Goal: Task Accomplishment & Management: Complete application form

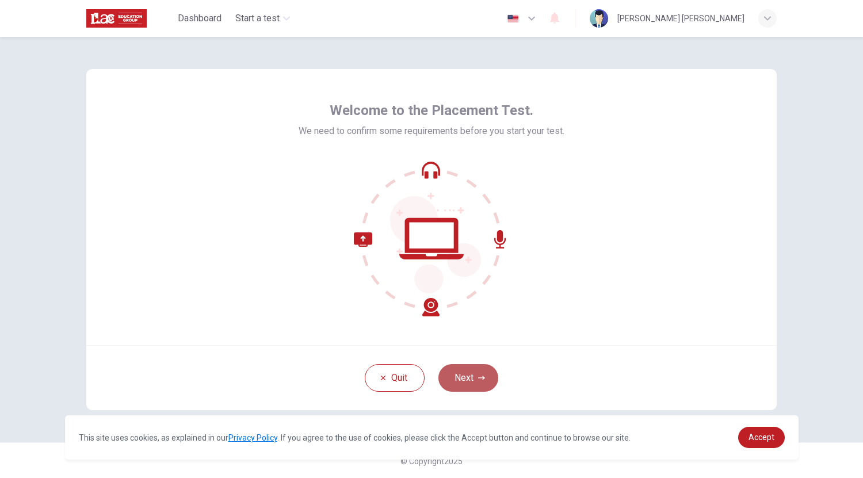
click at [472, 389] on button "Next" at bounding box center [468, 378] width 60 height 28
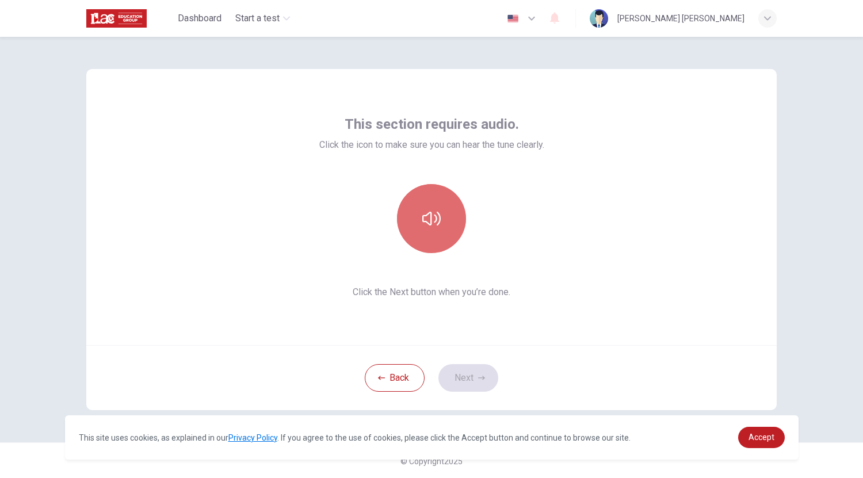
click at [444, 240] on button "button" at bounding box center [431, 218] width 69 height 69
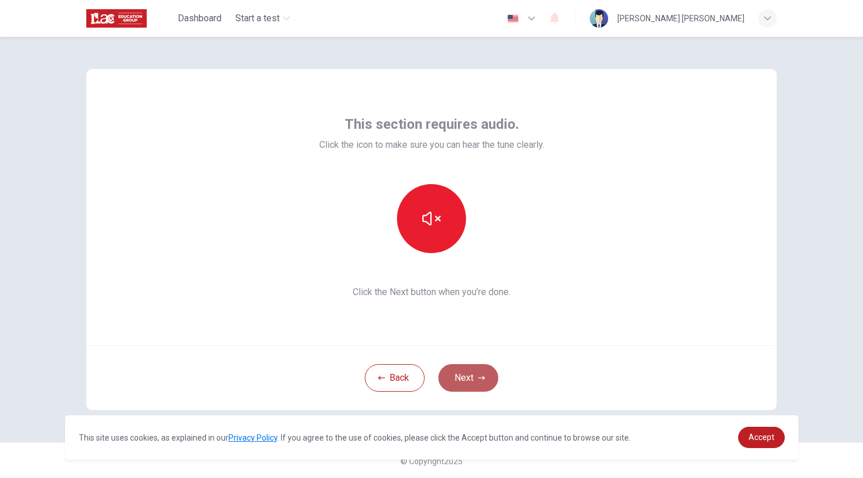
click at [464, 376] on button "Next" at bounding box center [468, 378] width 60 height 28
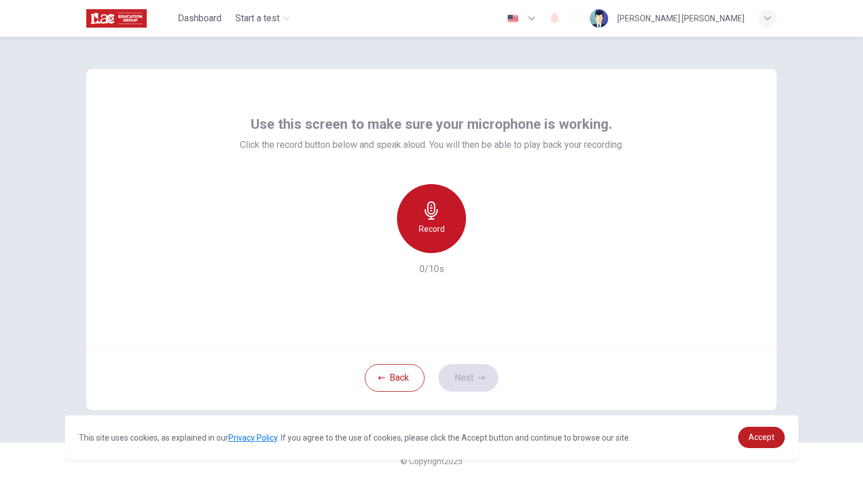
click at [419, 227] on h6 "Record" at bounding box center [432, 229] width 26 height 14
click at [426, 211] on icon "button" at bounding box center [431, 210] width 18 height 18
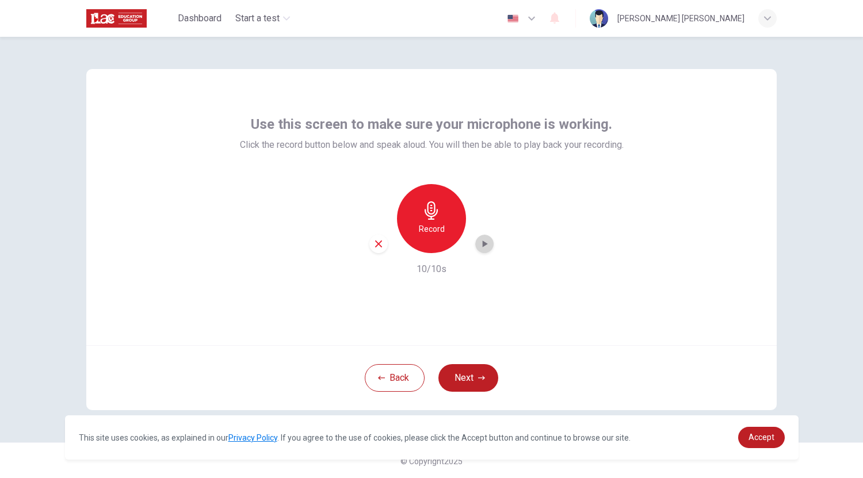
click at [484, 243] on icon "button" at bounding box center [485, 244] width 12 height 12
click at [395, 377] on button "Back" at bounding box center [395, 378] width 60 height 28
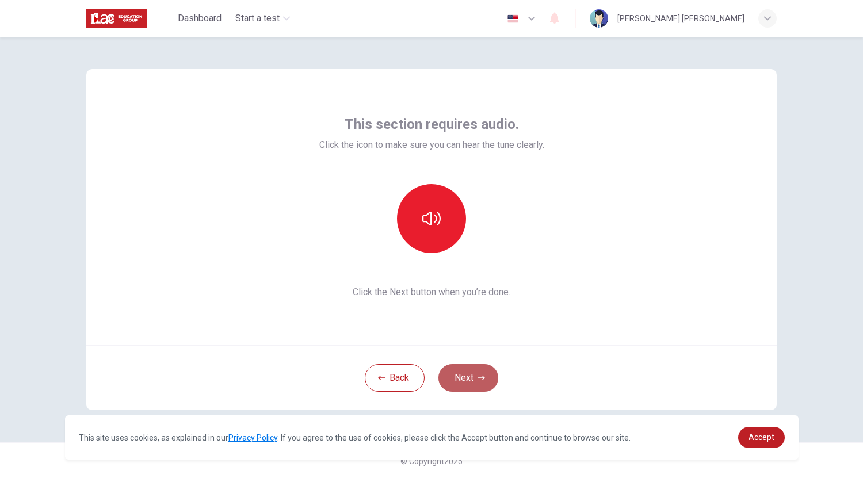
click at [462, 382] on button "Next" at bounding box center [468, 378] width 60 height 28
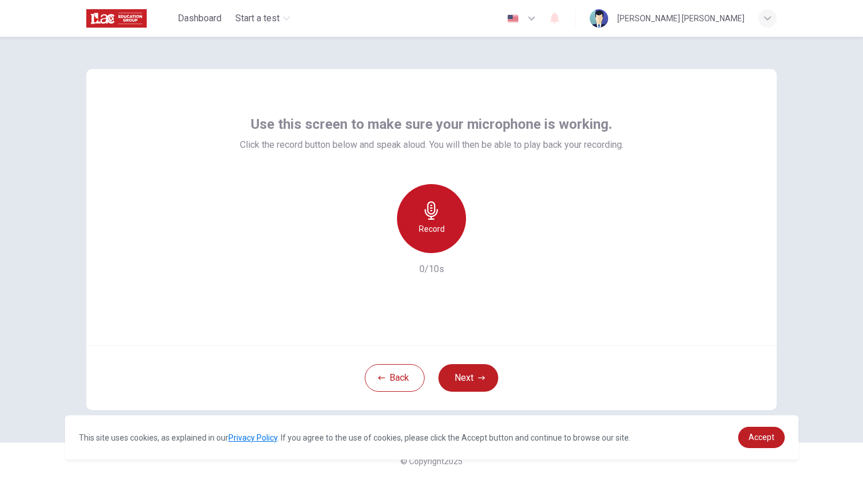
click at [445, 224] on div "Record" at bounding box center [431, 218] width 69 height 69
click at [483, 243] on icon "button" at bounding box center [485, 243] width 5 height 7
click at [417, 219] on div "Record" at bounding box center [431, 218] width 69 height 69
click at [483, 247] on icon "button" at bounding box center [485, 244] width 12 height 12
click at [483, 247] on icon "button" at bounding box center [484, 244] width 8 height 9
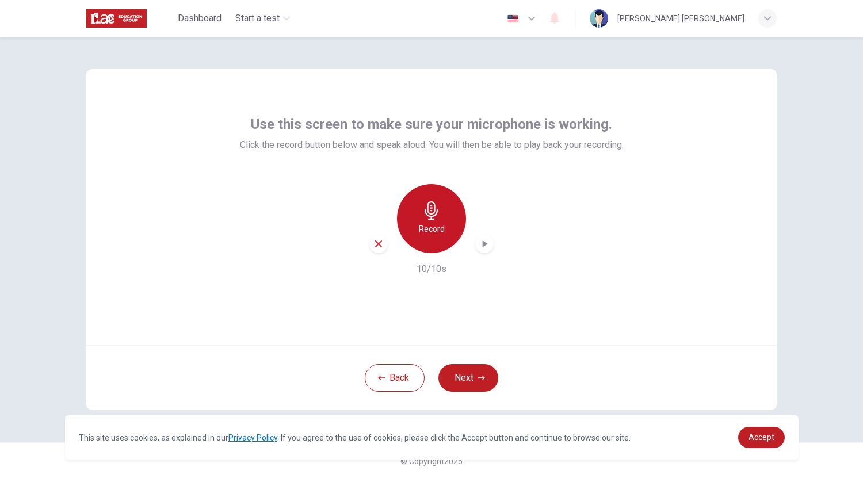
click at [426, 237] on div "Record" at bounding box center [431, 218] width 69 height 69
click at [479, 243] on icon "button" at bounding box center [485, 244] width 12 height 12
click at [375, 245] on icon "button" at bounding box center [378, 244] width 10 height 10
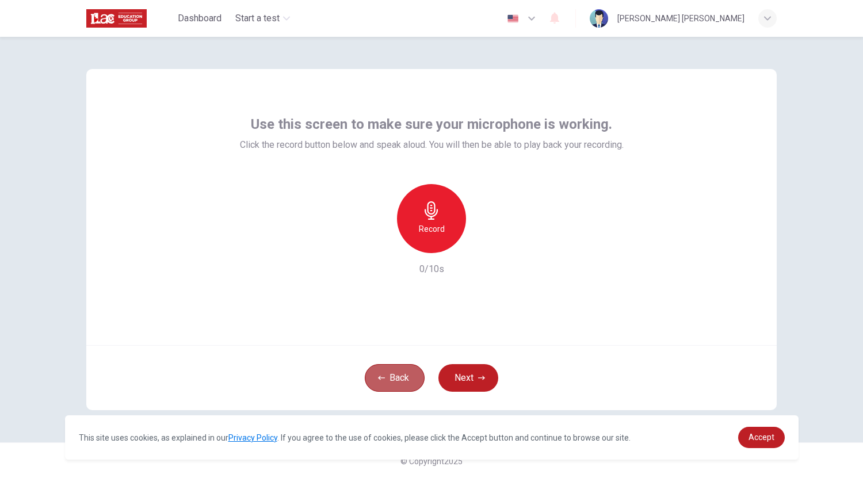
click at [387, 381] on button "Back" at bounding box center [395, 378] width 60 height 28
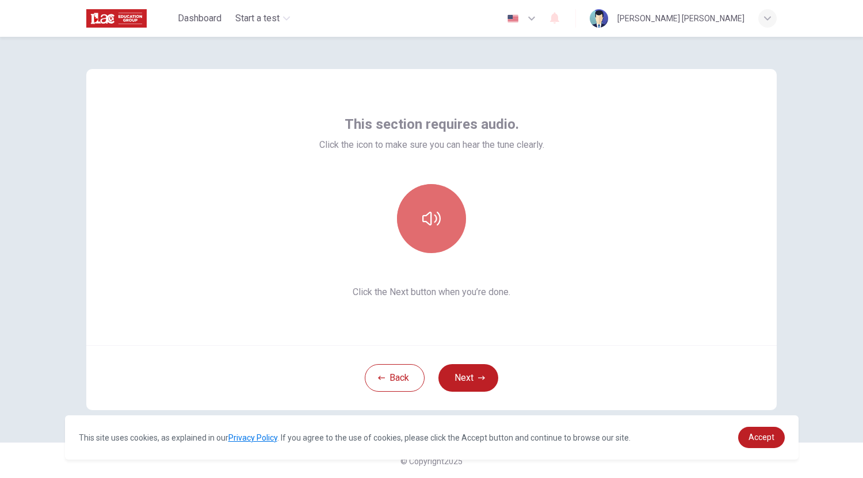
click at [411, 212] on button "button" at bounding box center [431, 218] width 69 height 69
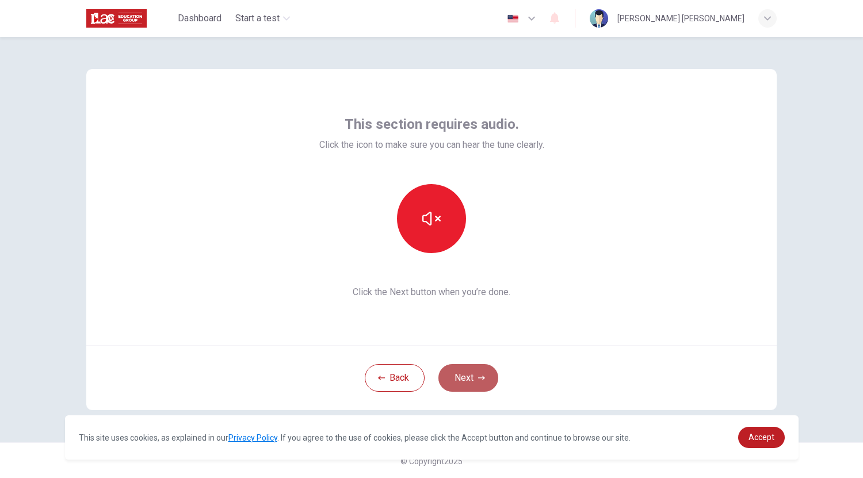
click at [461, 379] on button "Next" at bounding box center [468, 378] width 60 height 28
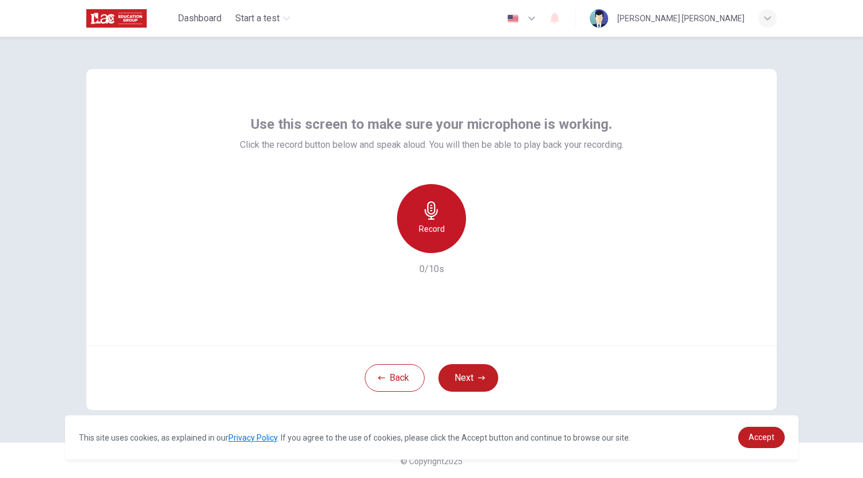
click at [434, 220] on div "Record" at bounding box center [431, 218] width 69 height 69
click at [769, 442] on span "Accept" at bounding box center [761, 437] width 26 height 9
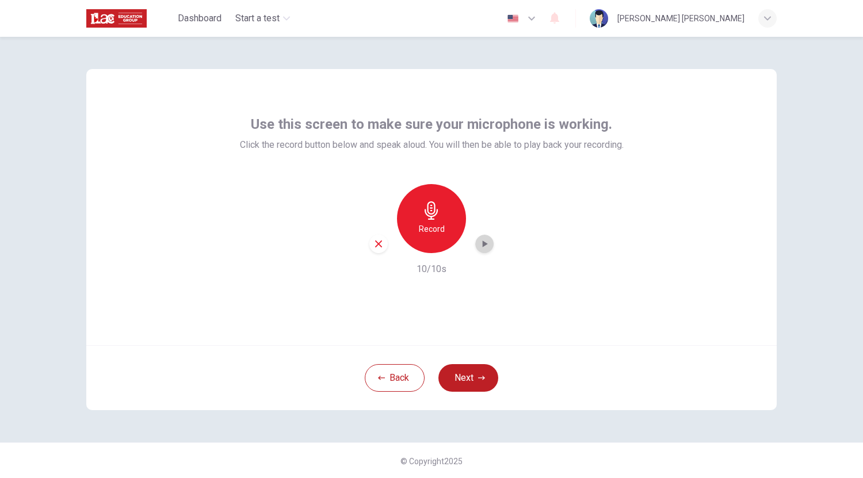
click at [485, 245] on icon "button" at bounding box center [485, 244] width 12 height 12
click at [377, 249] on icon "button" at bounding box center [378, 244] width 10 height 10
click at [385, 374] on button "Back" at bounding box center [395, 378] width 60 height 28
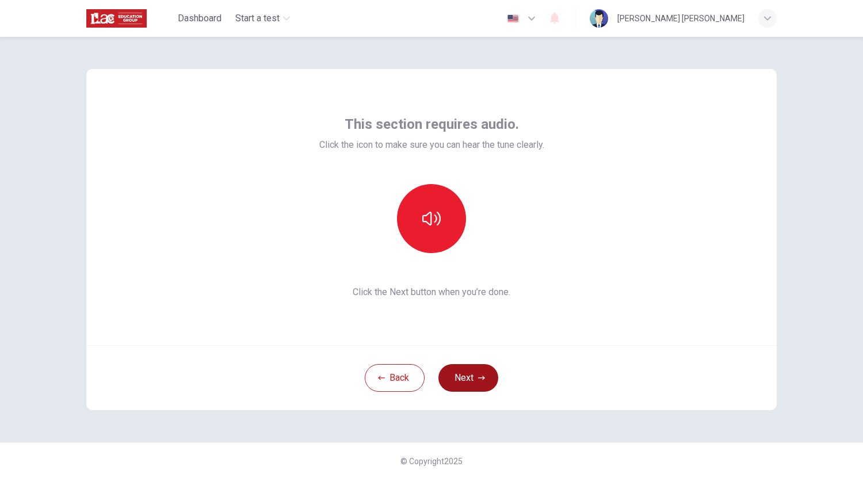
click at [462, 384] on button "Next" at bounding box center [468, 378] width 60 height 28
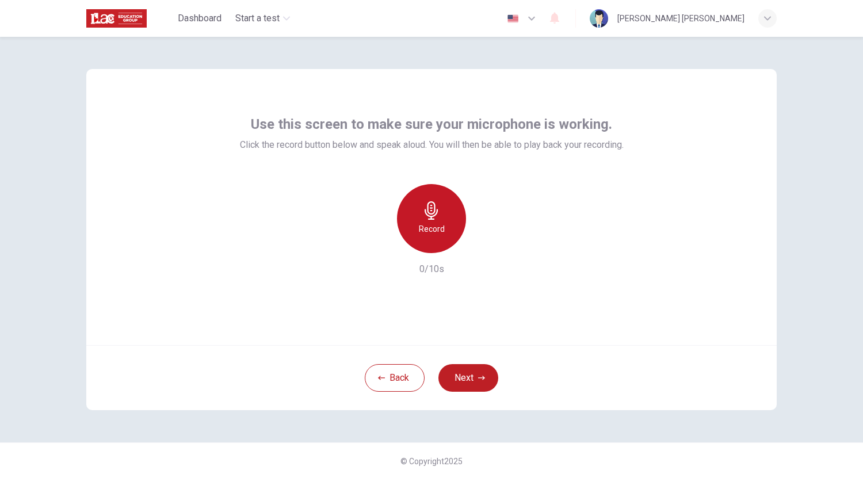
click at [427, 188] on div "Record" at bounding box center [431, 218] width 69 height 69
click at [427, 188] on div "Stop" at bounding box center [431, 218] width 69 height 69
click at [485, 245] on icon "button" at bounding box center [485, 244] width 12 height 12
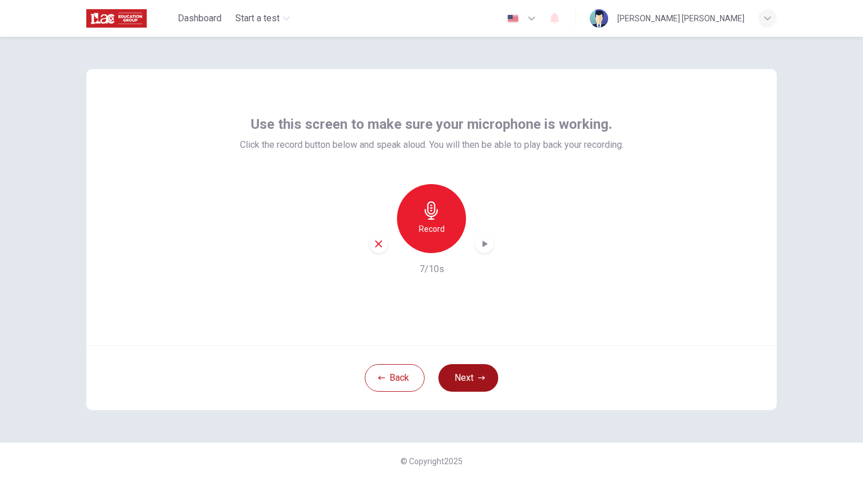
click at [465, 384] on button "Next" at bounding box center [468, 378] width 60 height 28
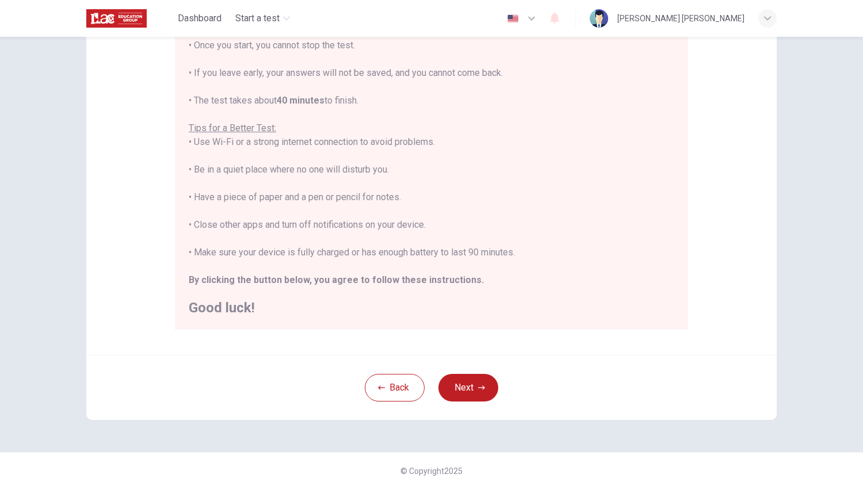
scroll to position [162, 0]
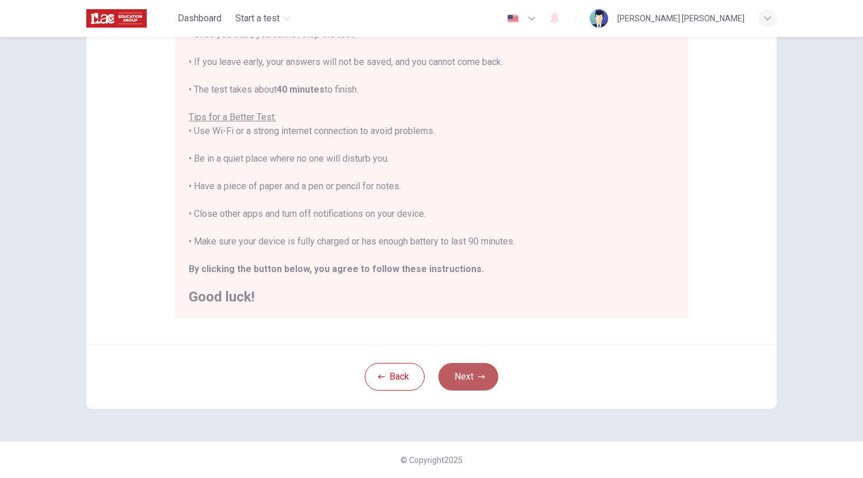
click at [475, 384] on button "Next" at bounding box center [468, 377] width 60 height 28
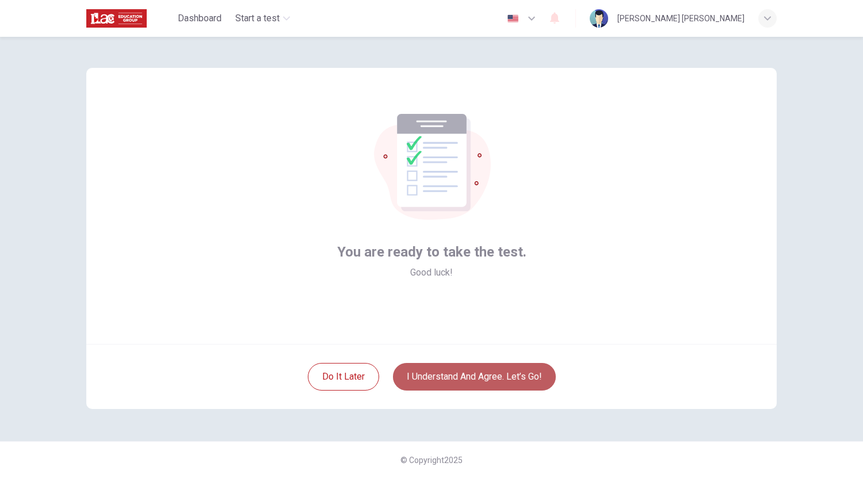
click at [475, 384] on button "I understand and agree. Let’s go!" at bounding box center [474, 377] width 163 height 28
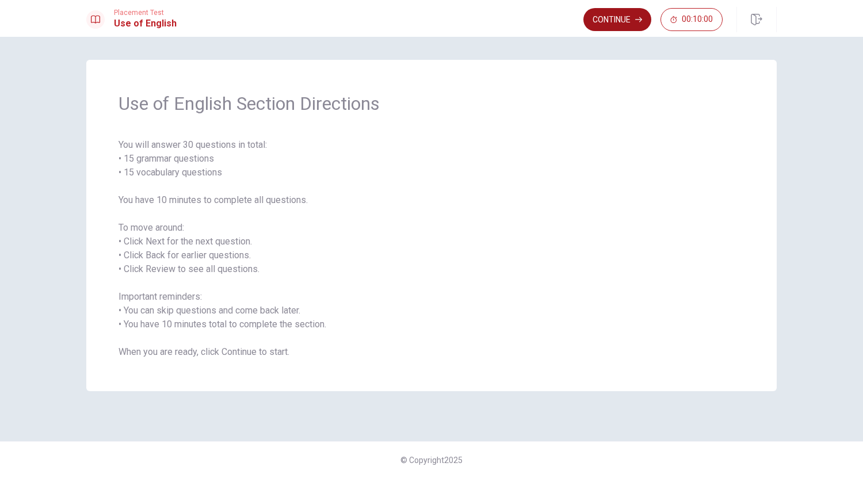
click at [626, 24] on button "Continue" at bounding box center [617, 19] width 68 height 23
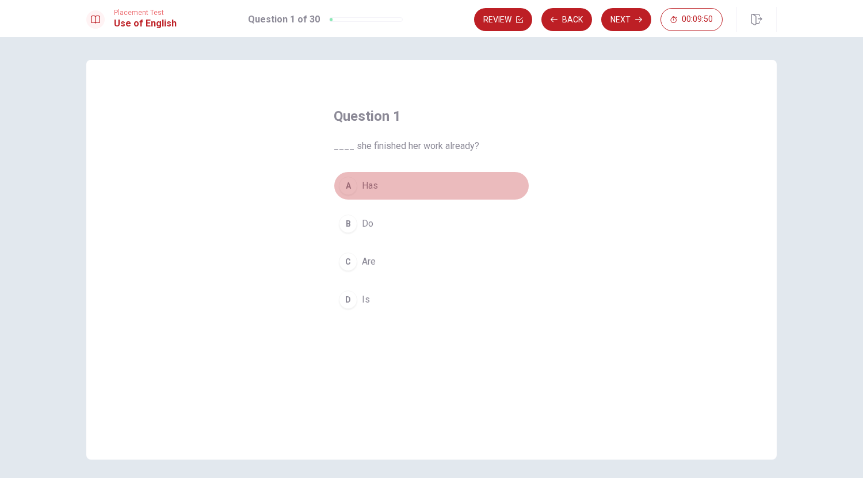
click at [345, 184] on div "A" at bounding box center [348, 186] width 18 height 18
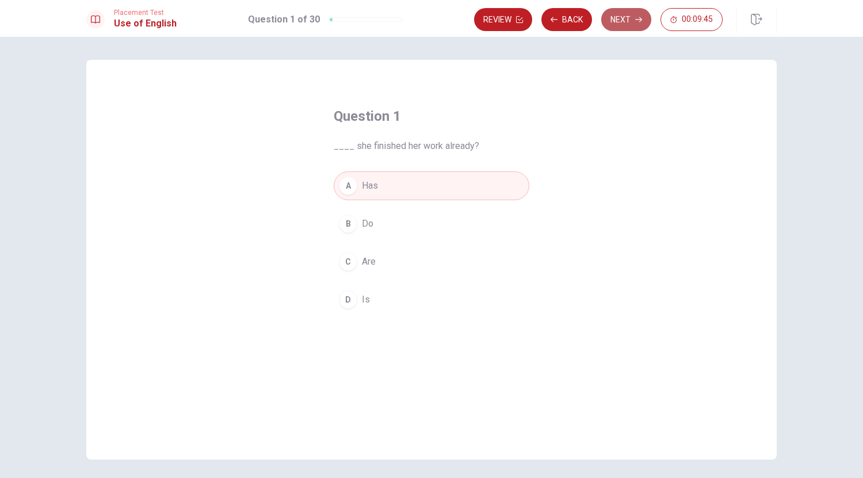
click at [621, 16] on button "Next" at bounding box center [626, 19] width 50 height 23
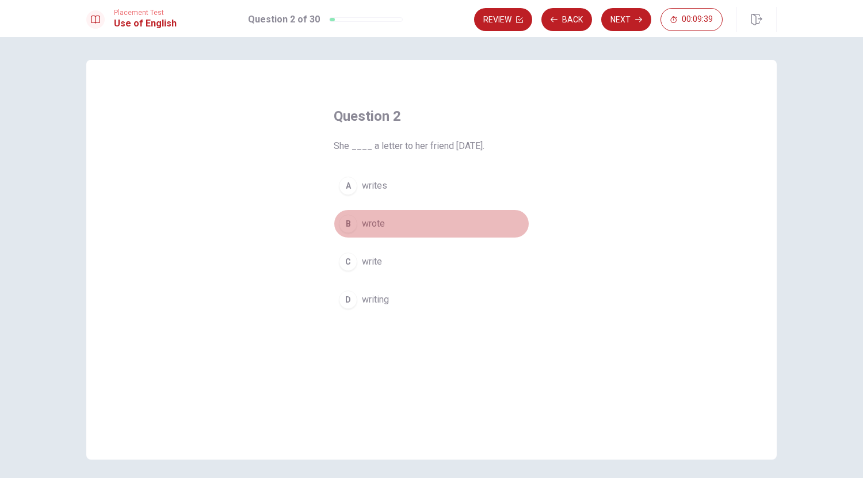
click at [349, 224] on div "B" at bounding box center [348, 224] width 18 height 18
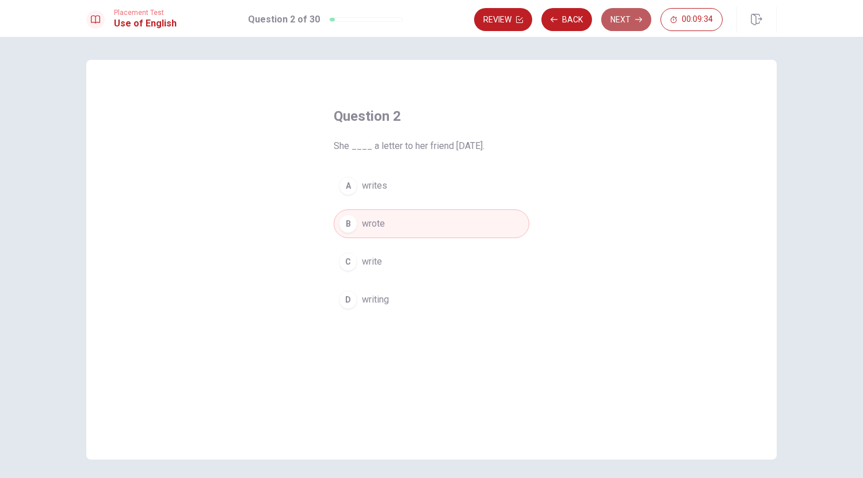
click at [633, 20] on button "Next" at bounding box center [626, 19] width 50 height 23
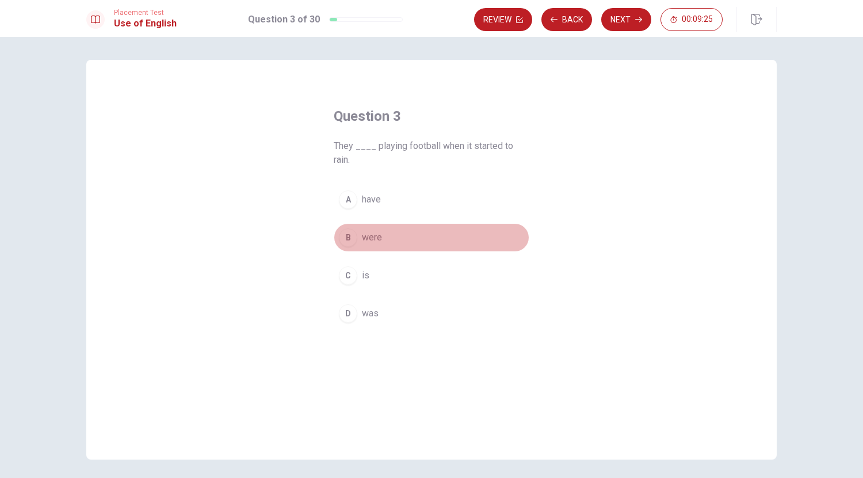
click at [343, 235] on div "B" at bounding box center [348, 237] width 18 height 18
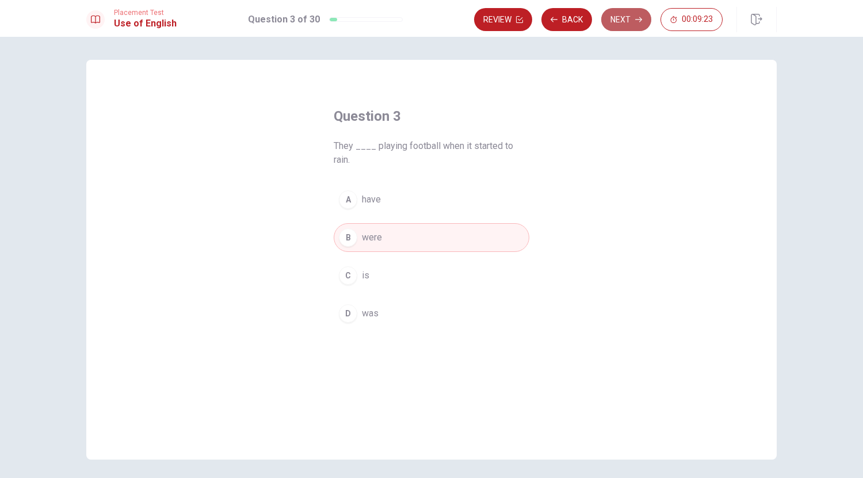
click at [632, 22] on button "Next" at bounding box center [626, 19] width 50 height 23
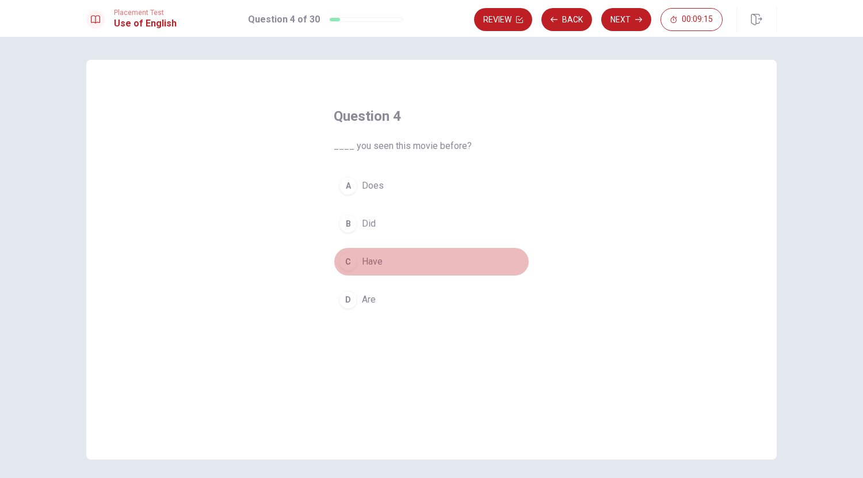
click at [350, 260] on div "C" at bounding box center [348, 262] width 18 height 18
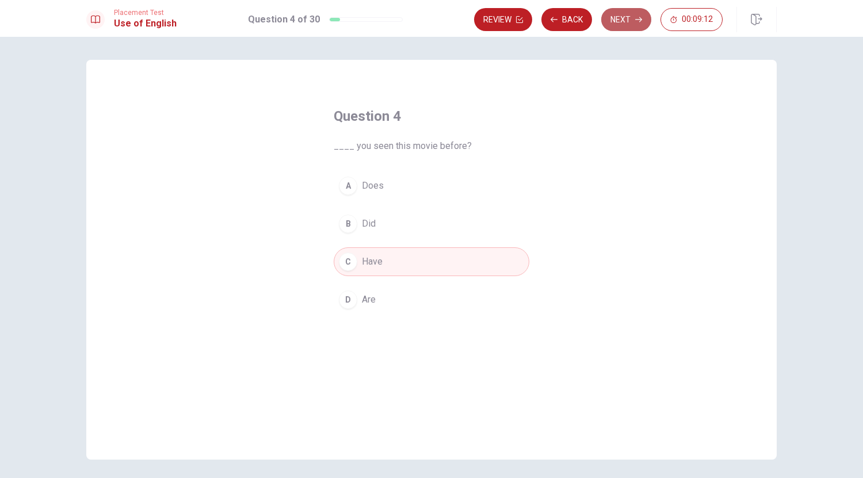
click at [631, 22] on button "Next" at bounding box center [626, 19] width 50 height 23
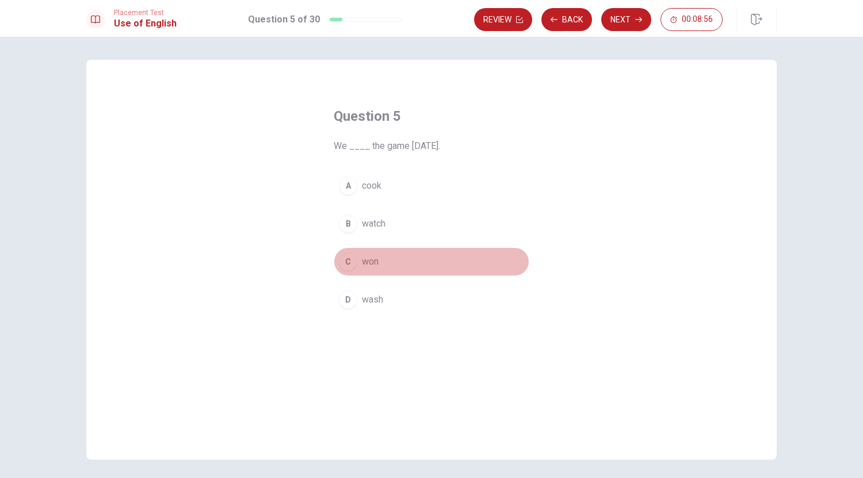
click at [346, 263] on div "C" at bounding box center [348, 262] width 18 height 18
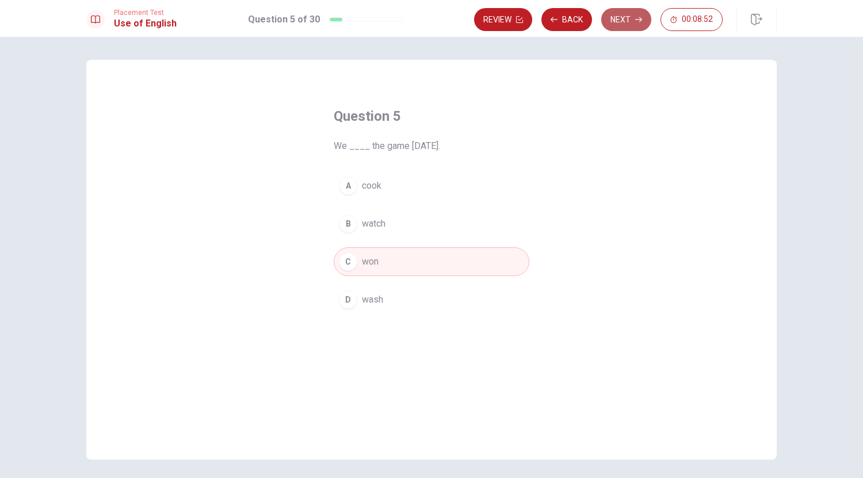
click at [637, 23] on button "Next" at bounding box center [626, 19] width 50 height 23
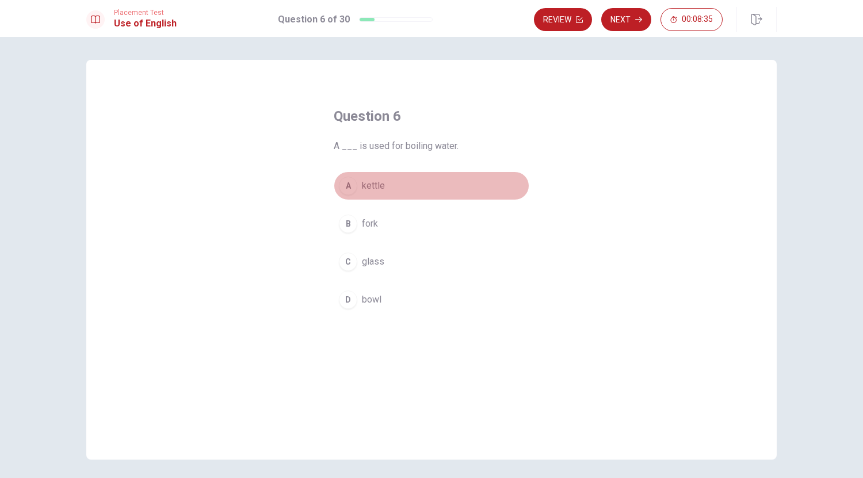
click at [348, 186] on div "A" at bounding box center [348, 186] width 18 height 18
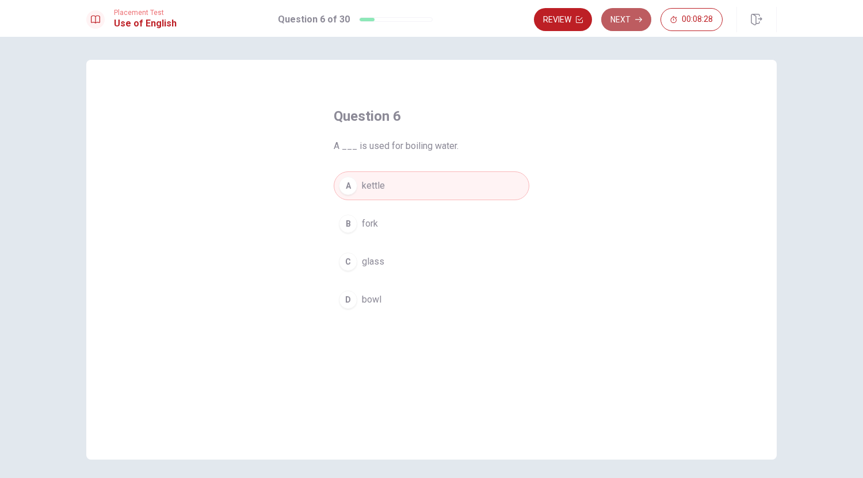
click at [628, 23] on button "Next" at bounding box center [626, 19] width 50 height 23
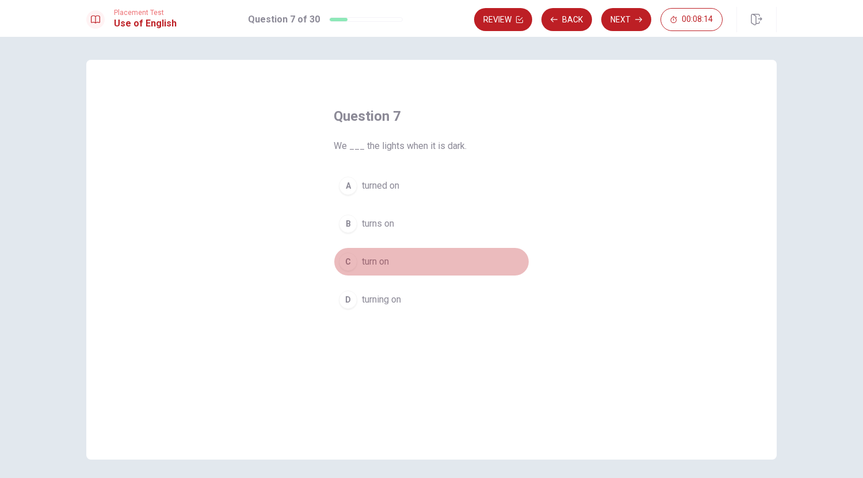
click at [350, 263] on div "C" at bounding box center [348, 262] width 18 height 18
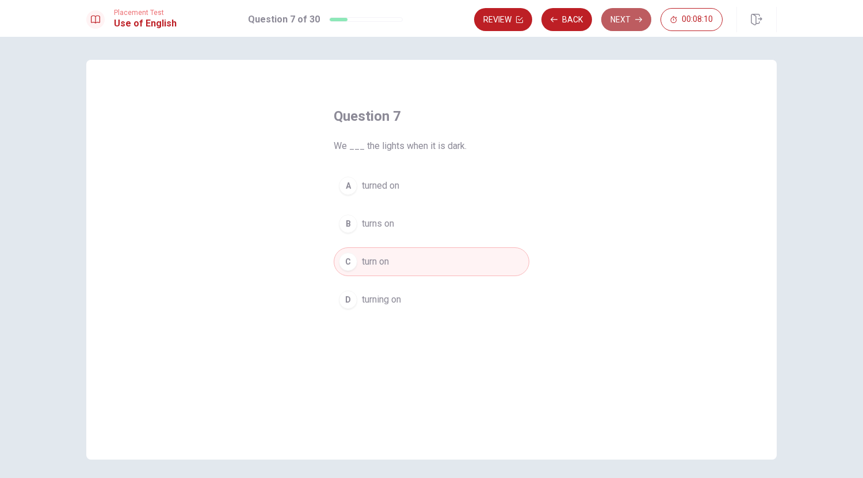
click at [634, 16] on button "Next" at bounding box center [626, 19] width 50 height 23
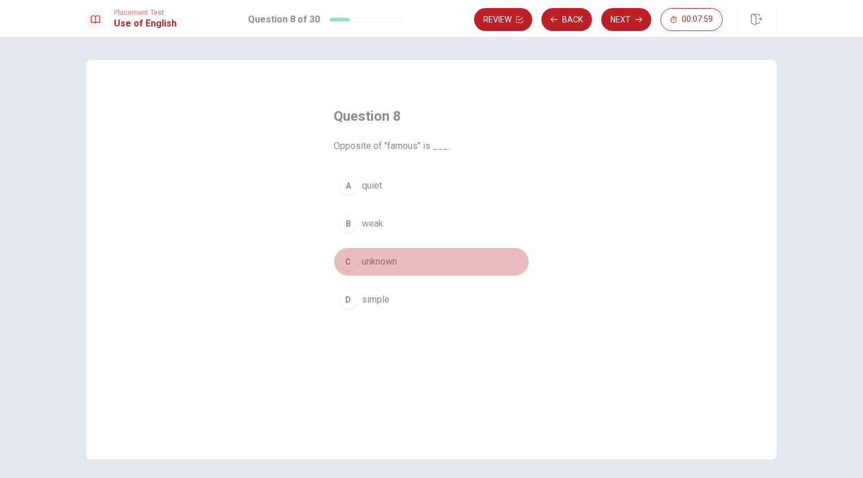
click at [349, 261] on div "C" at bounding box center [348, 262] width 18 height 18
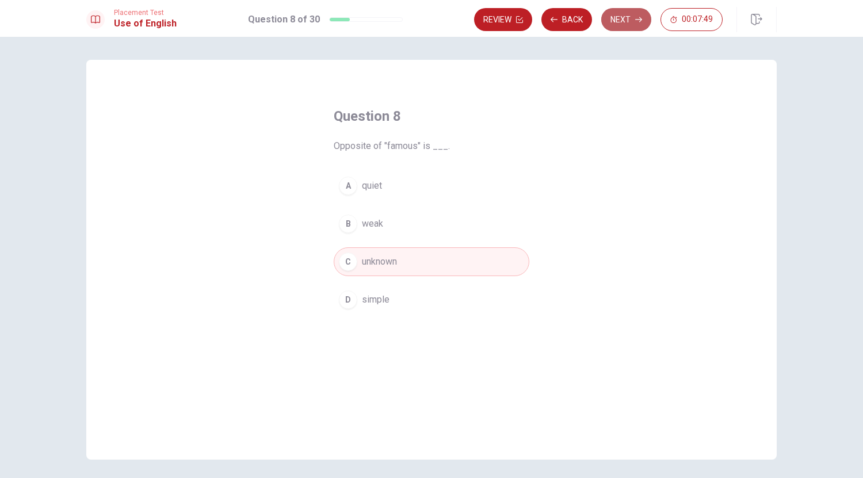
click at [628, 22] on button "Next" at bounding box center [626, 19] width 50 height 23
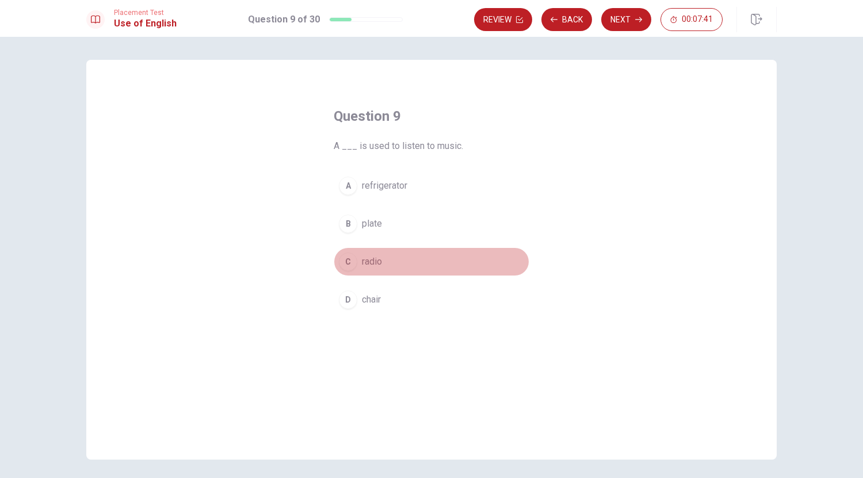
click at [346, 259] on div "C" at bounding box center [348, 262] width 18 height 18
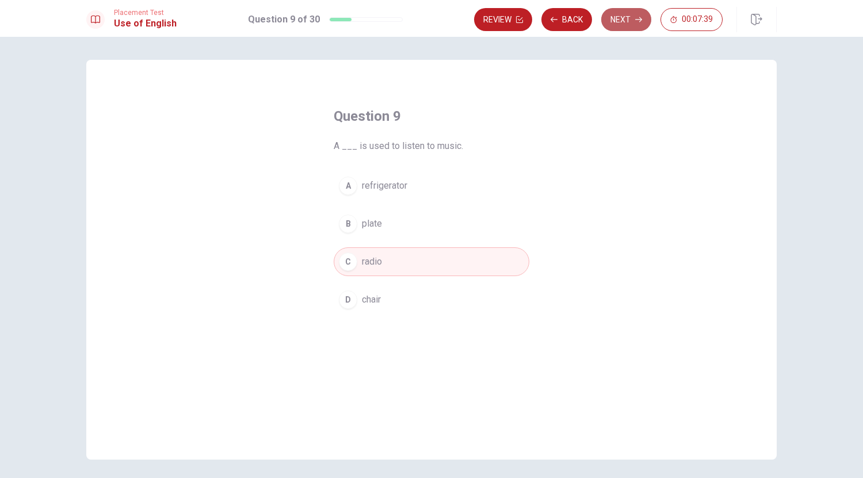
click at [637, 21] on icon "button" at bounding box center [638, 19] width 7 height 7
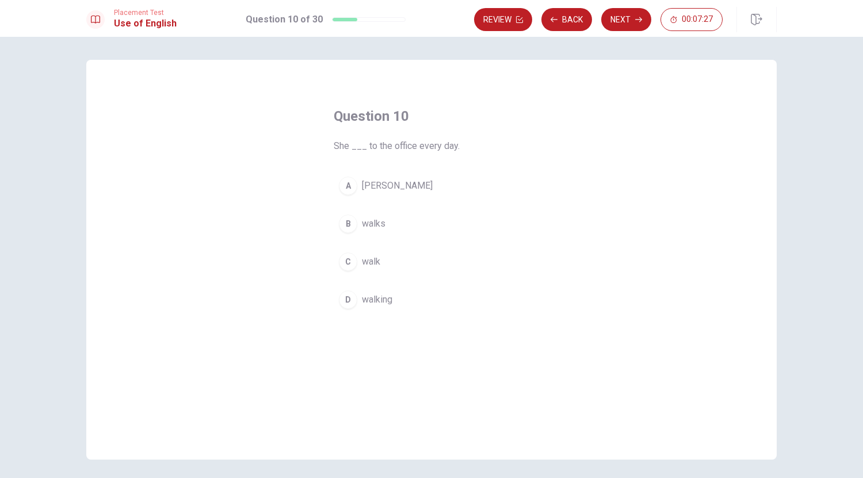
click at [349, 220] on div "B" at bounding box center [348, 224] width 18 height 18
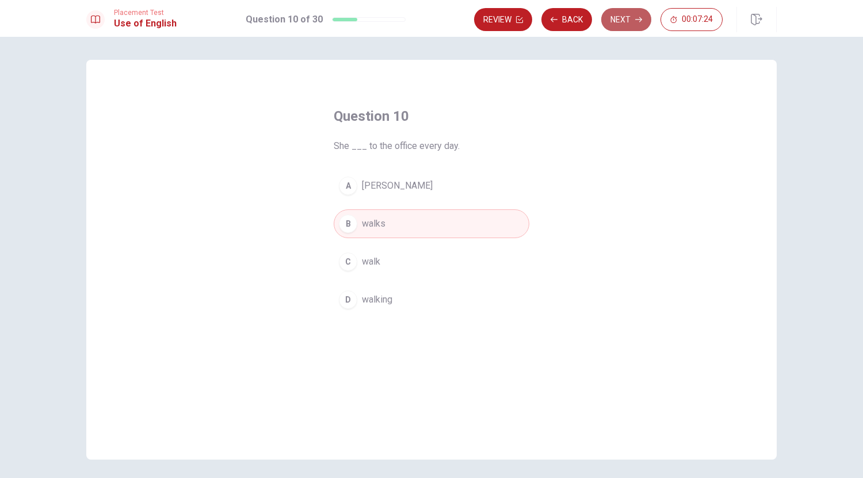
click at [639, 24] on button "Next" at bounding box center [626, 19] width 50 height 23
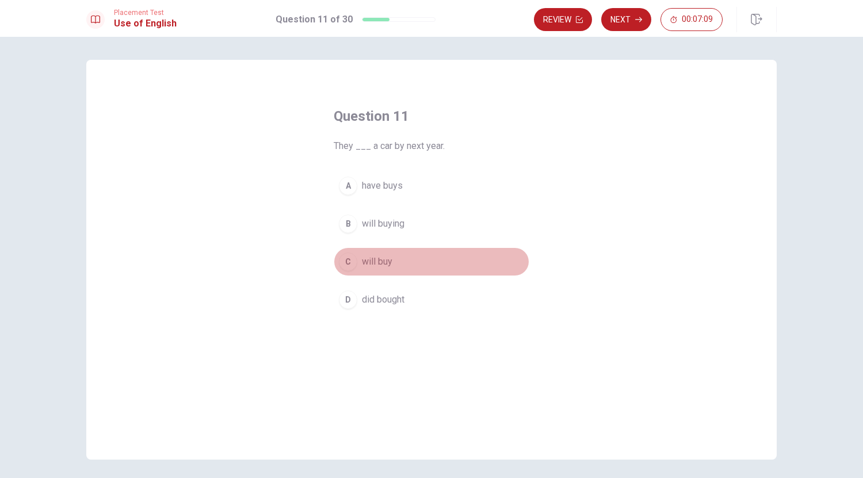
click at [345, 267] on div "C" at bounding box center [348, 262] width 18 height 18
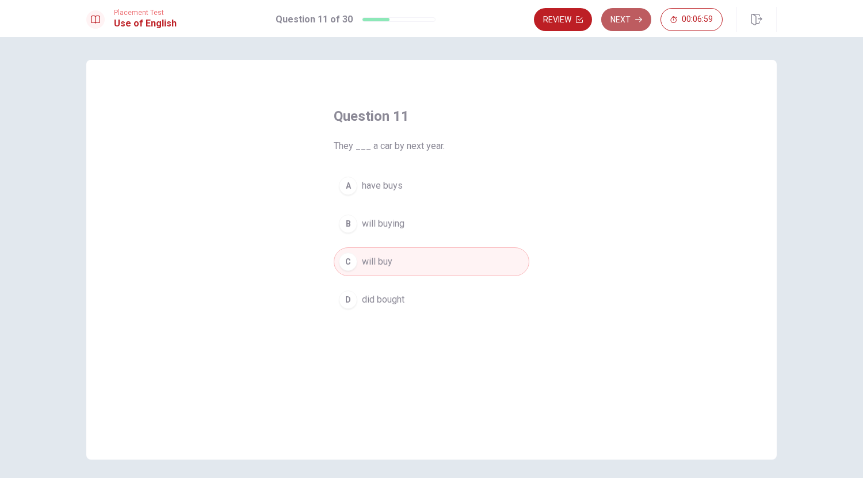
click at [620, 17] on button "Next" at bounding box center [626, 19] width 50 height 23
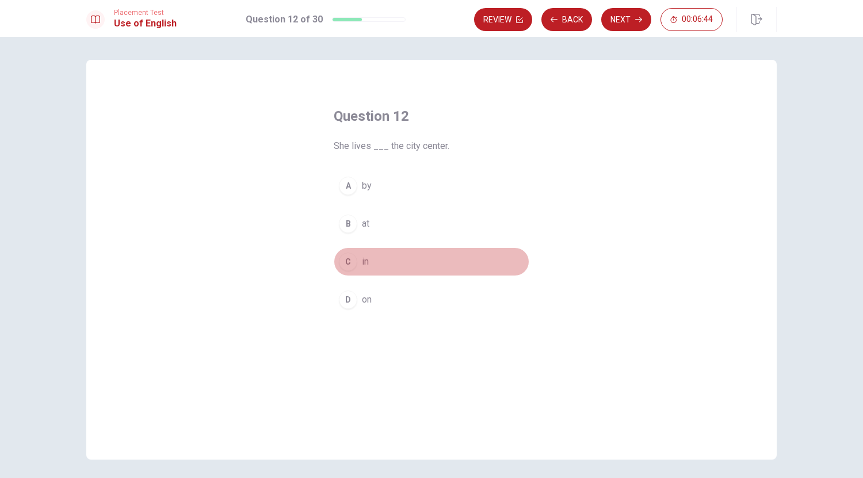
click at [346, 269] on div "C" at bounding box center [348, 262] width 18 height 18
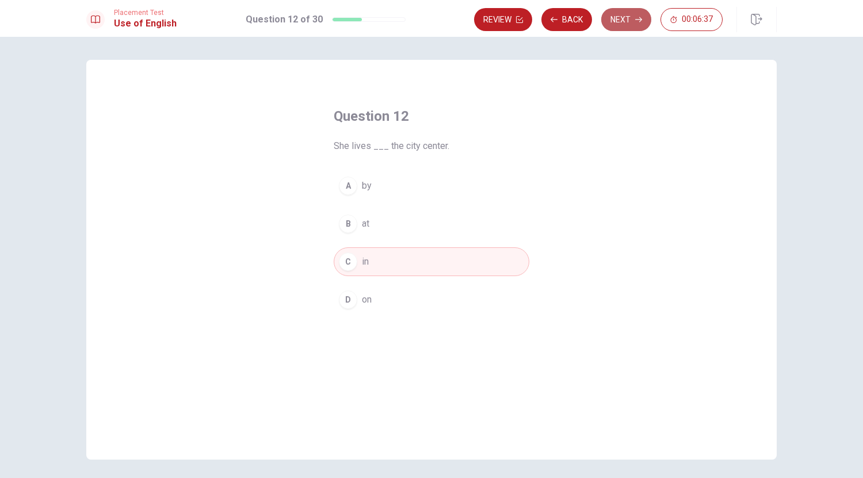
click at [625, 25] on button "Next" at bounding box center [626, 19] width 50 height 23
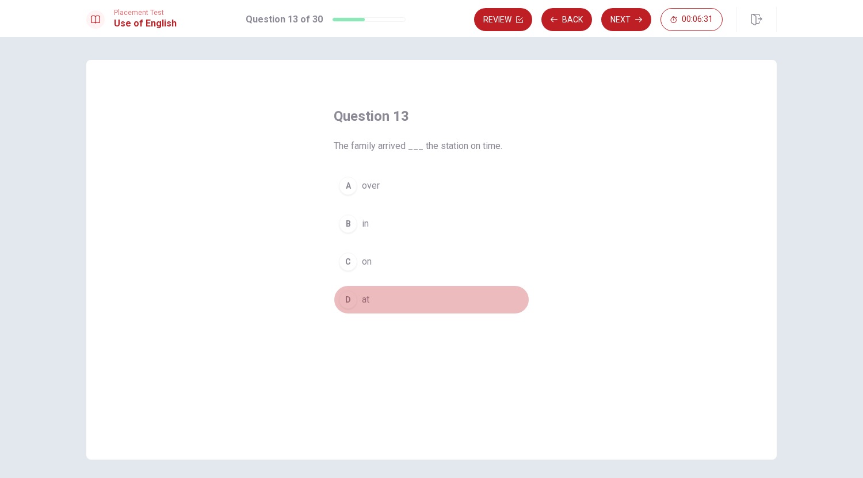
click at [347, 297] on div "D" at bounding box center [348, 299] width 18 height 18
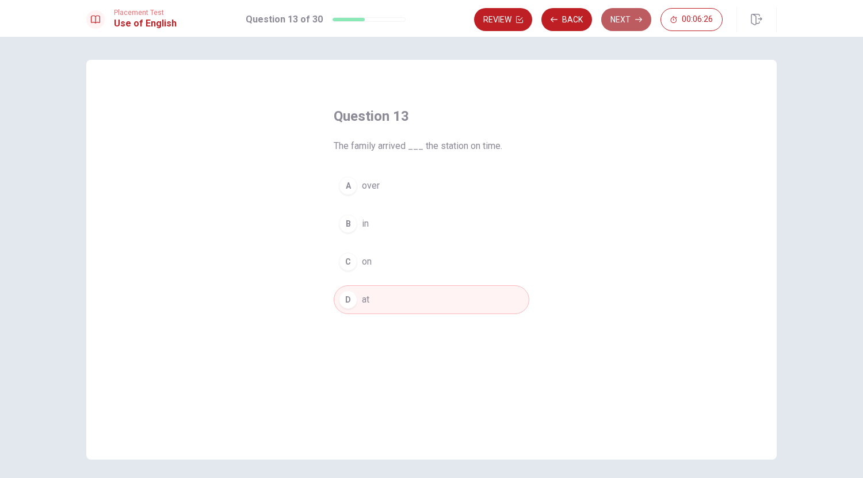
click at [629, 18] on button "Next" at bounding box center [626, 19] width 50 height 23
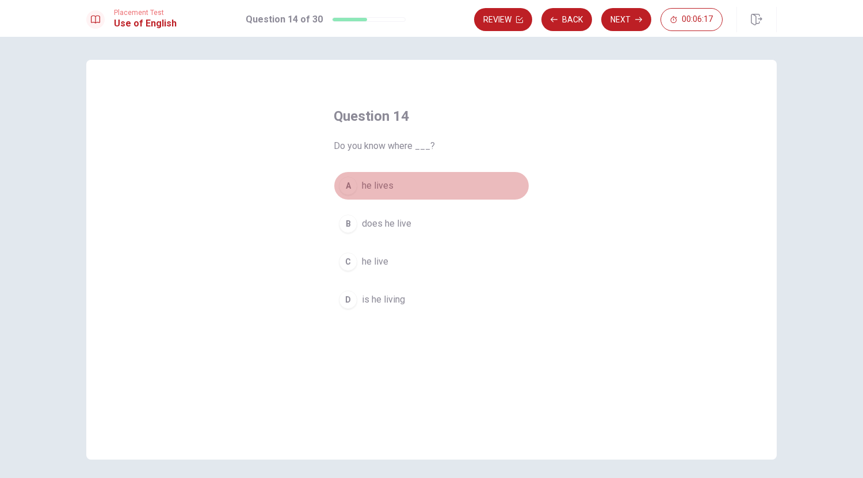
click at [346, 185] on div "A" at bounding box center [348, 186] width 18 height 18
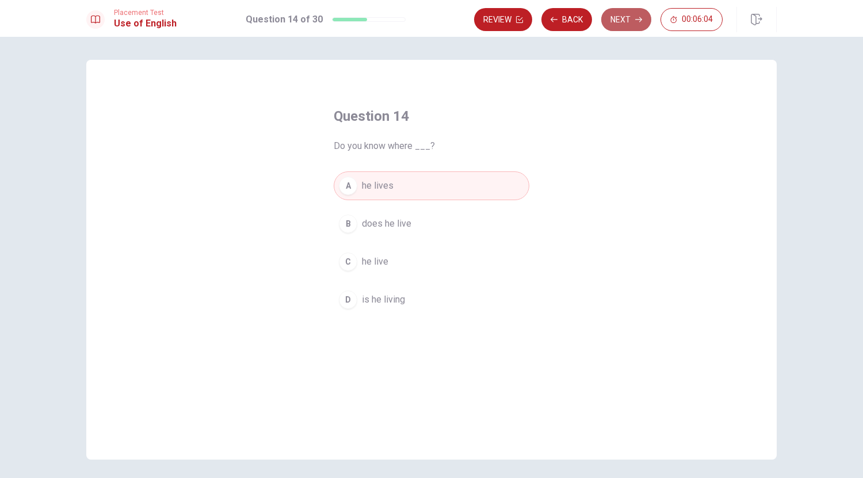
click at [622, 22] on button "Next" at bounding box center [626, 19] width 50 height 23
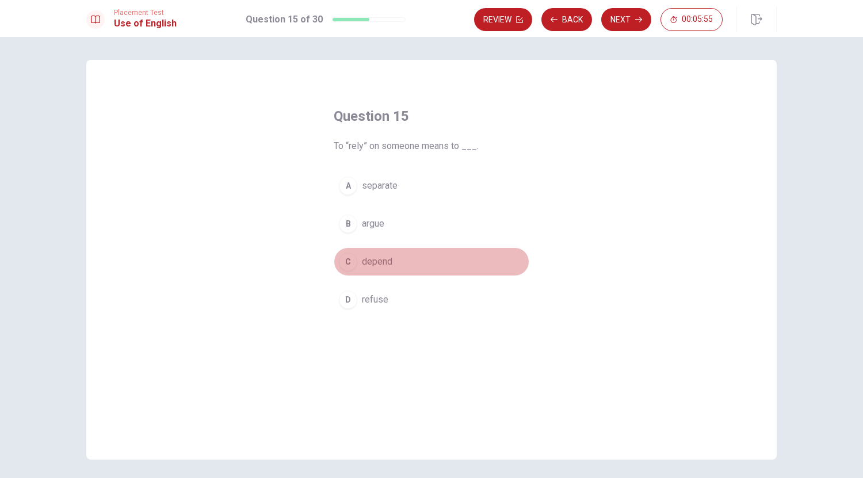
click at [350, 263] on div "C" at bounding box center [348, 262] width 18 height 18
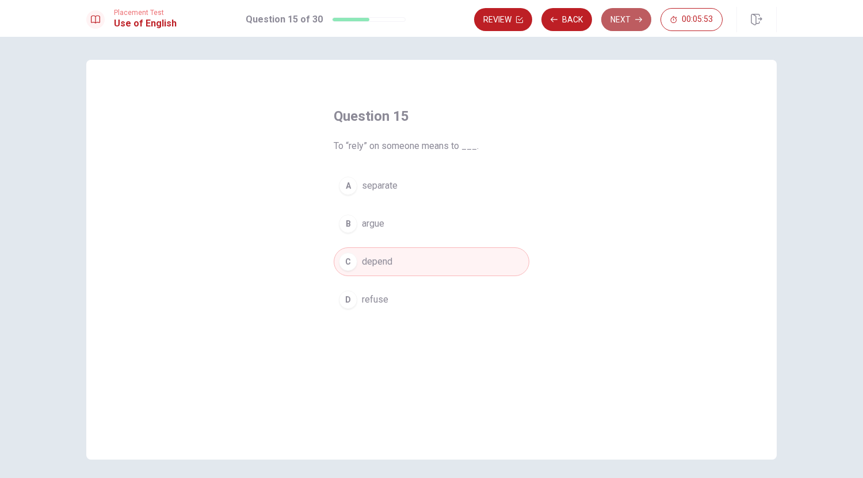
click at [625, 25] on button "Next" at bounding box center [626, 19] width 50 height 23
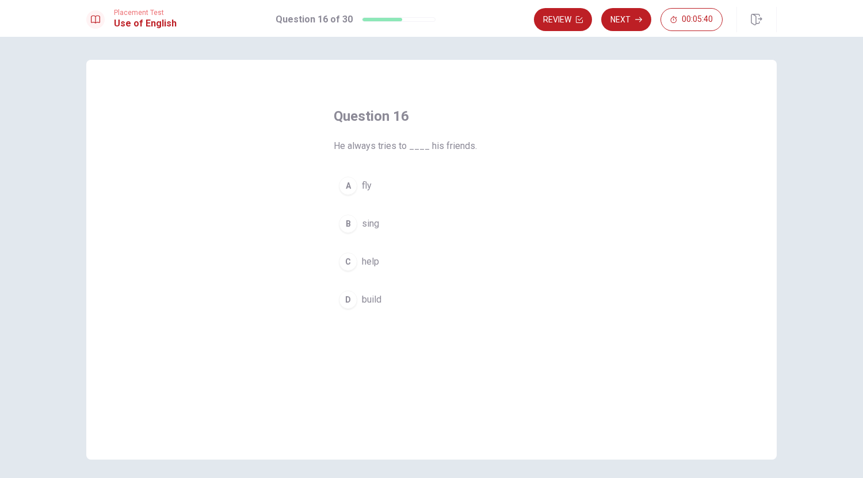
click at [347, 259] on div "C" at bounding box center [348, 262] width 18 height 18
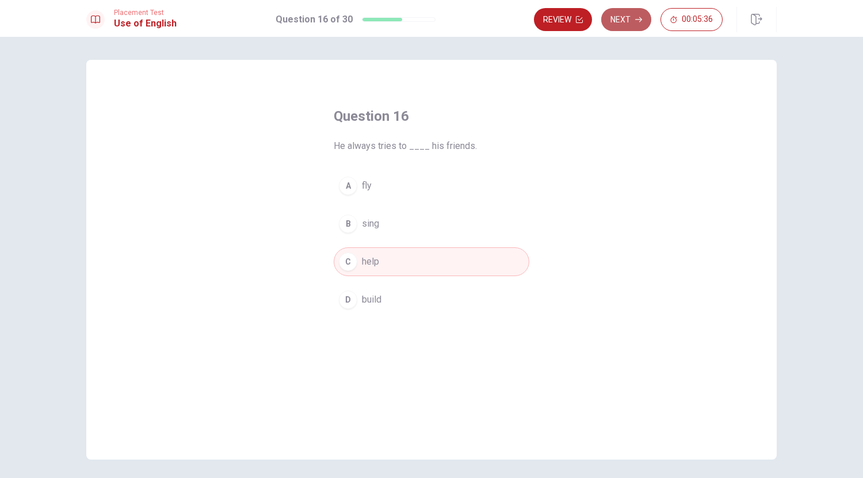
click at [632, 17] on button "Next" at bounding box center [626, 19] width 50 height 23
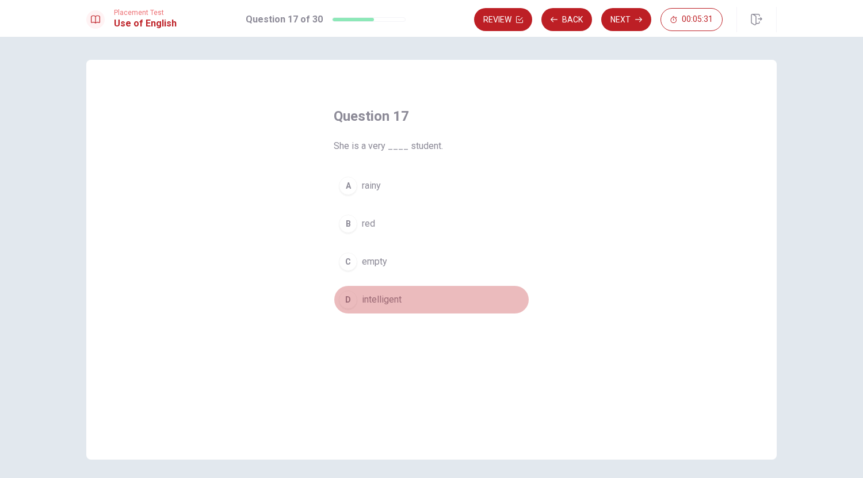
click at [347, 300] on div "D" at bounding box center [348, 299] width 18 height 18
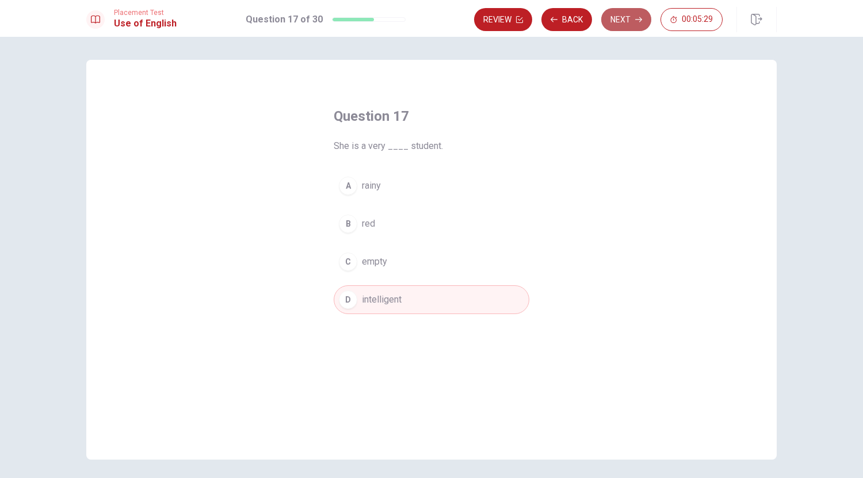
click at [633, 12] on button "Next" at bounding box center [626, 19] width 50 height 23
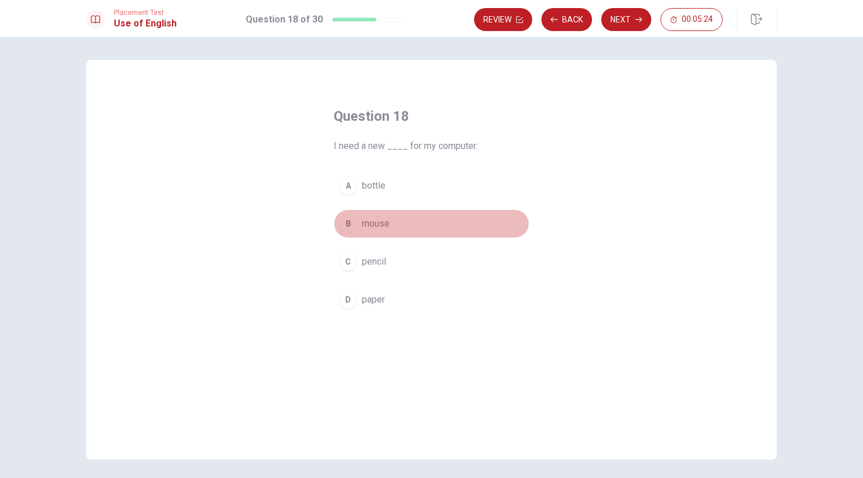
click at [345, 224] on div "B" at bounding box center [348, 224] width 18 height 18
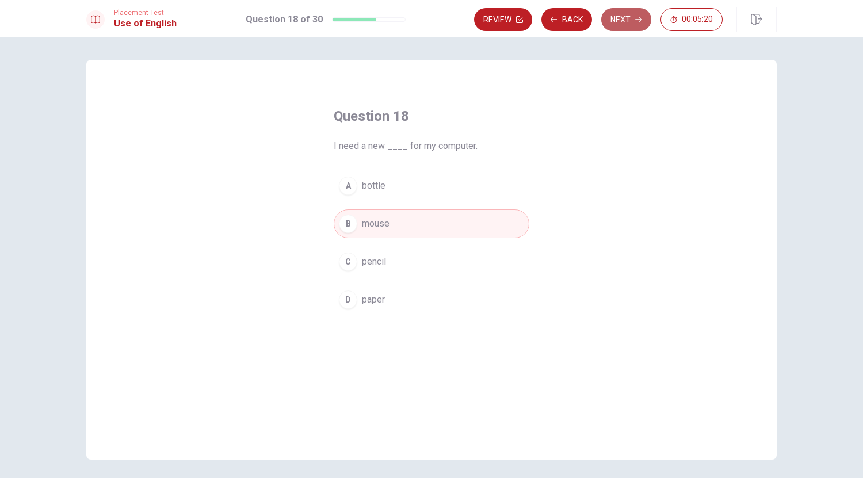
click at [635, 23] on button "Next" at bounding box center [626, 19] width 50 height 23
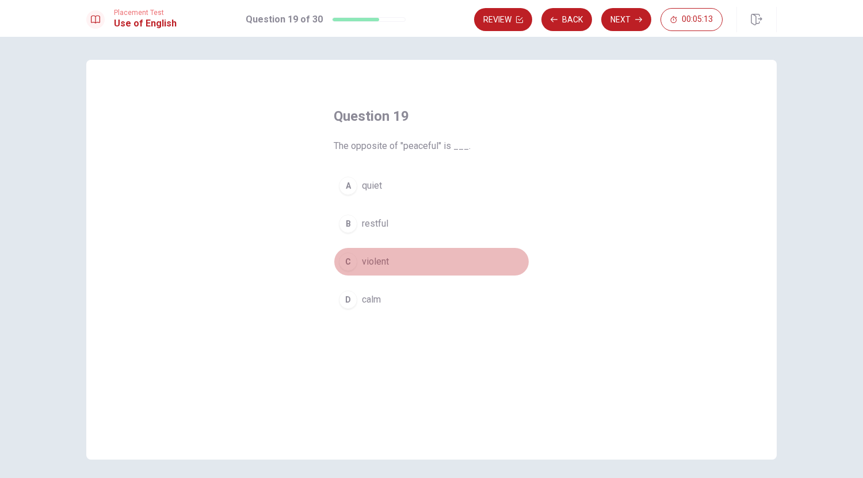
click at [346, 263] on div "C" at bounding box center [348, 262] width 18 height 18
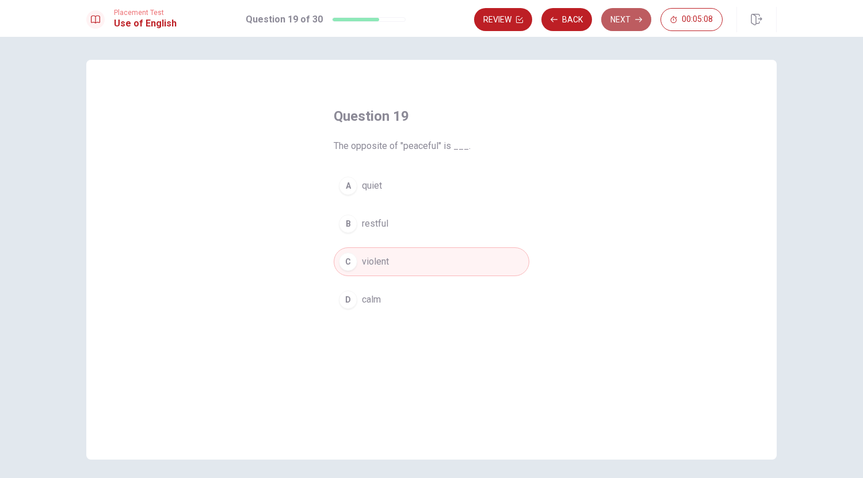
click at [637, 21] on icon "button" at bounding box center [638, 19] width 7 height 7
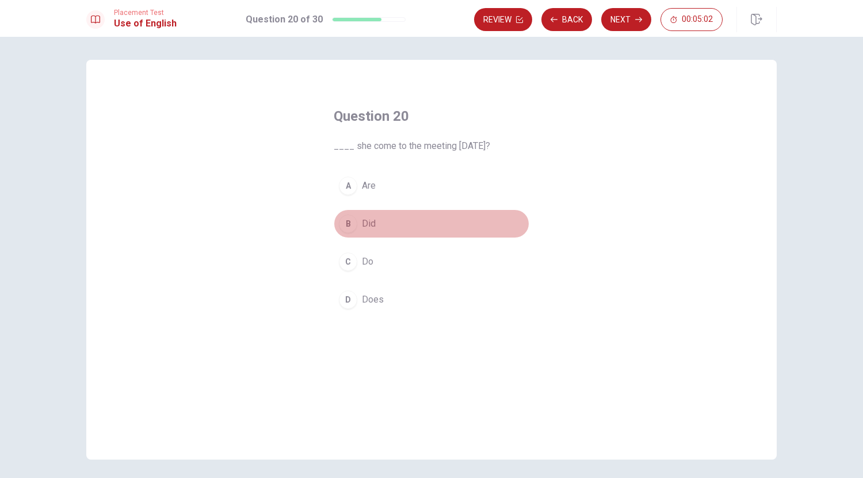
click at [347, 216] on div "B" at bounding box center [348, 224] width 18 height 18
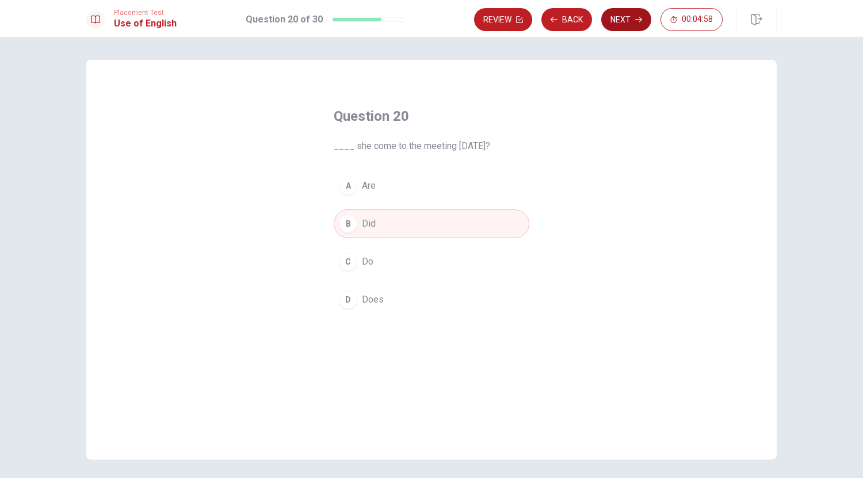
click at [628, 20] on button "Next" at bounding box center [626, 19] width 50 height 23
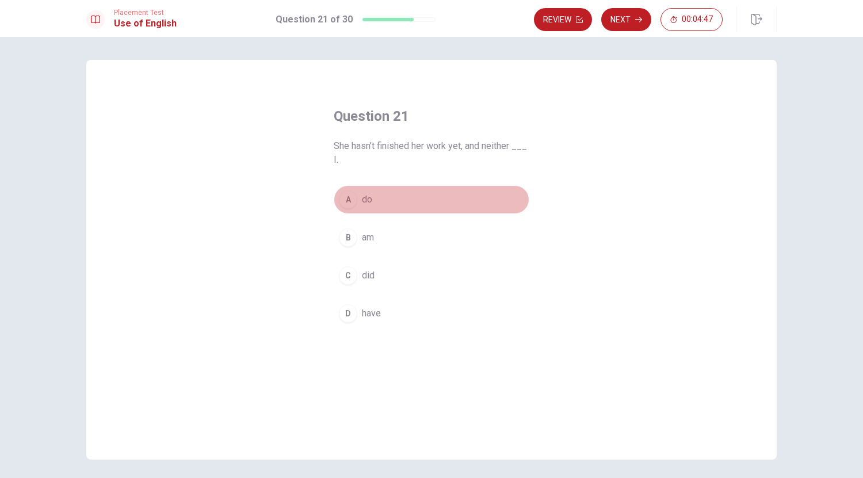
click at [349, 199] on div "A" at bounding box center [348, 199] width 18 height 18
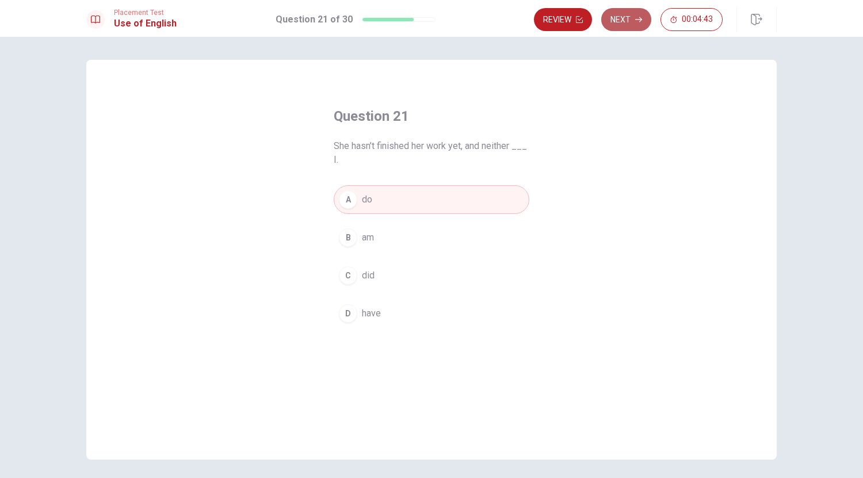
click at [638, 21] on icon "button" at bounding box center [638, 19] width 7 height 7
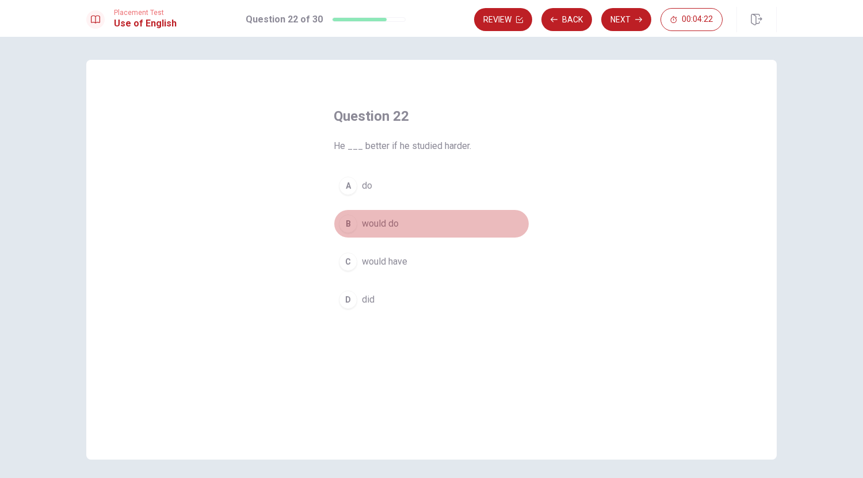
click at [346, 223] on div "B" at bounding box center [348, 224] width 18 height 18
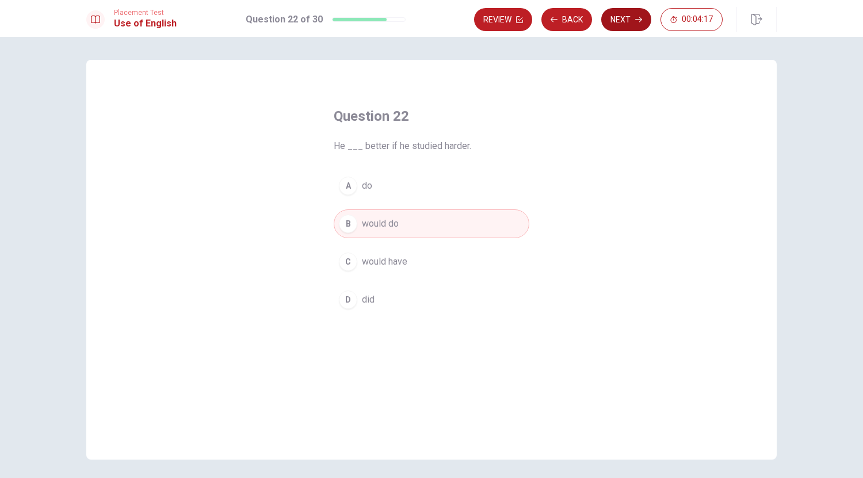
click at [632, 20] on button "Next" at bounding box center [626, 19] width 50 height 23
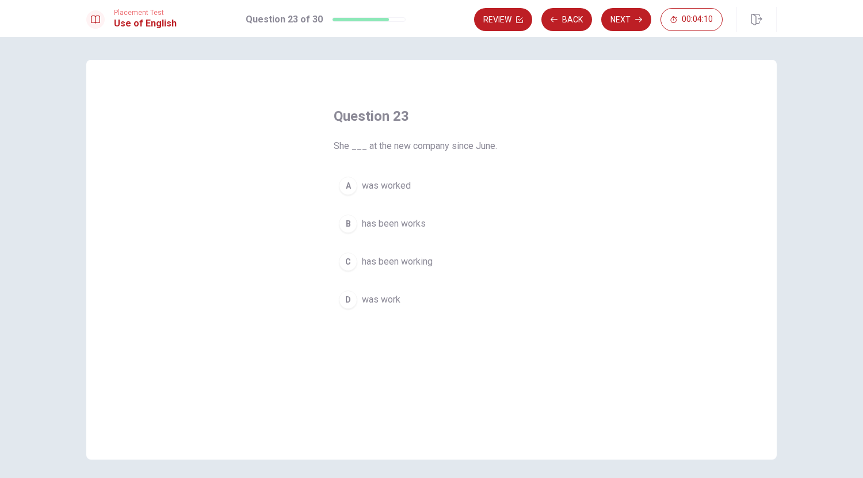
click at [344, 261] on div "C" at bounding box center [348, 262] width 18 height 18
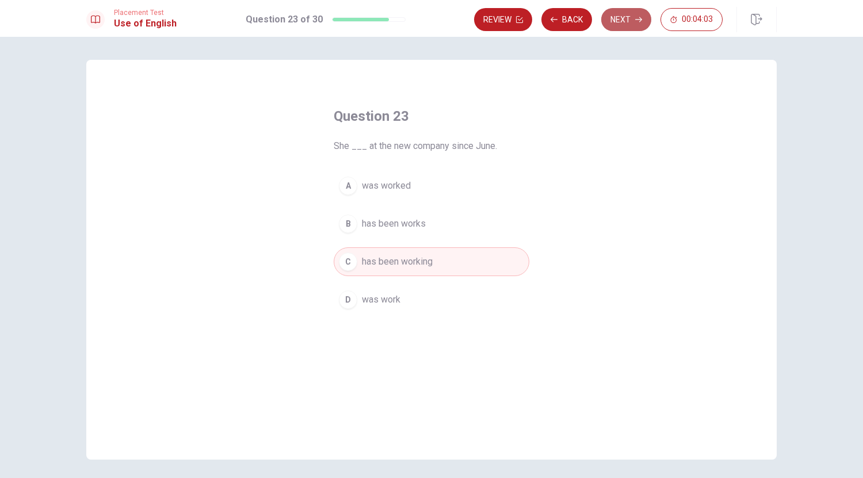
click at [636, 22] on icon "button" at bounding box center [638, 19] width 7 height 7
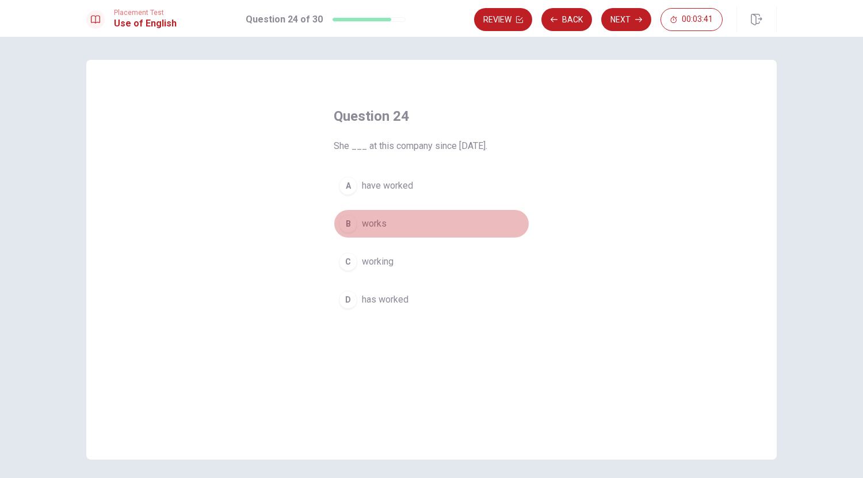
click at [350, 223] on div "B" at bounding box center [348, 224] width 18 height 18
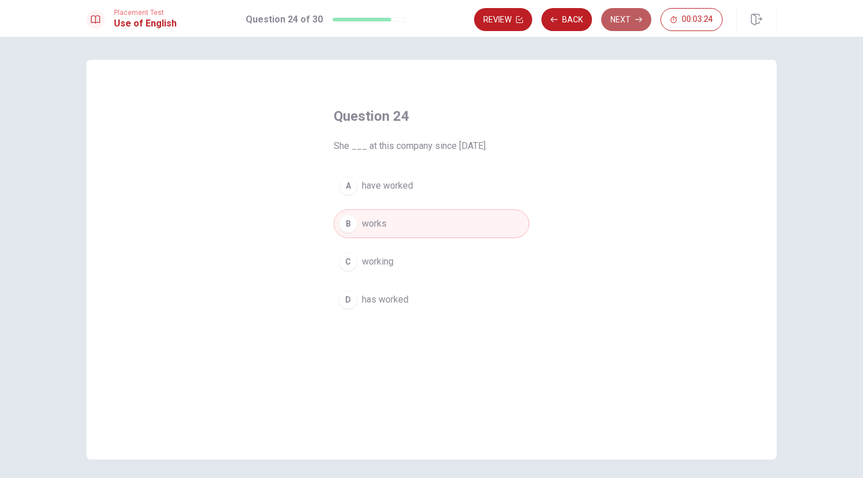
click at [632, 22] on button "Next" at bounding box center [626, 19] width 50 height 23
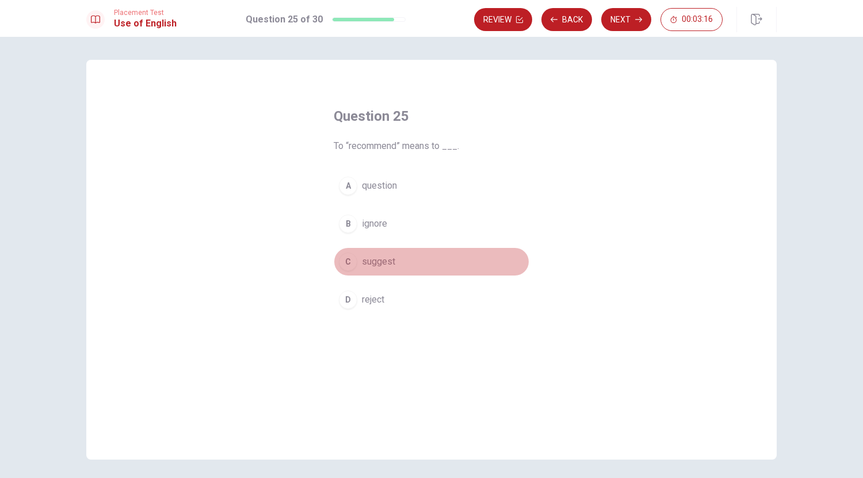
click at [349, 262] on div "C" at bounding box center [348, 262] width 18 height 18
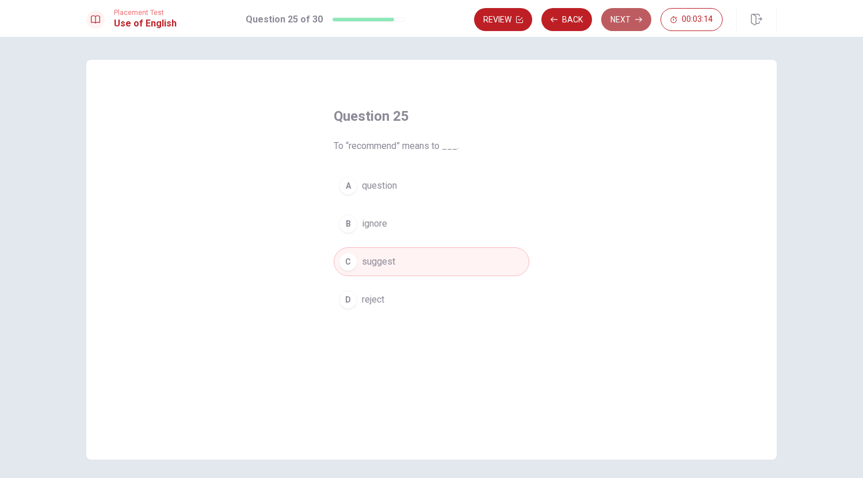
click at [625, 17] on button "Next" at bounding box center [626, 19] width 50 height 23
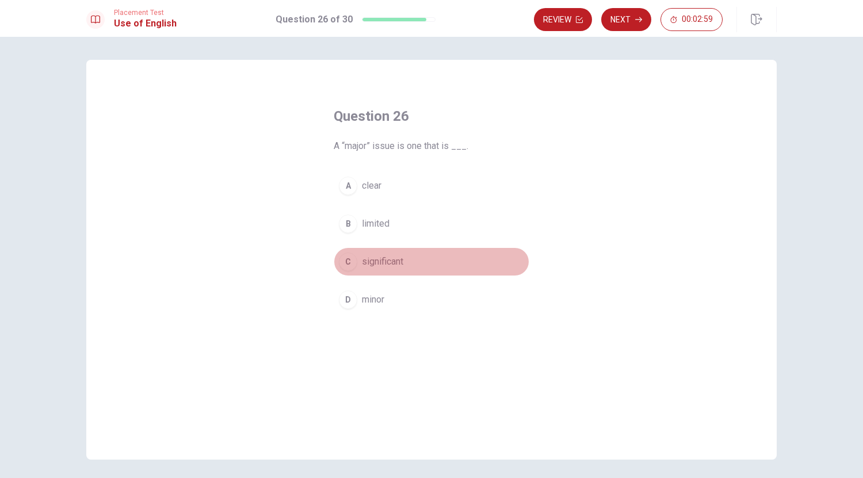
click at [347, 263] on div "C" at bounding box center [348, 262] width 18 height 18
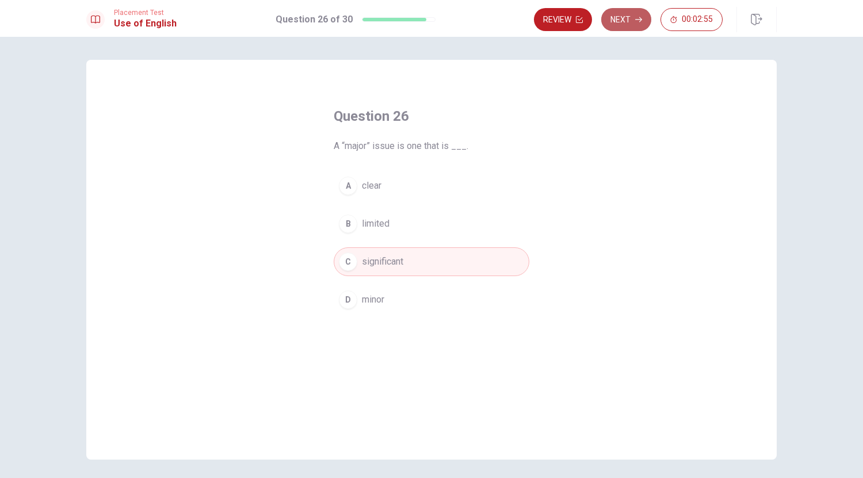
click at [637, 24] on button "Next" at bounding box center [626, 19] width 50 height 23
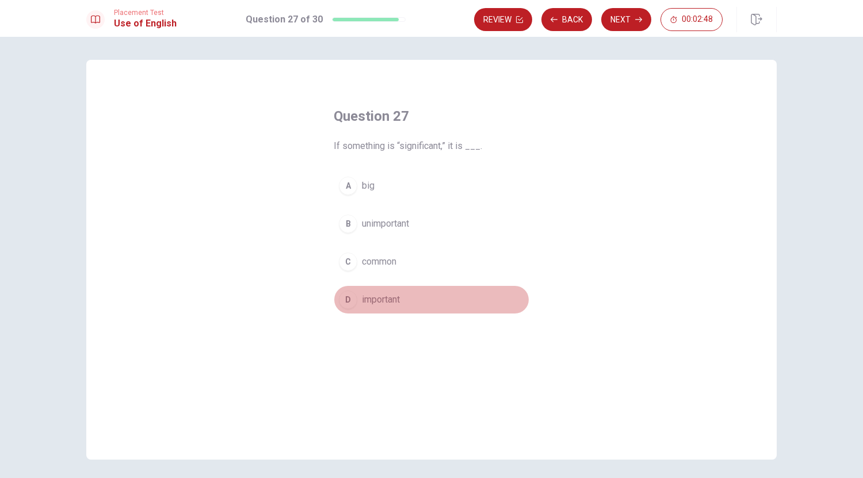
click at [349, 301] on div "D" at bounding box center [348, 299] width 18 height 18
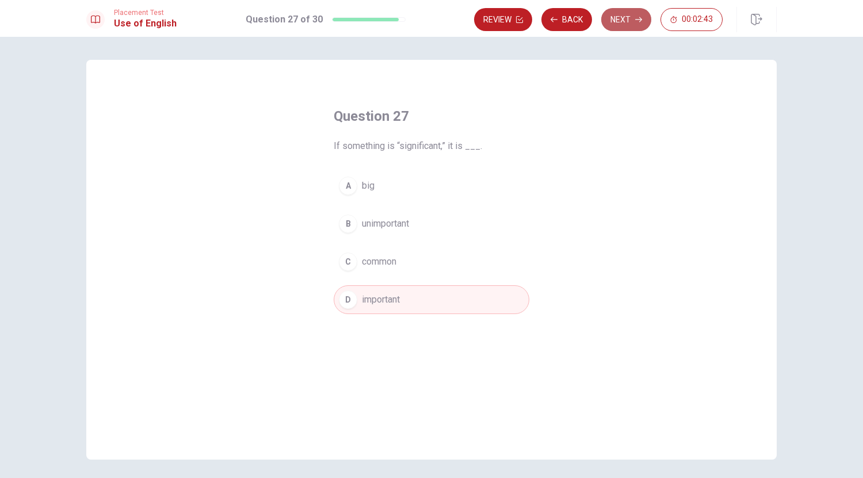
click at [630, 19] on button "Next" at bounding box center [626, 19] width 50 height 23
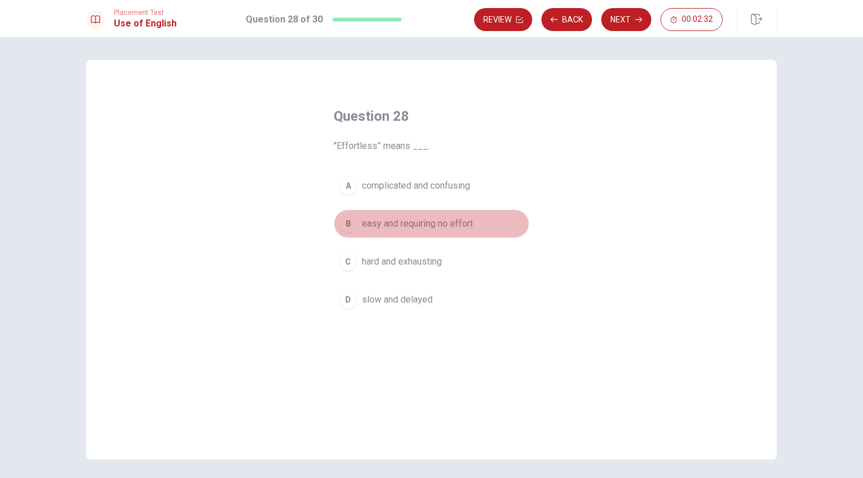
click at [344, 224] on div "B" at bounding box center [348, 224] width 18 height 18
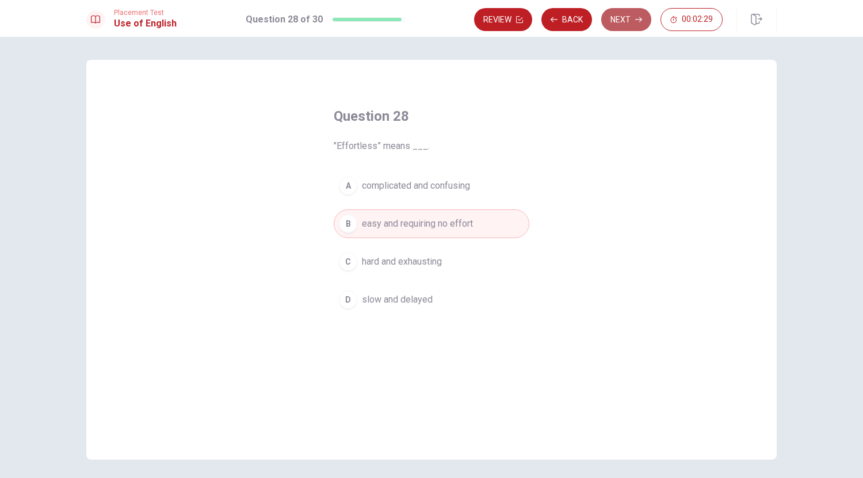
click at [617, 16] on button "Next" at bounding box center [626, 19] width 50 height 23
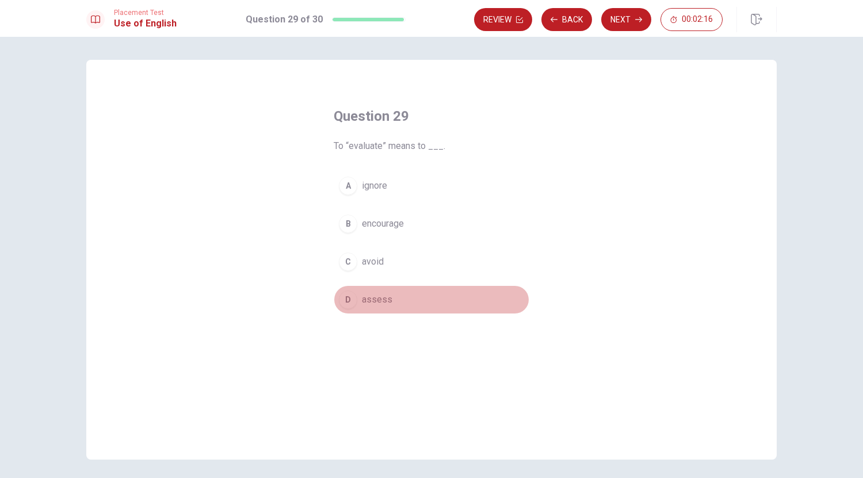
click at [345, 304] on div "D" at bounding box center [348, 299] width 18 height 18
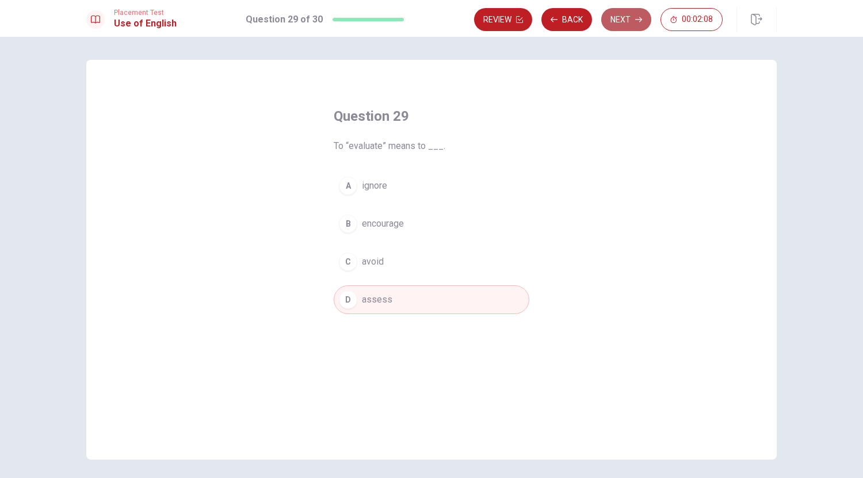
click at [625, 18] on button "Next" at bounding box center [626, 19] width 50 height 23
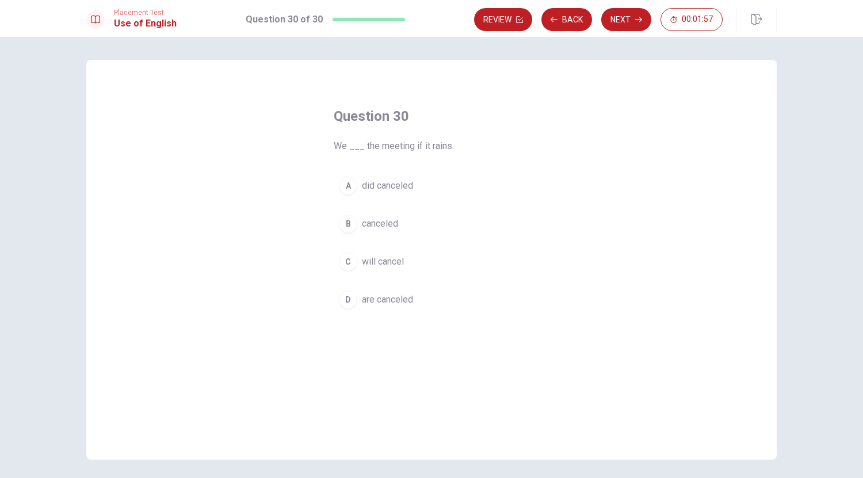
click at [349, 257] on div "C" at bounding box center [348, 262] width 18 height 18
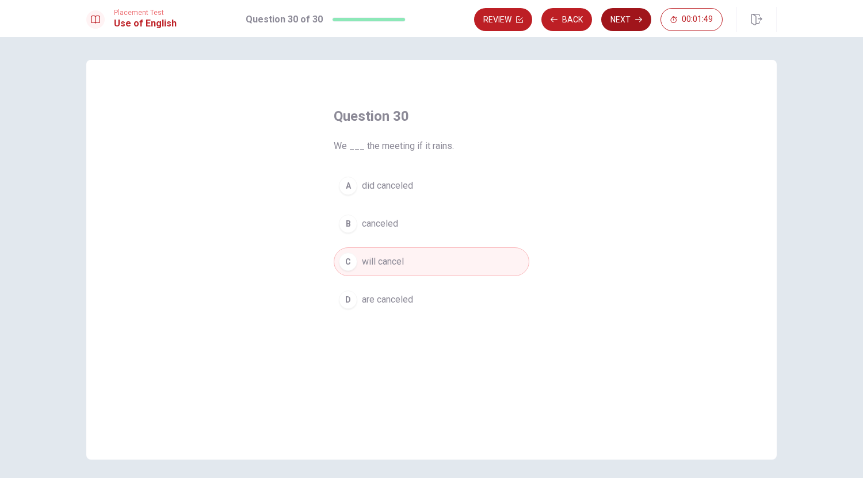
click at [624, 20] on button "Next" at bounding box center [626, 19] width 50 height 23
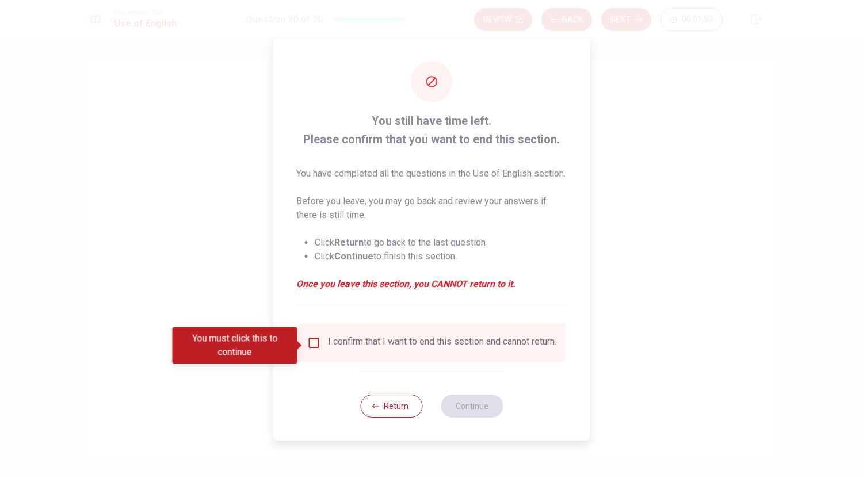
click at [312, 340] on input "You must click this to continue" at bounding box center [314, 343] width 14 height 14
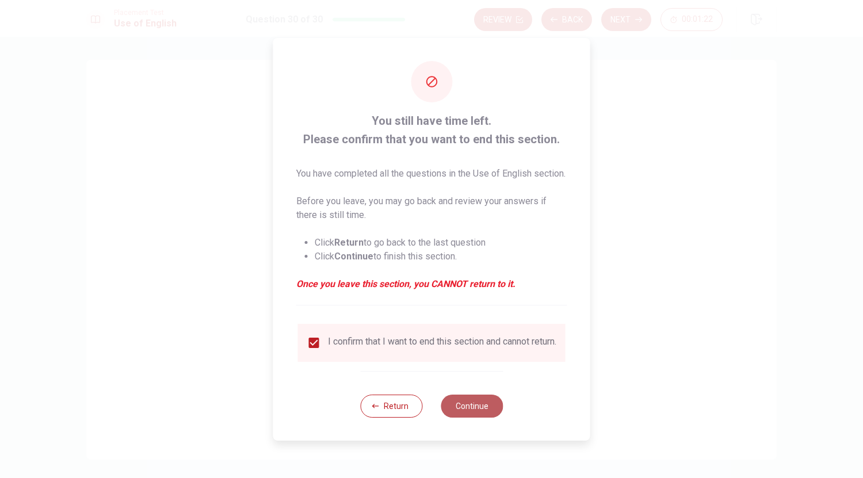
click at [485, 410] on button "Continue" at bounding box center [472, 406] width 62 height 23
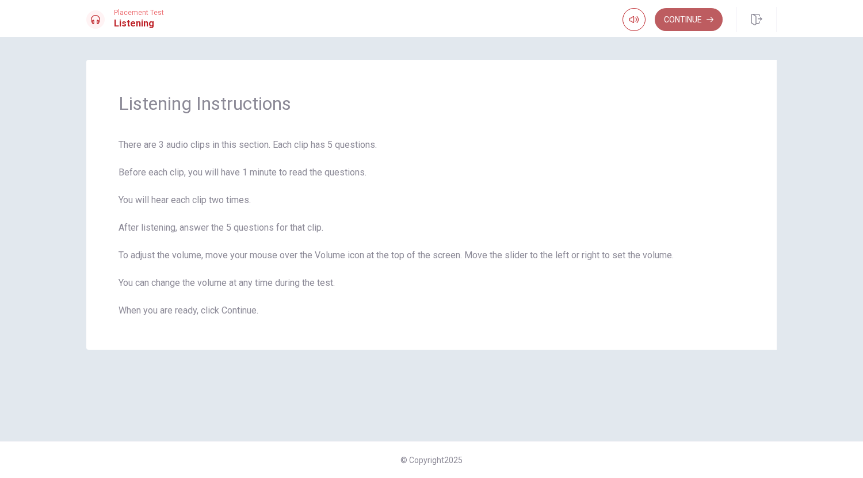
click at [688, 21] on button "Continue" at bounding box center [689, 19] width 68 height 23
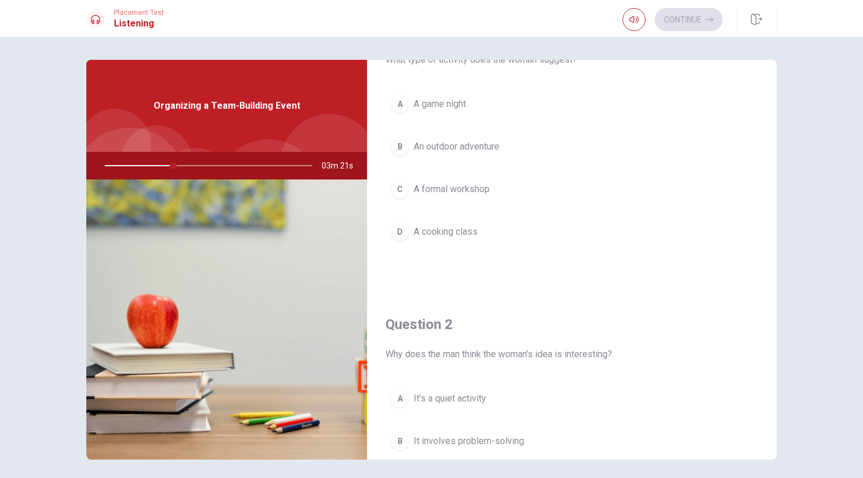
scroll to position [63, 0]
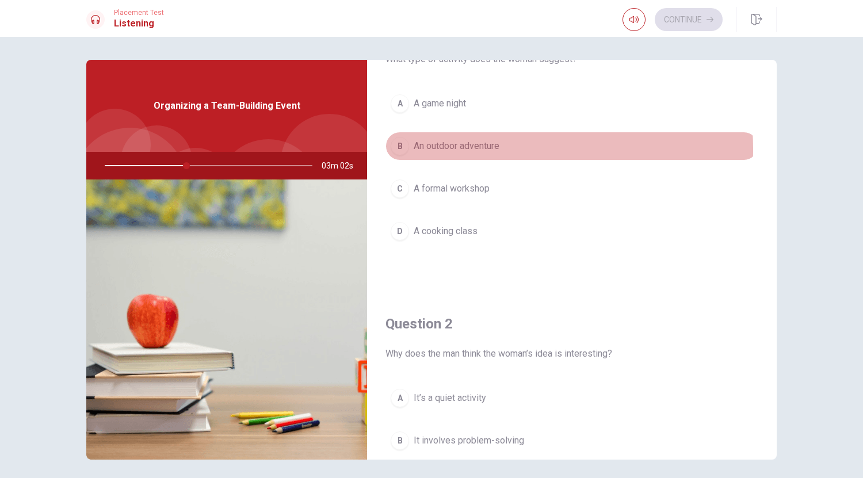
click at [403, 150] on div "B" at bounding box center [400, 146] width 18 height 18
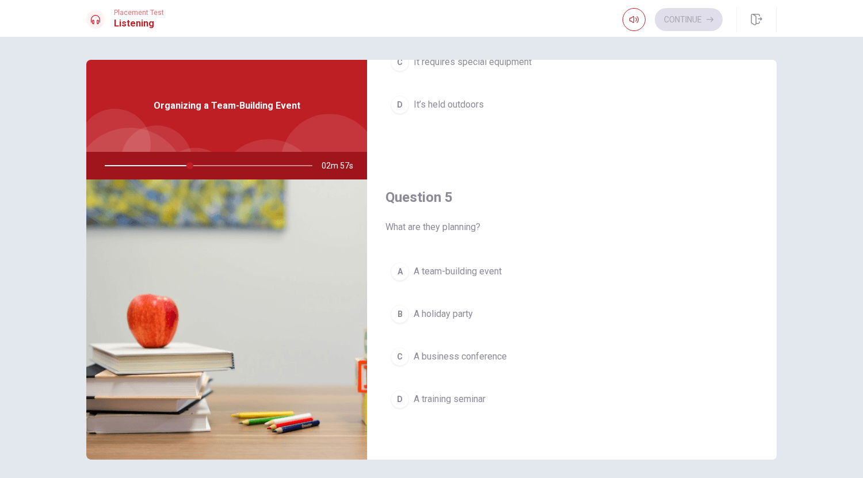
scroll to position [1072, 0]
click at [404, 270] on div "A" at bounding box center [400, 272] width 18 height 18
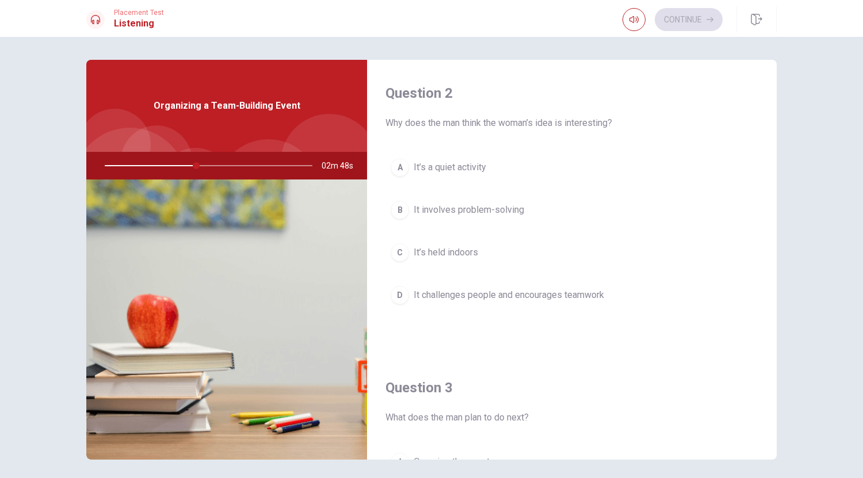
scroll to position [293, 0]
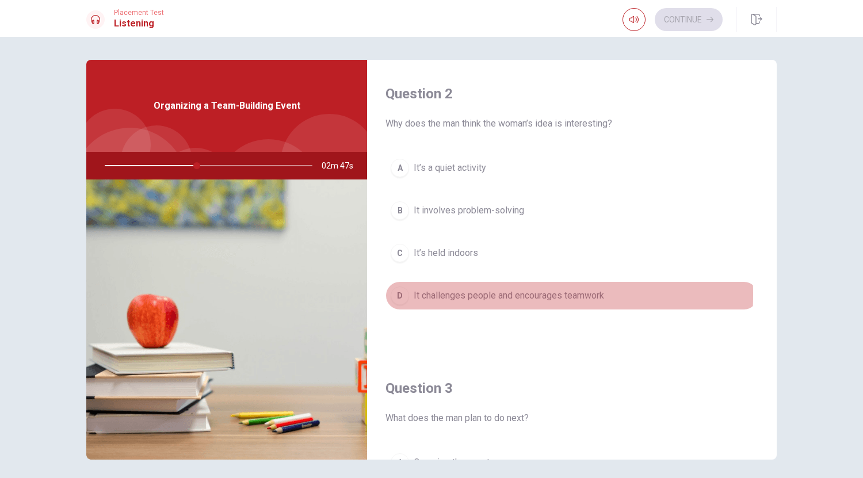
click at [404, 295] on div "D" at bounding box center [400, 295] width 18 height 18
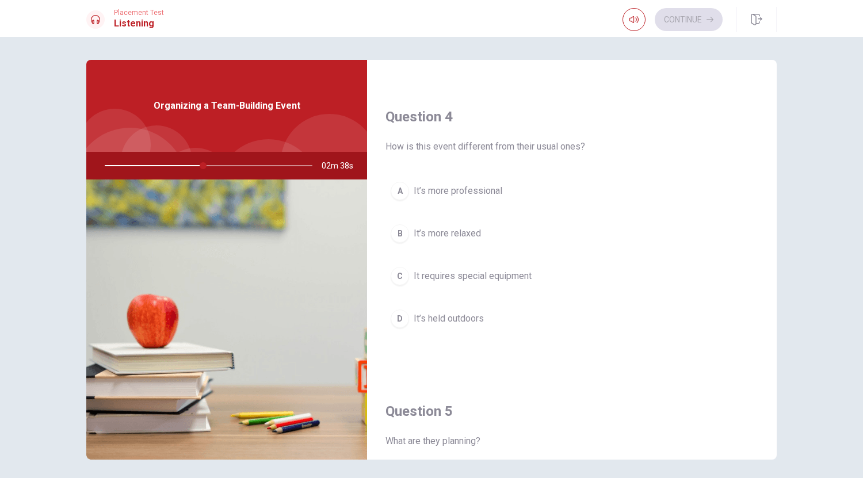
scroll to position [859, 0]
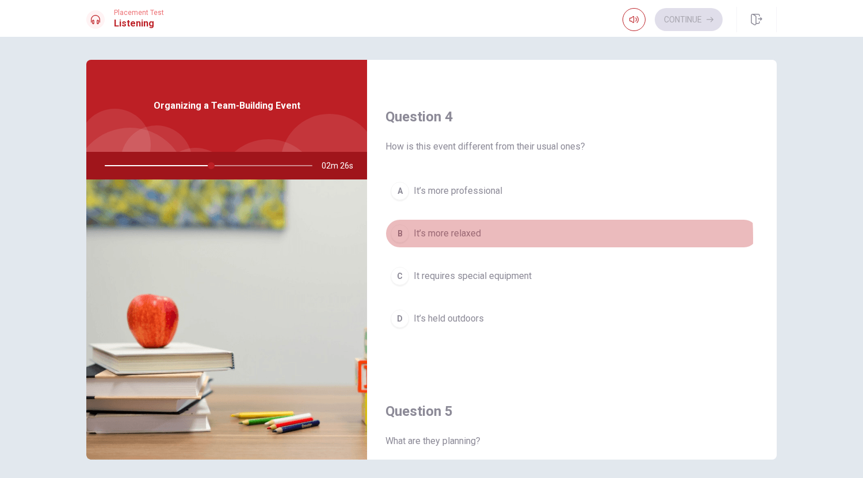
click at [457, 238] on span "It’s more relaxed" at bounding box center [447, 234] width 67 height 14
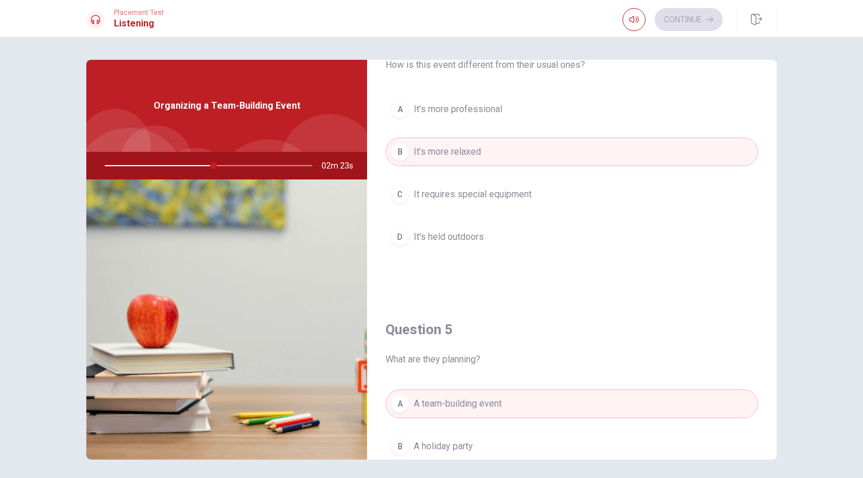
scroll to position [940, 0]
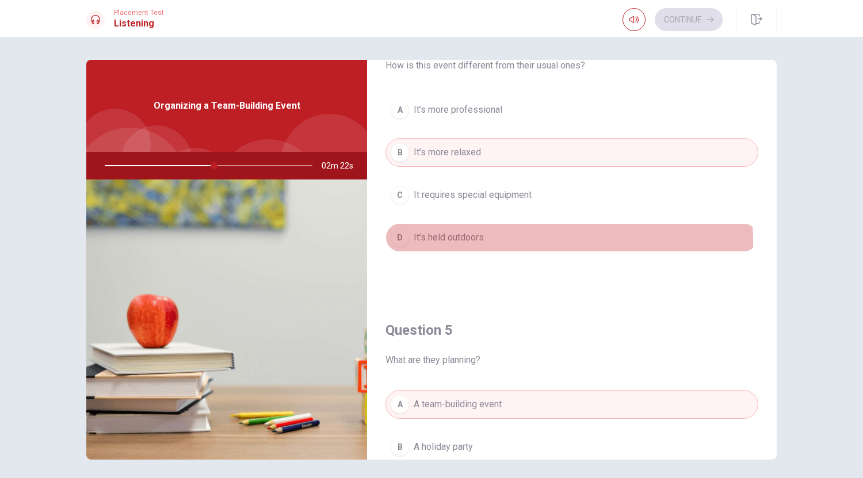
click at [467, 242] on span "It’s held outdoors" at bounding box center [449, 238] width 70 height 14
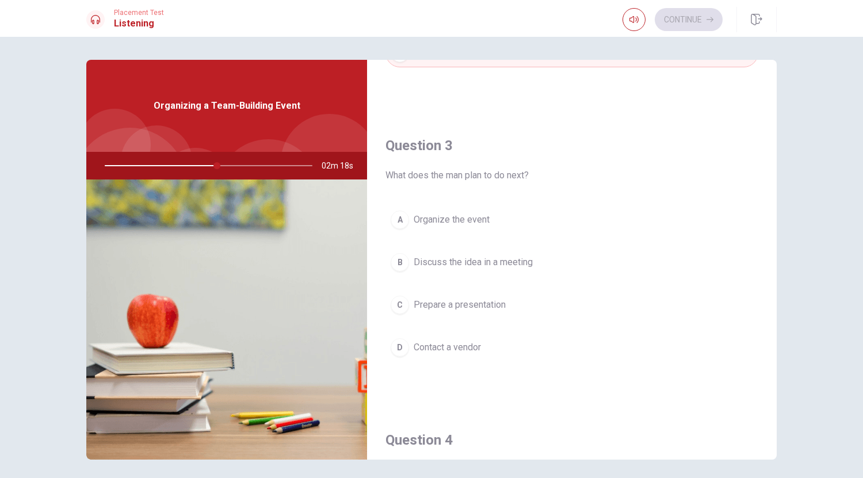
scroll to position [535, 0]
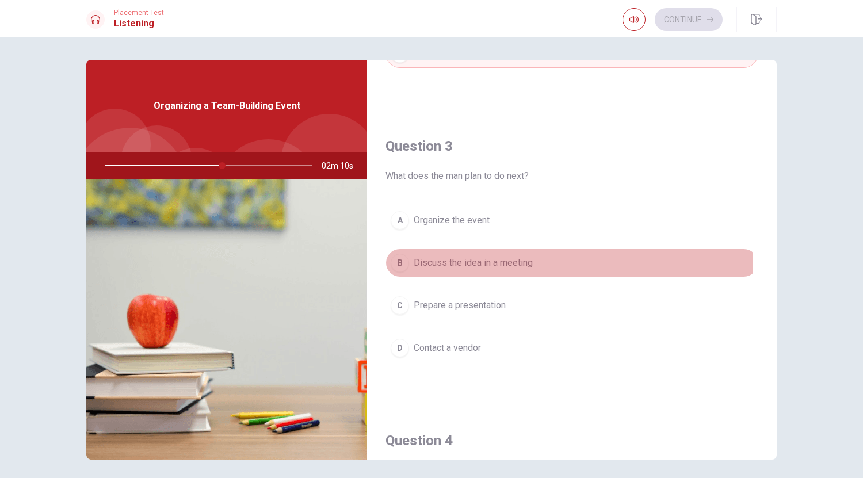
click at [460, 265] on span "Discuss the idea in a meeting" at bounding box center [473, 263] width 119 height 14
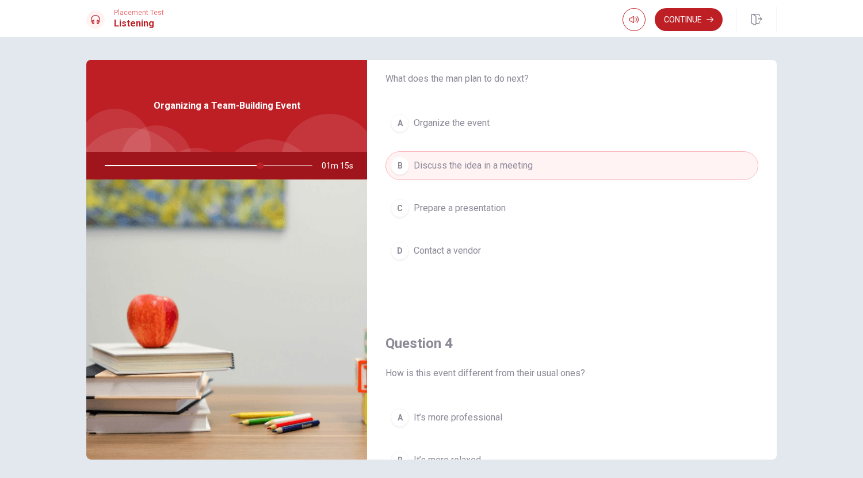
scroll to position [613, 0]
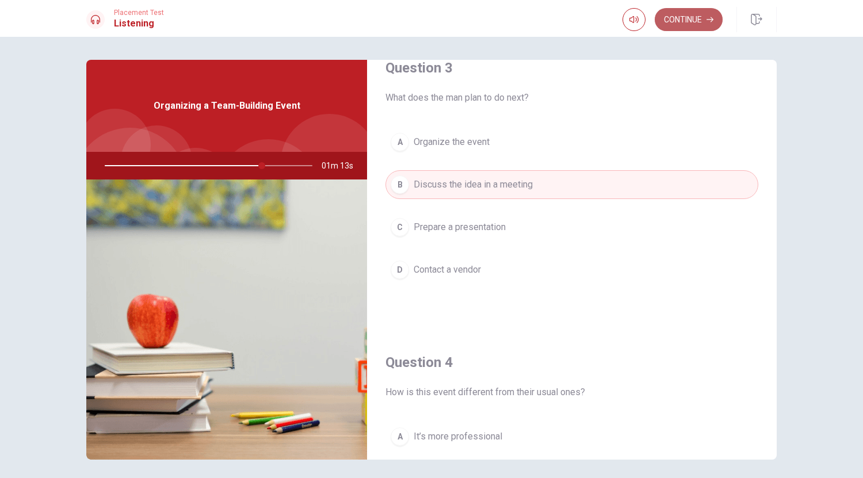
click at [683, 12] on button "Continue" at bounding box center [689, 19] width 68 height 23
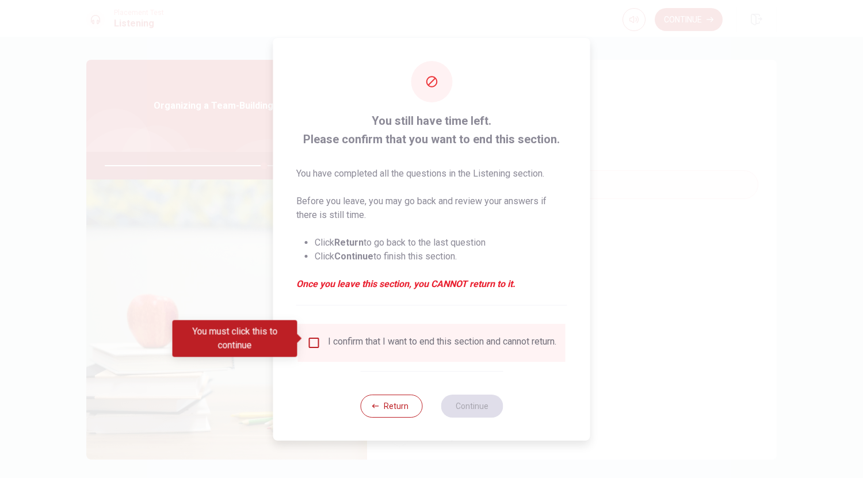
click at [388, 356] on div "I confirm that I want to end this section and cannot return." at bounding box center [431, 343] width 267 height 38
click at [401, 411] on button "Return" at bounding box center [391, 406] width 62 height 23
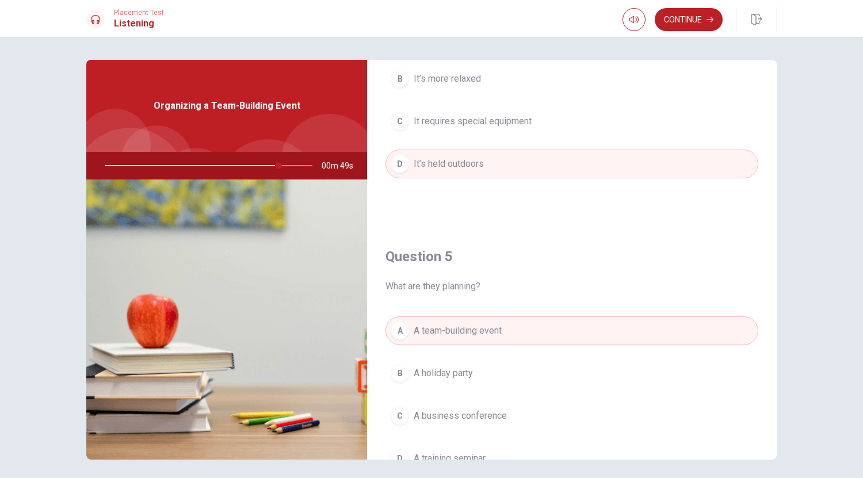
scroll to position [1073, 0]
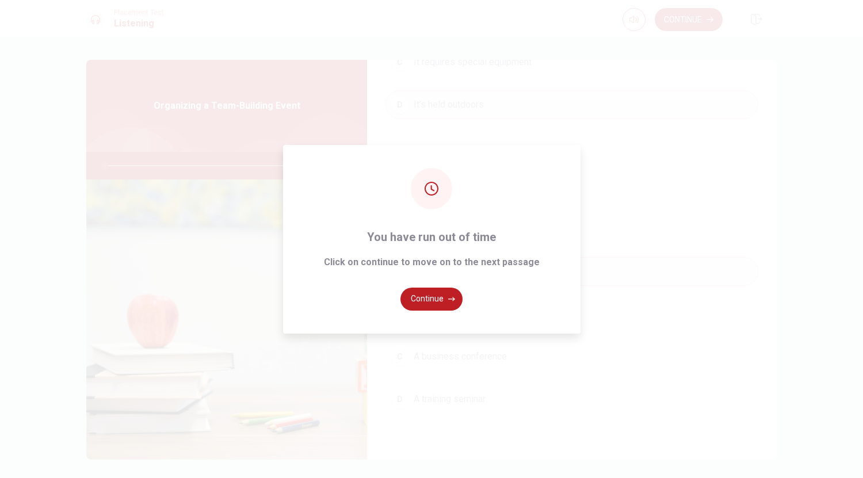
type input "0"
click at [425, 298] on button "Continue" at bounding box center [431, 299] width 62 height 23
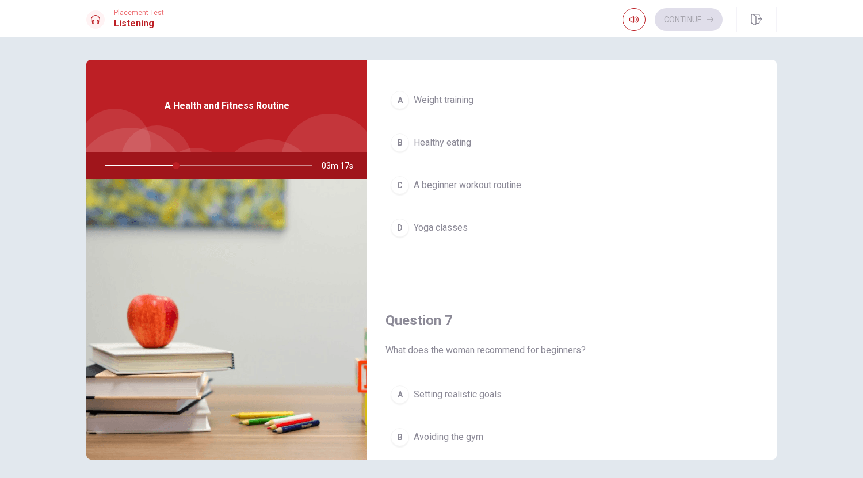
scroll to position [0, 0]
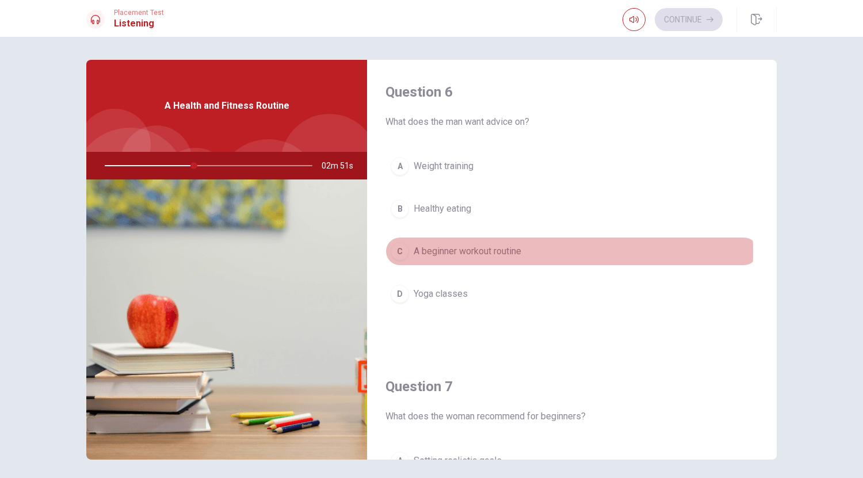
click at [400, 252] on div "C" at bounding box center [400, 251] width 18 height 18
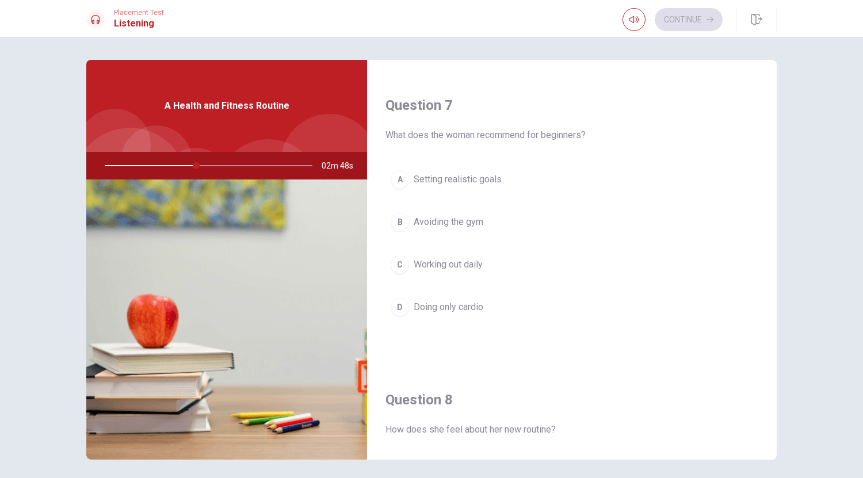
scroll to position [282, 0]
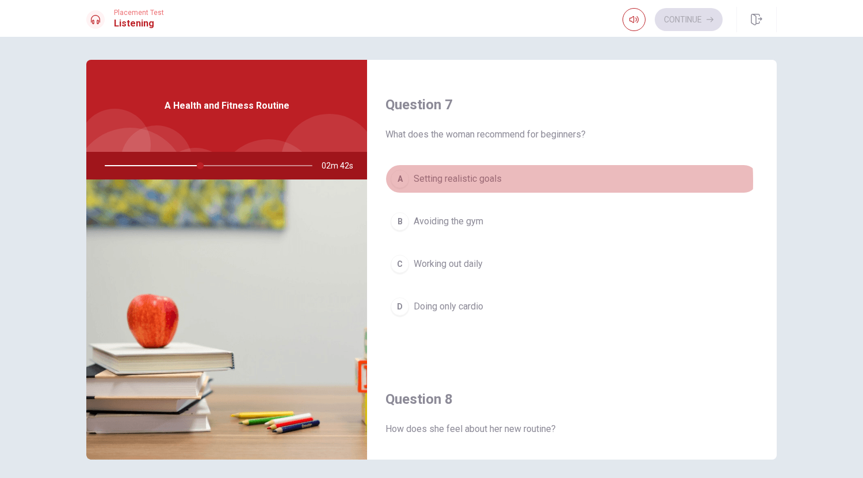
click at [477, 181] on span "Setting realistic goals" at bounding box center [458, 179] width 88 height 14
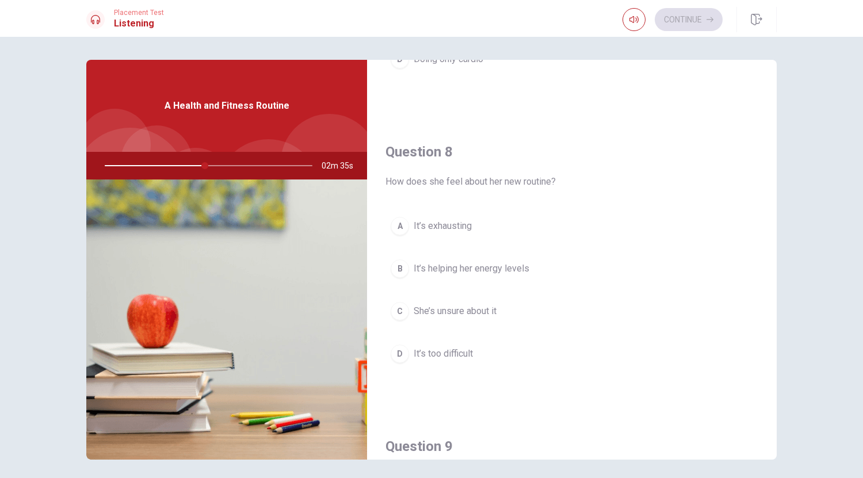
scroll to position [530, 0]
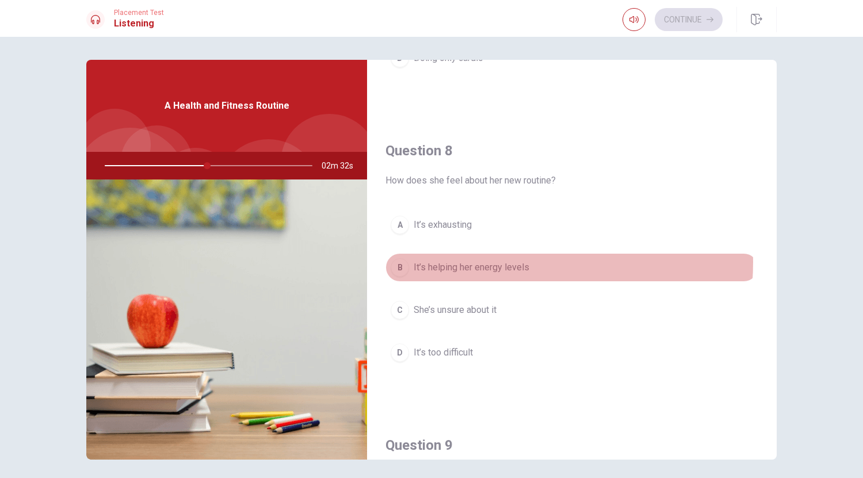
click at [492, 262] on span "It’s helping her energy levels" at bounding box center [472, 268] width 116 height 14
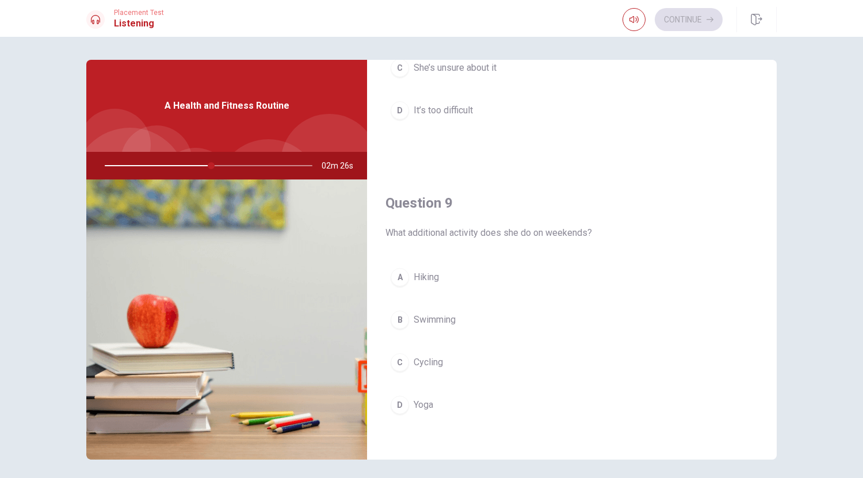
scroll to position [774, 0]
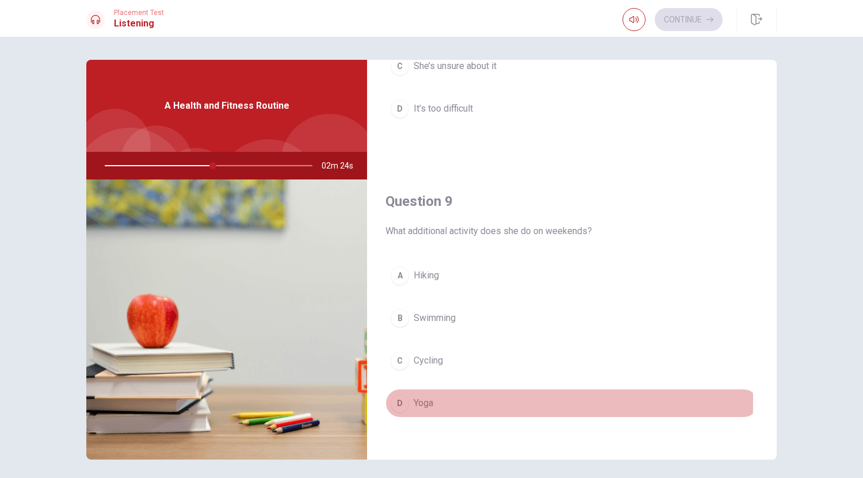
click at [425, 402] on span "Yoga" at bounding box center [424, 403] width 20 height 14
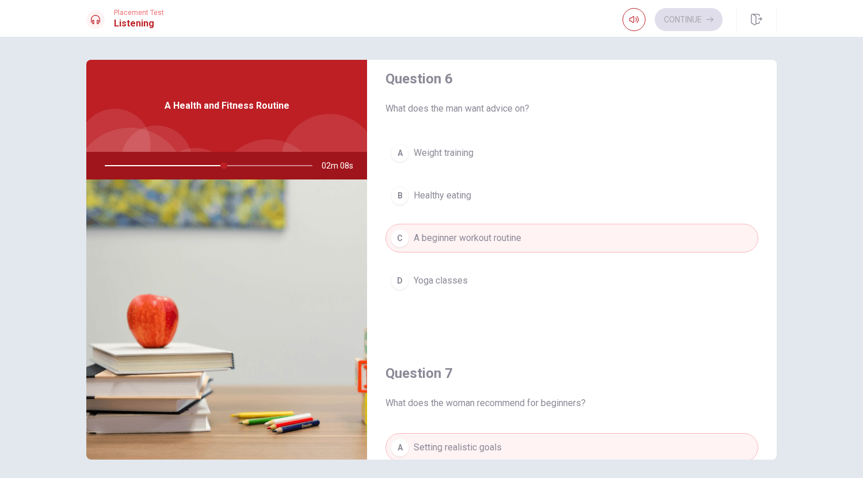
scroll to position [12, 0]
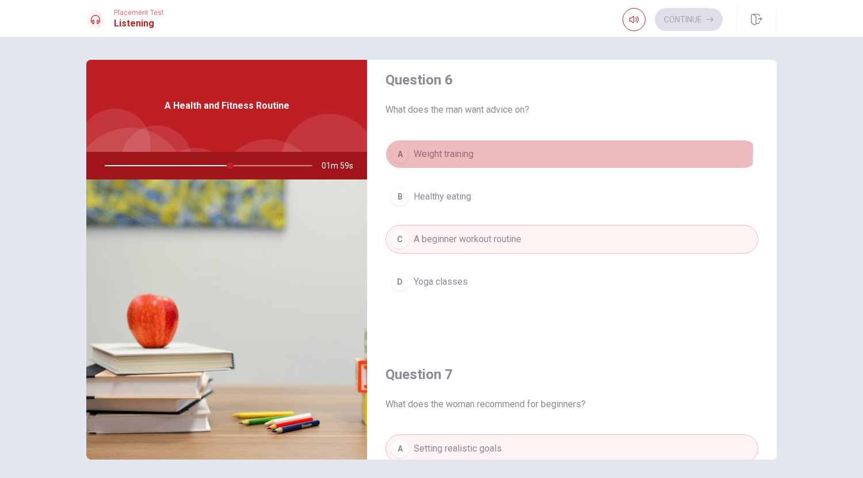
click at [480, 151] on button "A Weight training" at bounding box center [571, 154] width 373 height 29
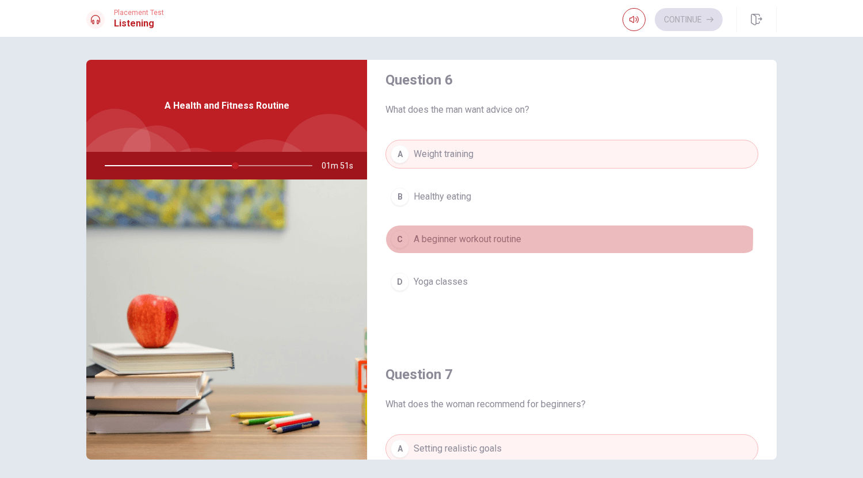
click at [475, 236] on span "A beginner workout routine" at bounding box center [468, 239] width 108 height 14
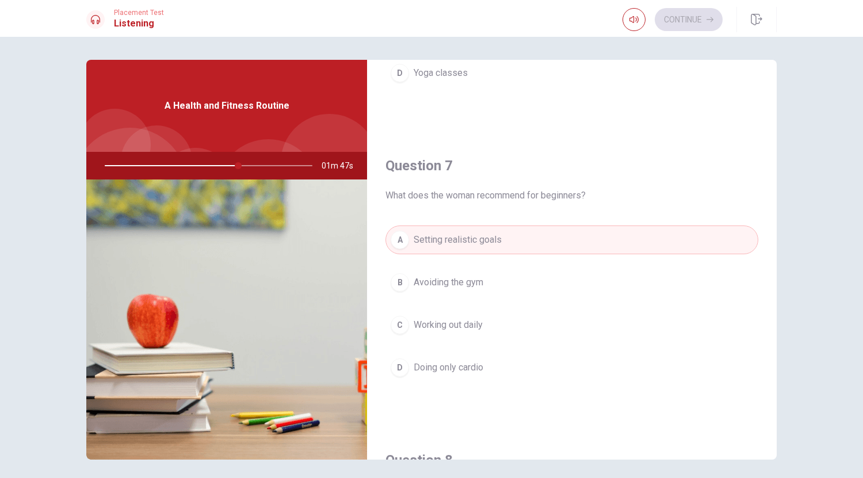
scroll to position [222, 0]
drag, startPoint x: 488, startPoint y: 300, endPoint x: 514, endPoint y: 379, distance: 83.7
click at [514, 379] on div "A Setting realistic goals B Avoiding the gym C Working out daily D Doing only c…" at bounding box center [571, 313] width 373 height 179
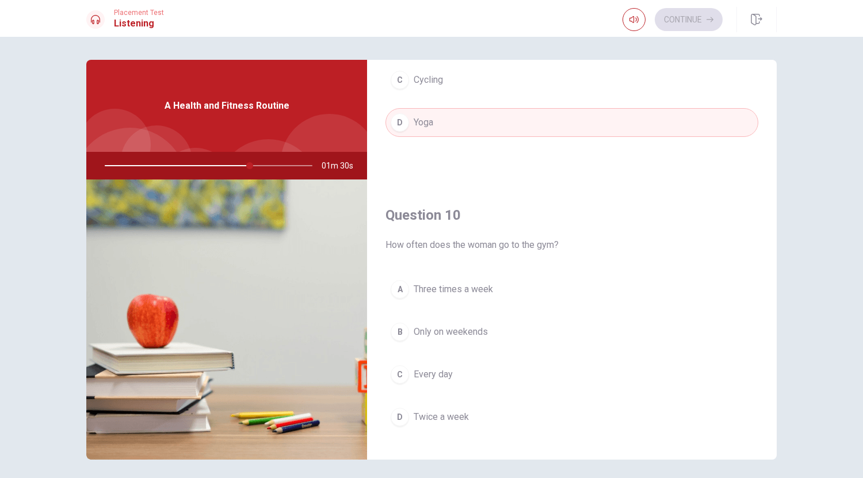
scroll to position [1073, 0]
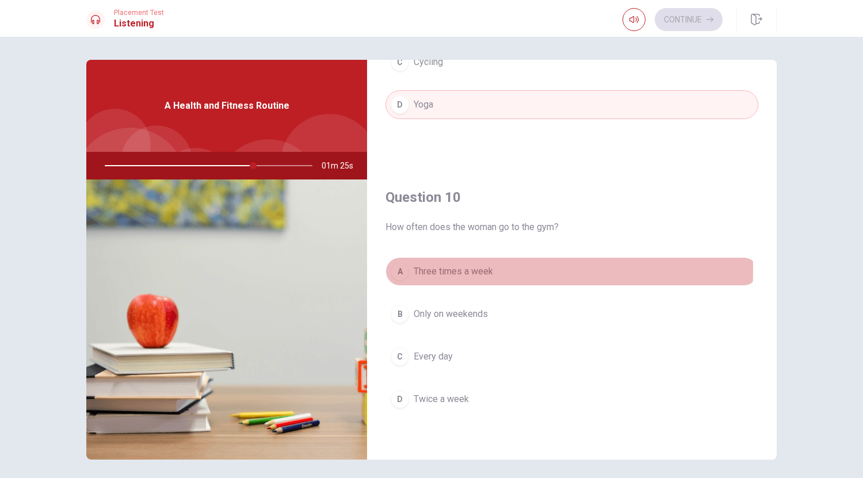
click at [461, 270] on span "Three times a week" at bounding box center [453, 272] width 79 height 14
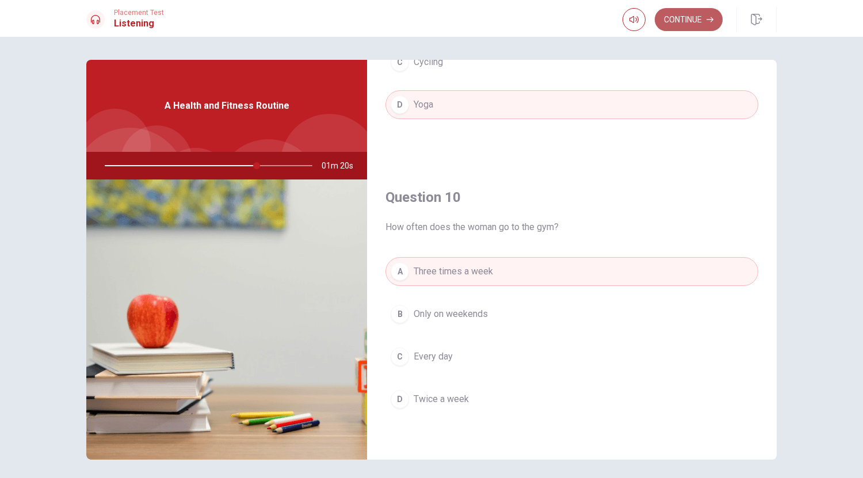
click at [682, 20] on button "Continue" at bounding box center [689, 19] width 68 height 23
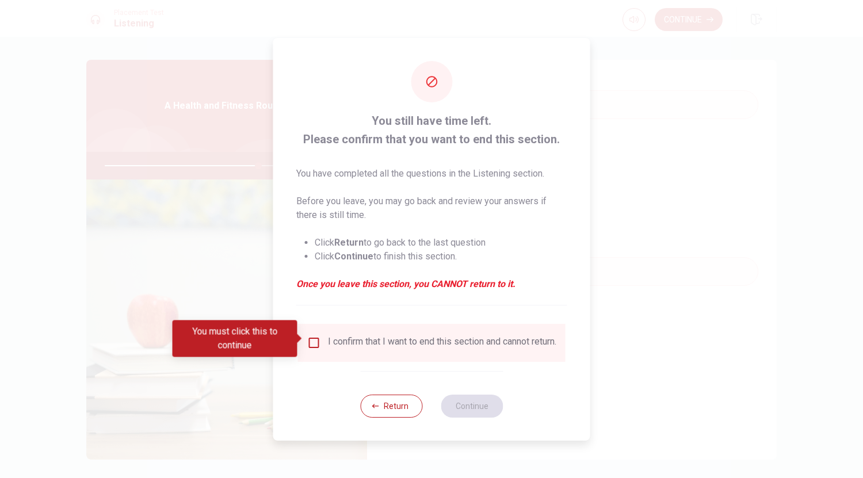
click at [388, 350] on div "I confirm that I want to end this section and cannot return." at bounding box center [442, 343] width 228 height 14
click at [315, 346] on div "I confirm that I want to end this section and cannot return." at bounding box center [431, 343] width 249 height 14
click at [314, 336] on input "You must click this to continue" at bounding box center [314, 343] width 14 height 14
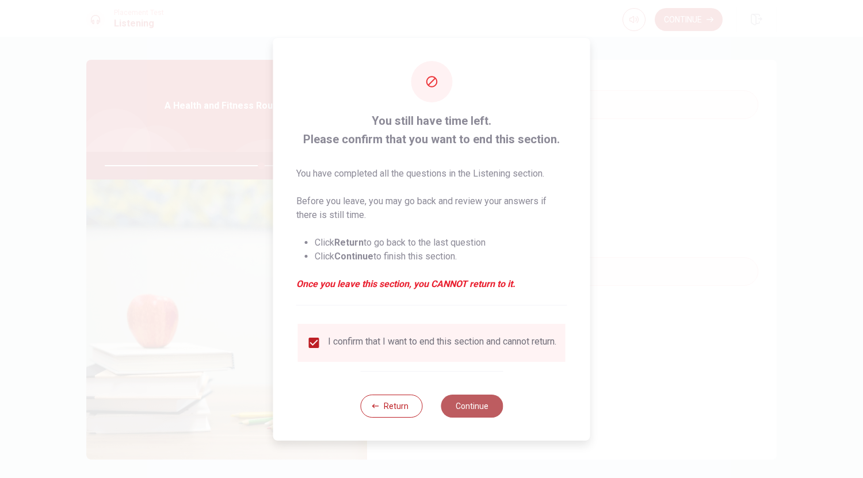
click at [480, 411] on button "Continue" at bounding box center [472, 406] width 62 height 23
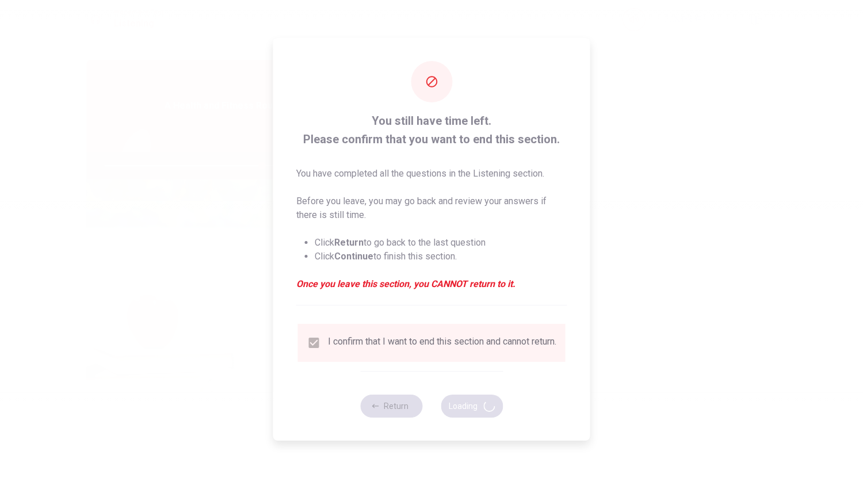
type input "76"
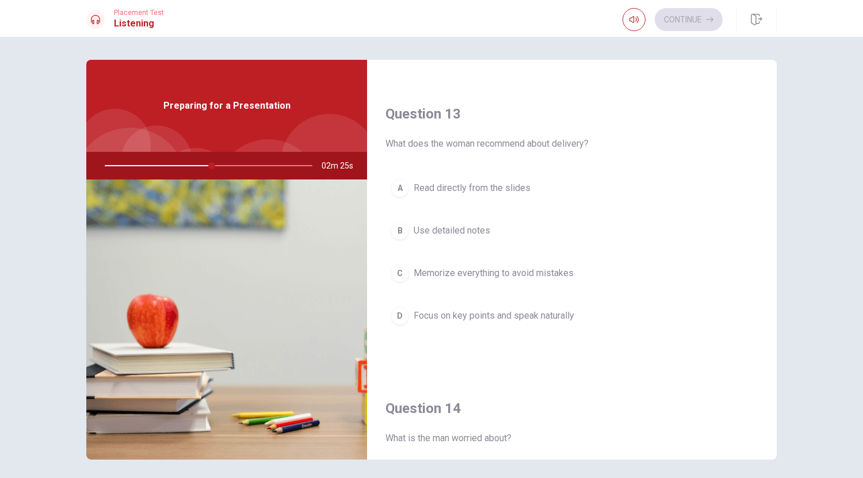
scroll to position [568, 0]
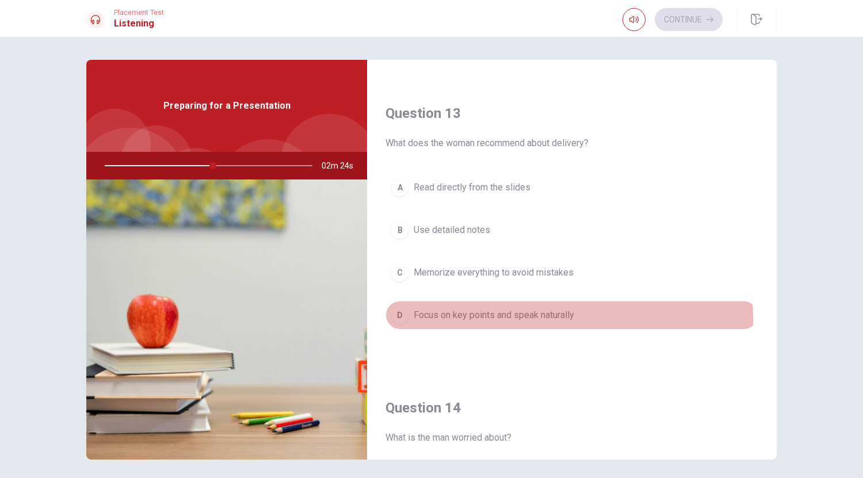
click at [498, 319] on span "Focus on key points and speak naturally" at bounding box center [494, 315] width 160 height 14
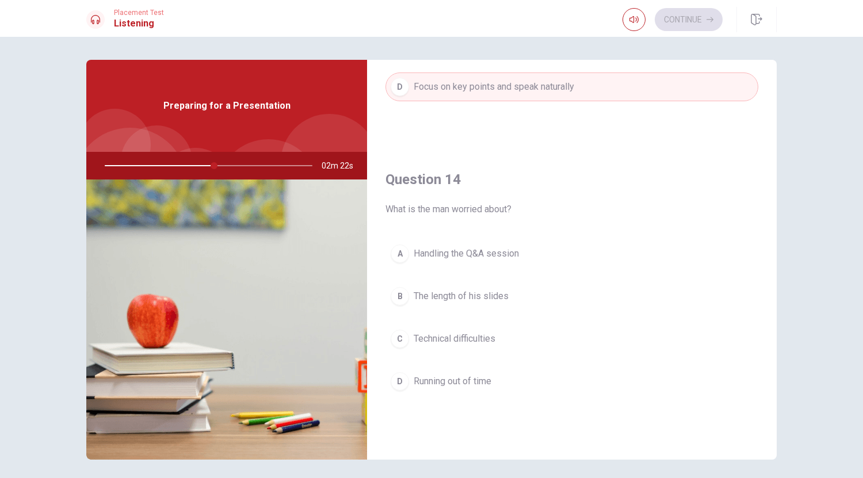
scroll to position [802, 0]
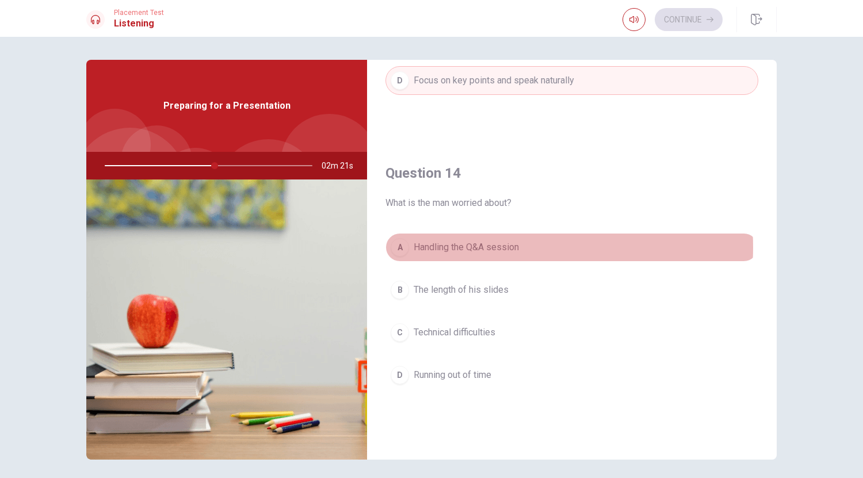
click at [492, 247] on span "Handling the Q&A session" at bounding box center [466, 247] width 105 height 14
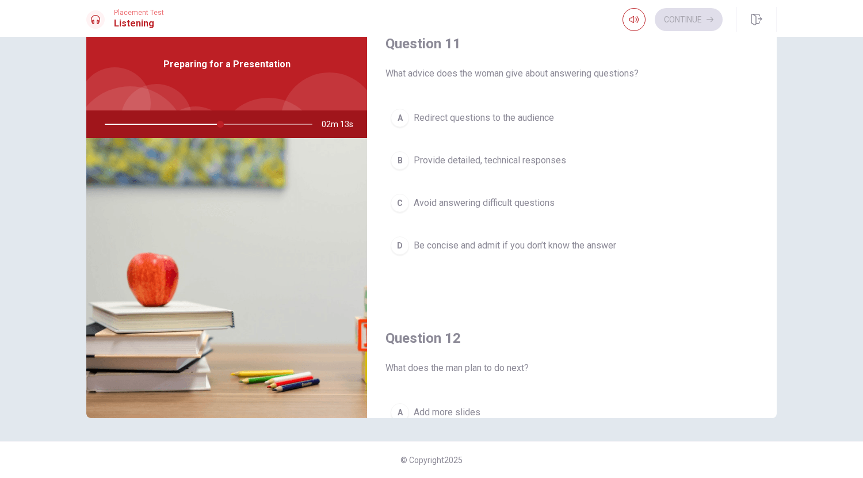
scroll to position [0, 0]
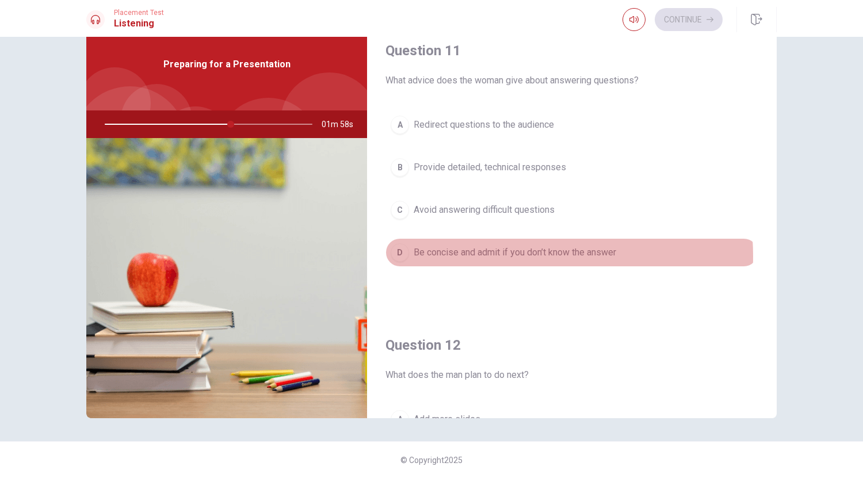
click at [499, 256] on span "Be concise and admit if you don’t know the answer" at bounding box center [515, 253] width 202 height 14
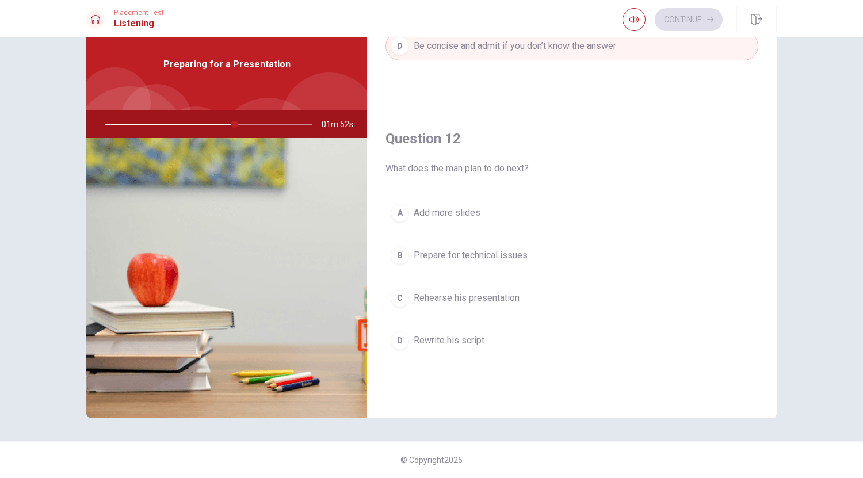
scroll to position [207, 0]
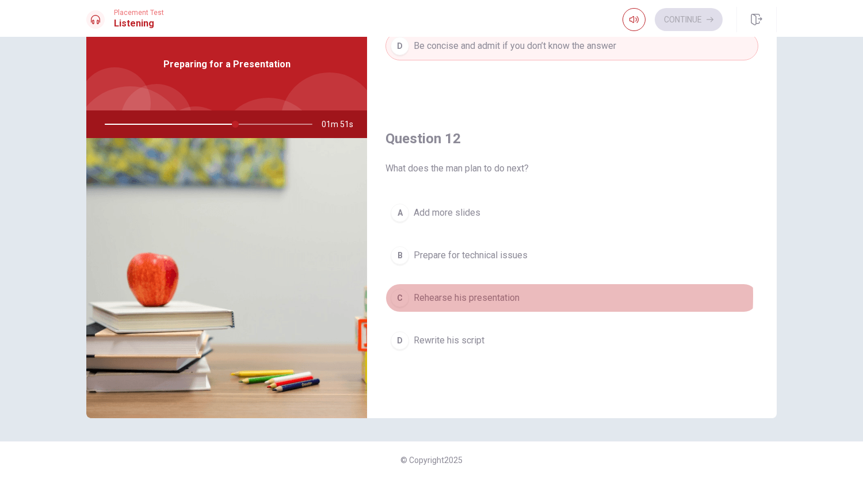
click at [479, 296] on span "Rehearse his presentation" at bounding box center [467, 298] width 106 height 14
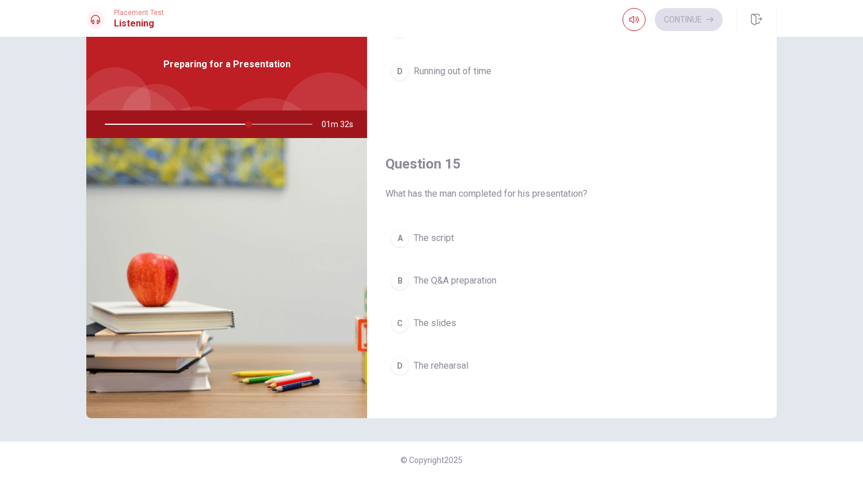
scroll to position [1065, 0]
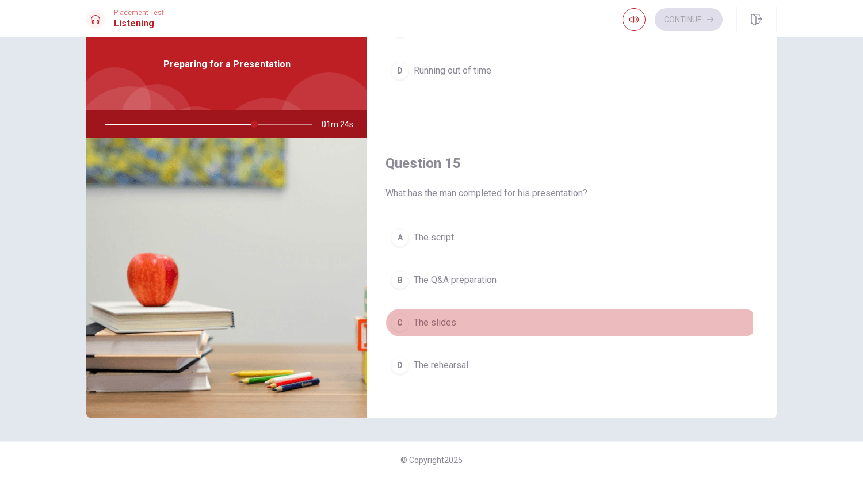
click at [441, 318] on span "The slides" at bounding box center [435, 323] width 43 height 14
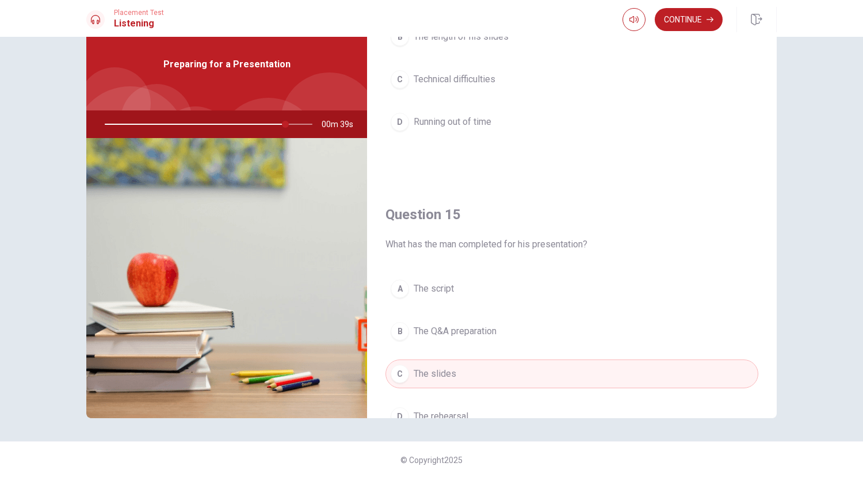
scroll to position [1073, 0]
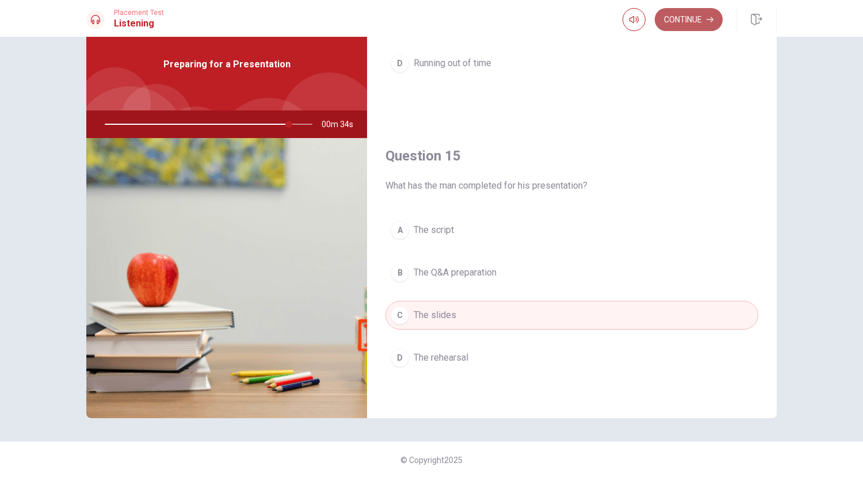
click at [688, 19] on button "Continue" at bounding box center [689, 19] width 68 height 23
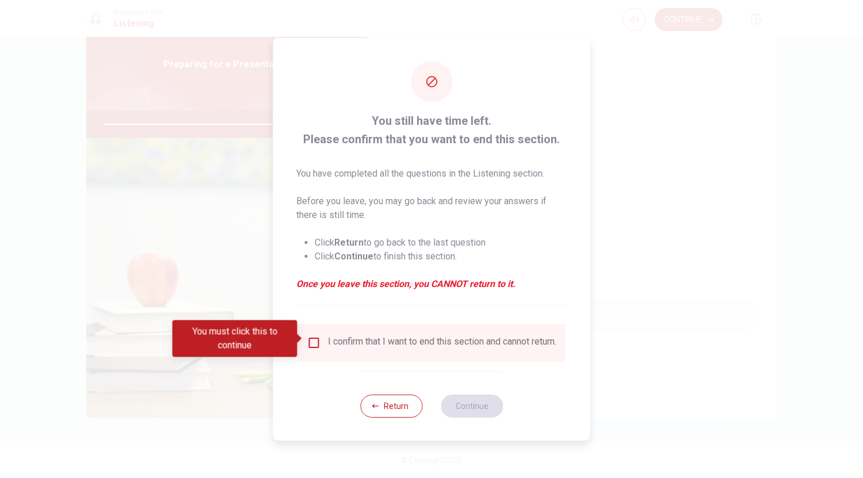
click at [374, 349] on div "I confirm that I want to end this section and cannot return." at bounding box center [442, 343] width 228 height 14
click at [314, 342] on input "You must click this to continue" at bounding box center [314, 343] width 14 height 14
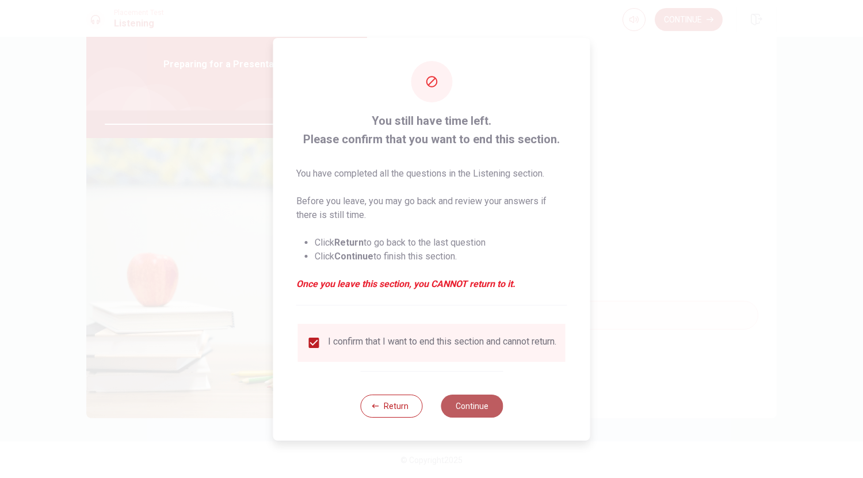
click at [468, 409] on button "Continue" at bounding box center [472, 406] width 62 height 23
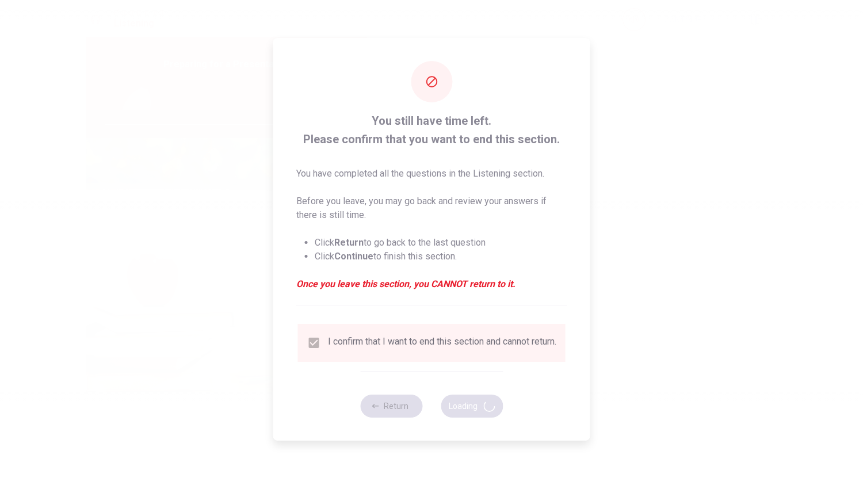
type input "91"
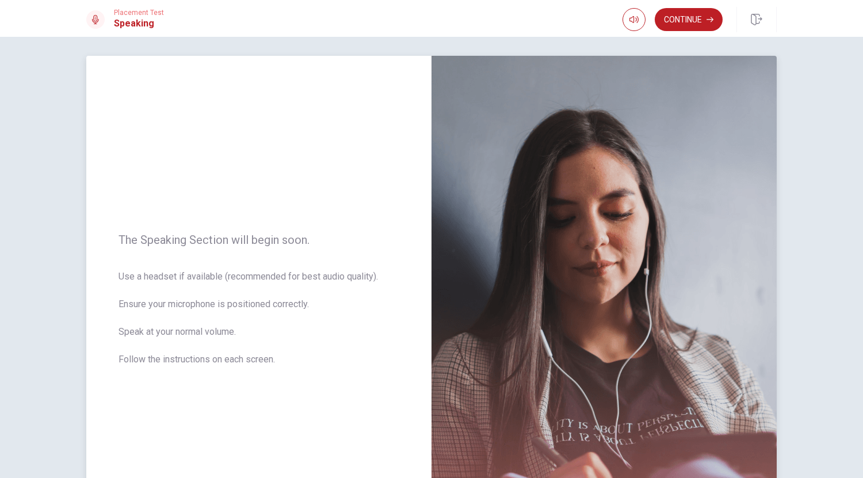
scroll to position [0, 0]
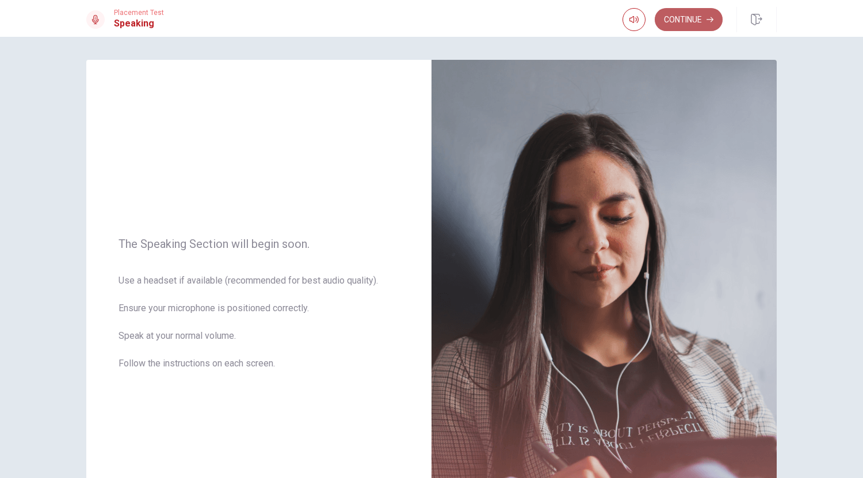
click at [698, 25] on button "Continue" at bounding box center [689, 19] width 68 height 23
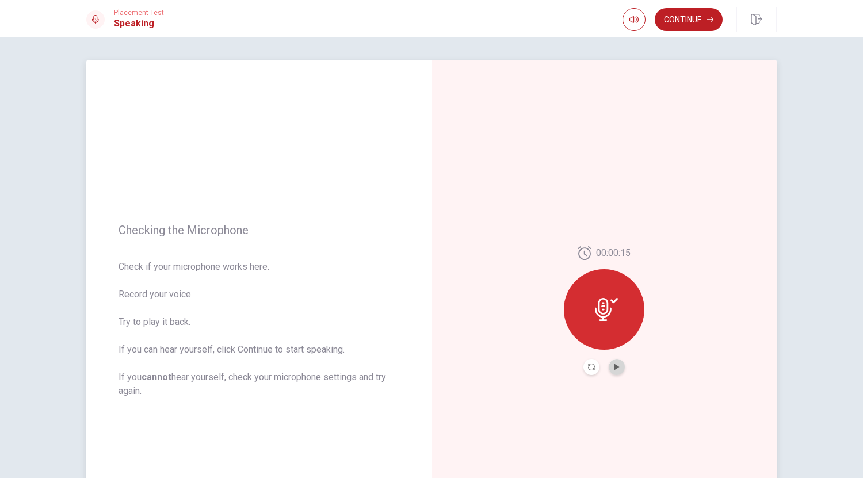
click at [609, 364] on button "Play Audio" at bounding box center [617, 367] width 16 height 16
click at [694, 25] on button "Continue" at bounding box center [689, 19] width 68 height 23
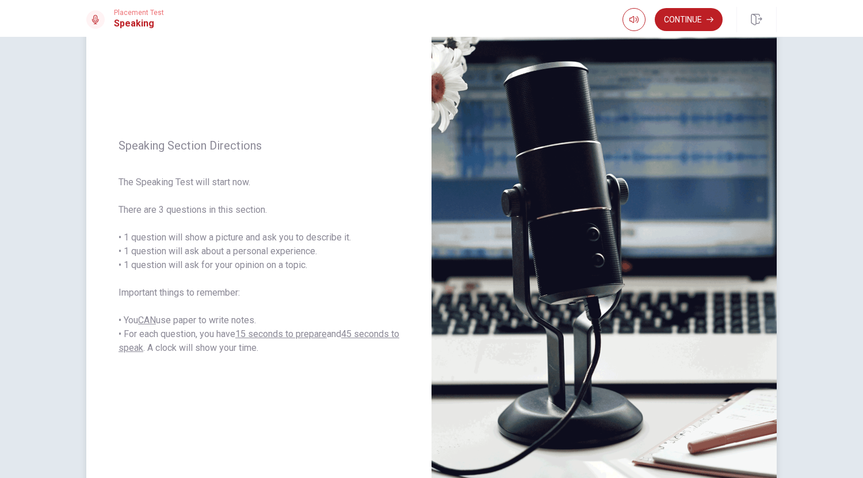
scroll to position [64, 0]
click at [685, 16] on button "Continue" at bounding box center [689, 19] width 68 height 23
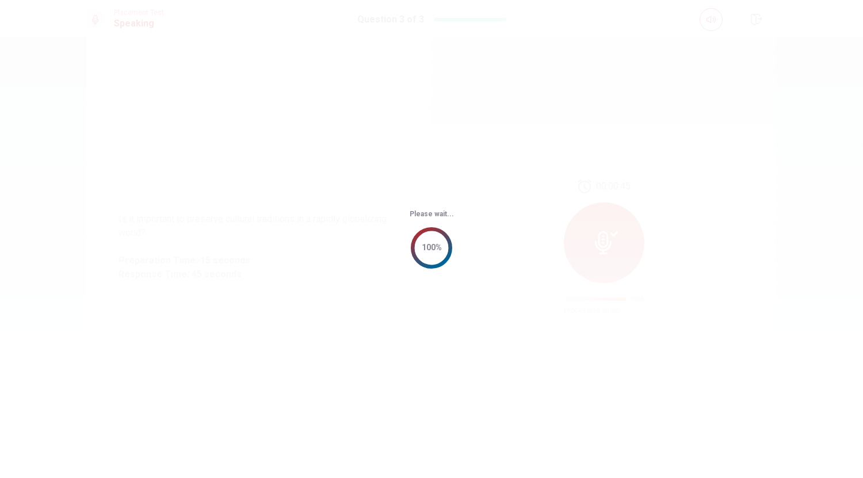
scroll to position [0, 0]
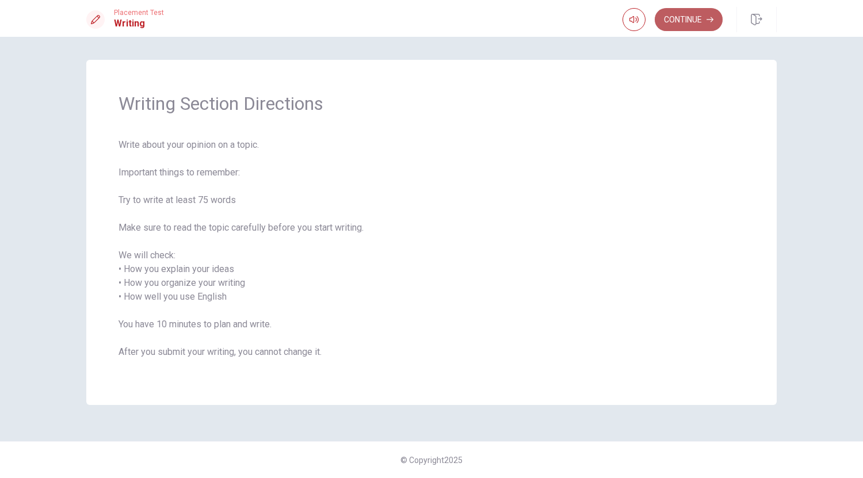
click at [692, 24] on button "Continue" at bounding box center [689, 19] width 68 height 23
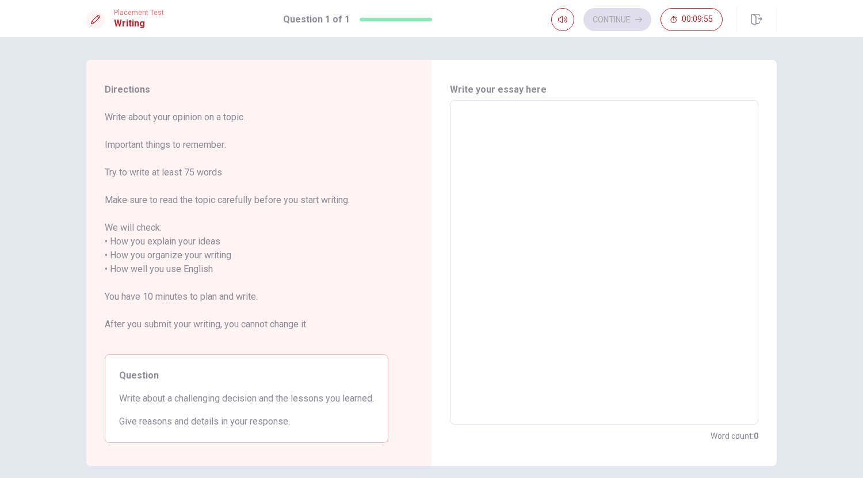
click at [489, 118] on textarea at bounding box center [604, 262] width 292 height 305
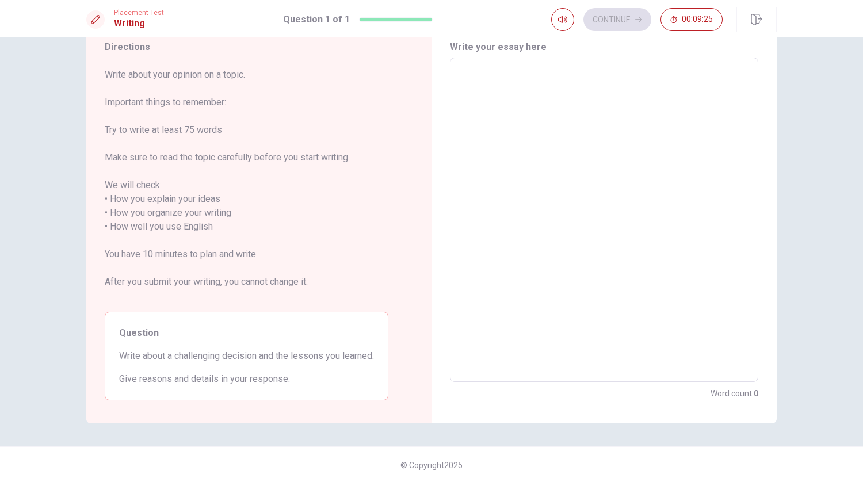
scroll to position [48, 0]
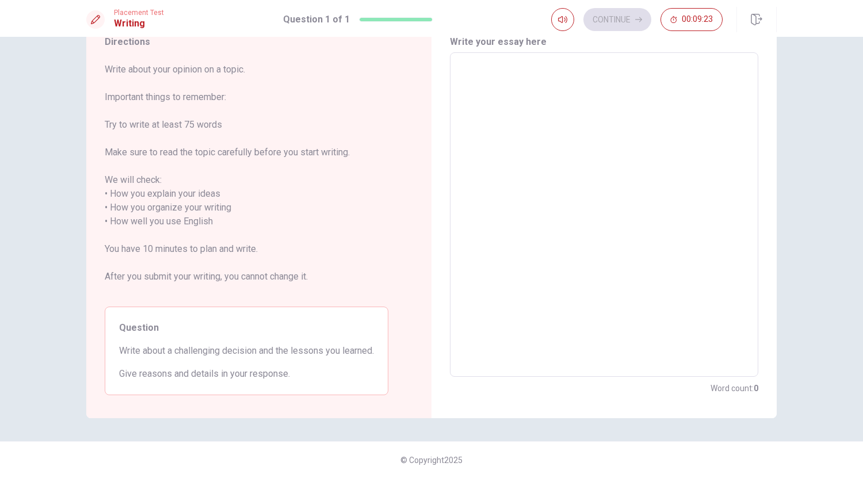
click at [533, 116] on textarea at bounding box center [604, 214] width 292 height 305
type textarea "O"
type textarea "x"
type textarea "ON"
type textarea "x"
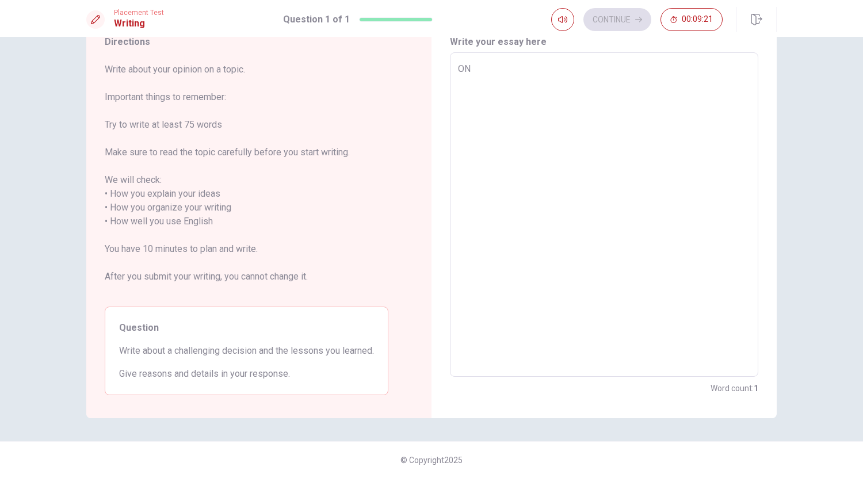
type textarea "ONE"
type textarea "x"
type textarea "ONE"
type textarea "x"
type textarea "ONE O"
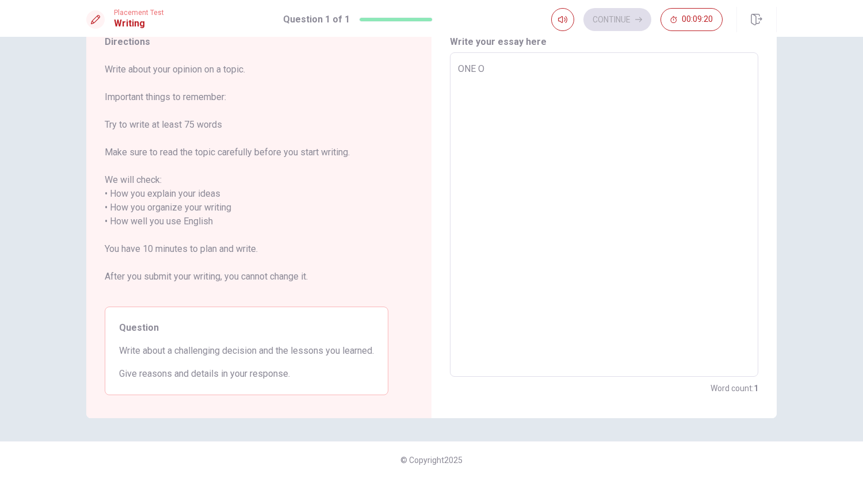
type textarea "x"
type textarea "ONE OF"
type textarea "x"
type textarea "ONE OF"
type textarea "x"
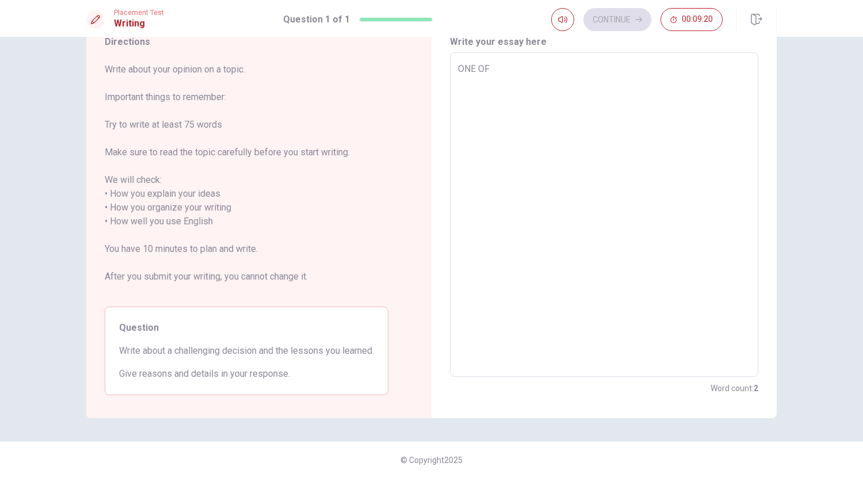
type textarea "ONE OF T"
type textarea "x"
type textarea "ONE OF TH"
type textarea "x"
type textarea "ONE OF THE"
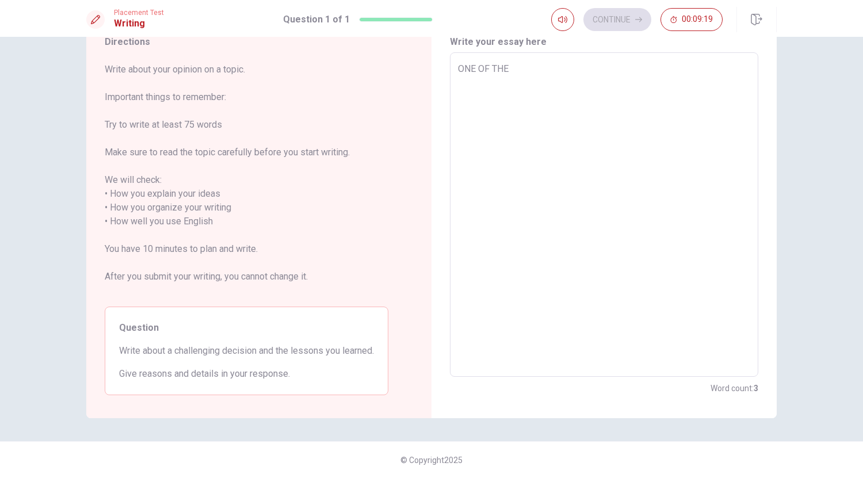
type textarea "x"
type textarea "ONE OF THE"
type textarea "x"
type textarea "ONE OF THE"
type textarea "x"
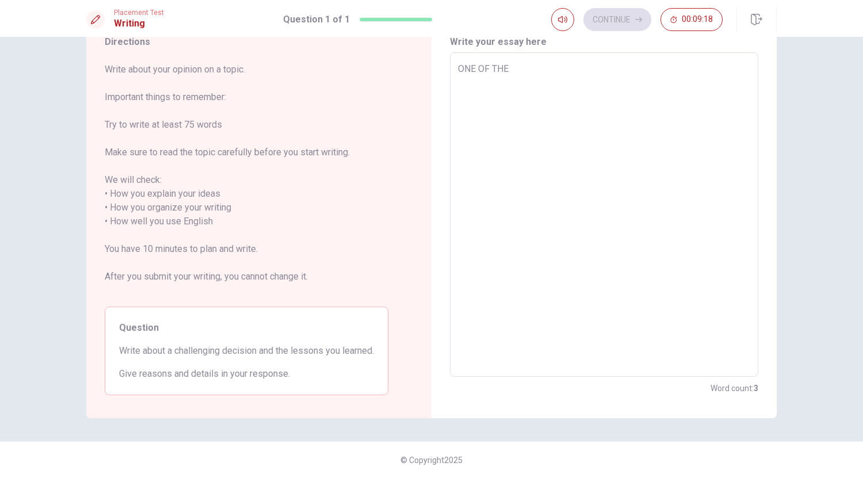
type textarea "ONE OF TH"
type textarea "x"
type textarea "ONE OF T"
type textarea "x"
type textarea "ONE OF"
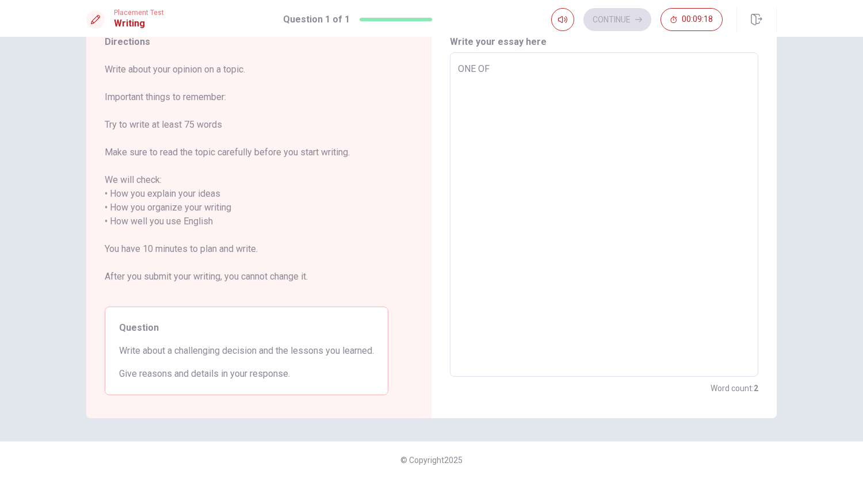
type textarea "x"
type textarea "ONE OF"
type textarea "x"
type textarea "ONE O"
type textarea "x"
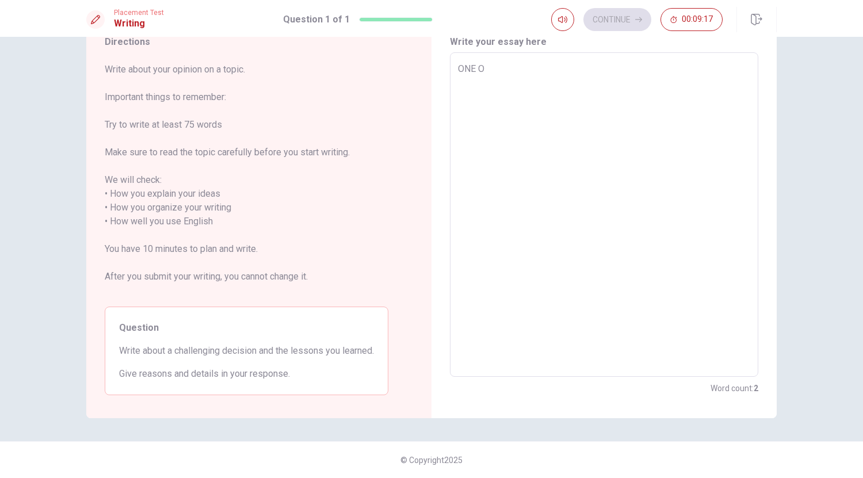
type textarea "ONE"
type textarea "x"
type textarea "ONE"
type textarea "x"
type textarea "ON"
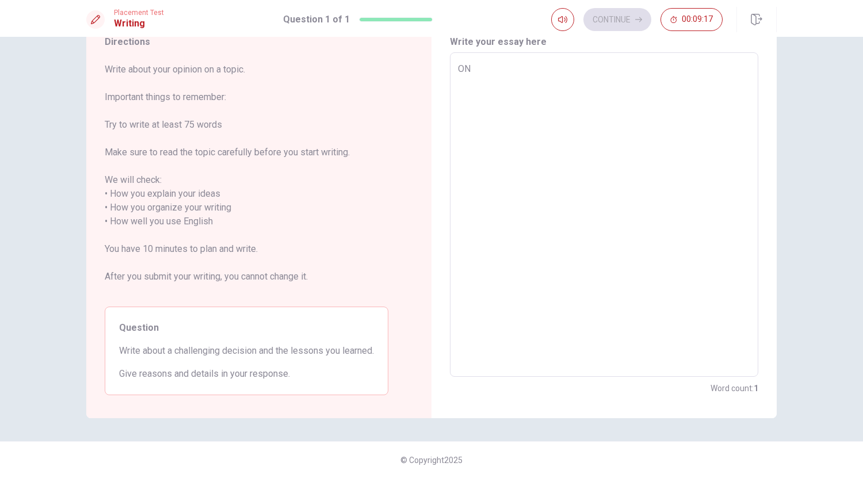
type textarea "x"
type textarea "O"
type textarea "x"
type textarea "On"
type textarea "x"
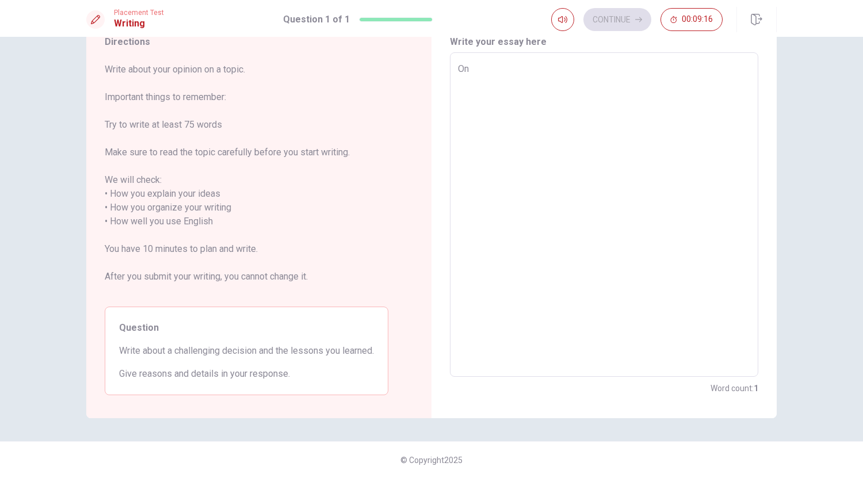
type textarea "One"
type textarea "x"
type textarea "One"
type textarea "x"
type textarea "One o"
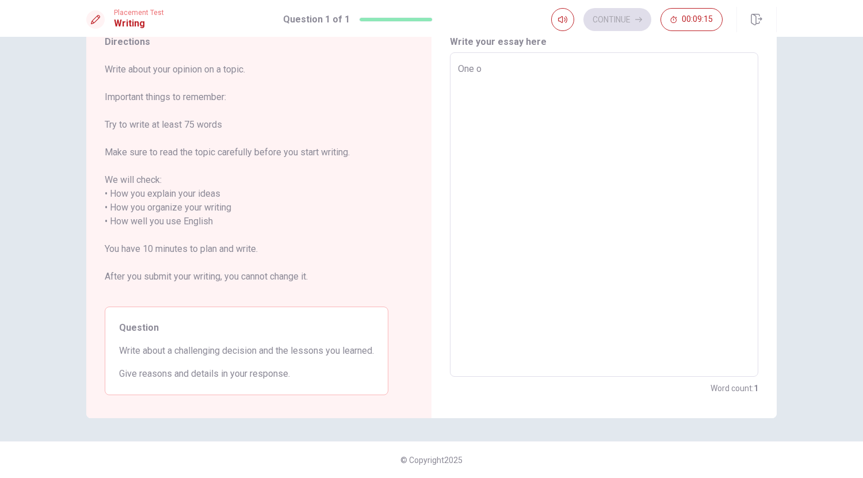
type textarea "x"
type textarea "One of"
type textarea "x"
type textarea "One of"
type textarea "x"
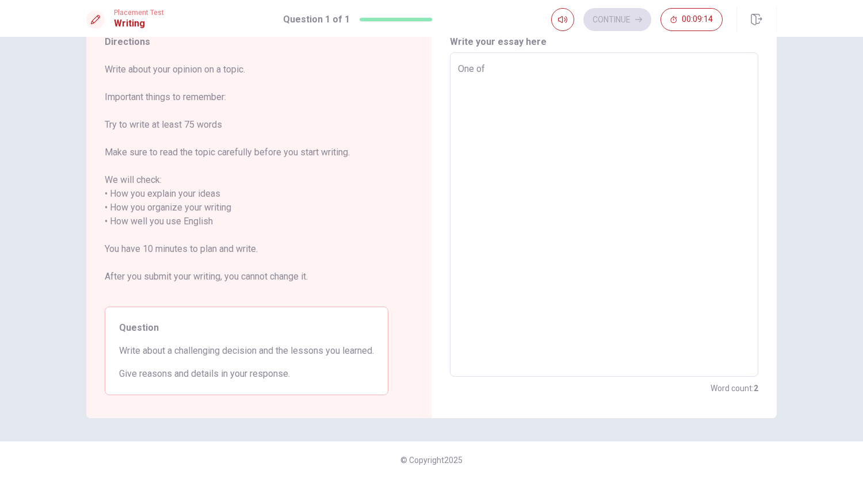
type textarea "One of t"
type textarea "x"
type textarea "One of th"
type textarea "x"
type textarea "One of the"
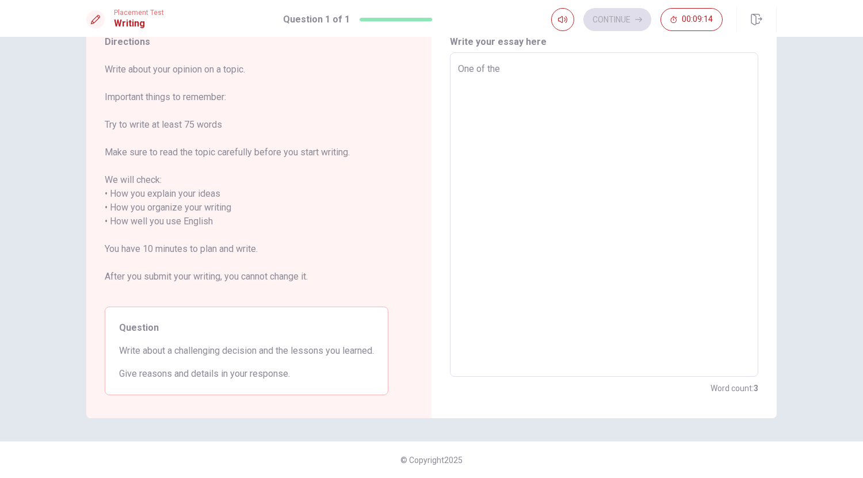
type textarea "x"
type textarea "One of the"
type textarea "x"
type textarea "One of the c"
type textarea "x"
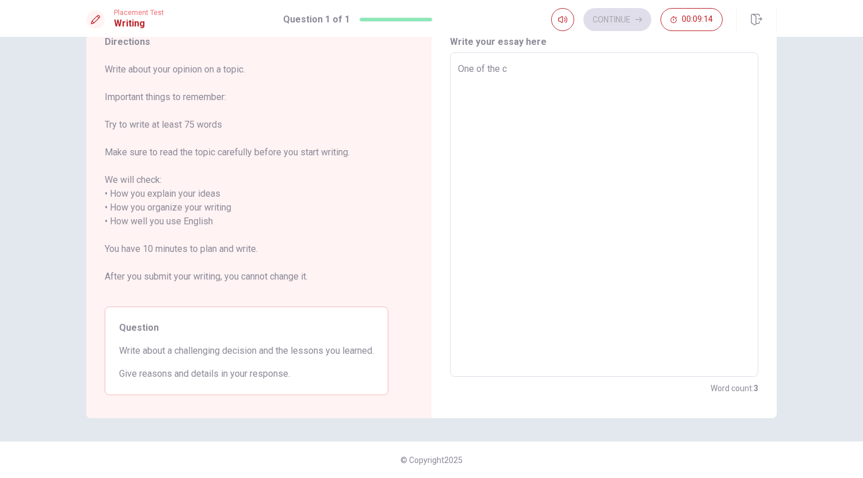
type textarea "One of the ch"
type textarea "x"
type textarea "One of the cha"
type textarea "x"
type textarea "One of the chal"
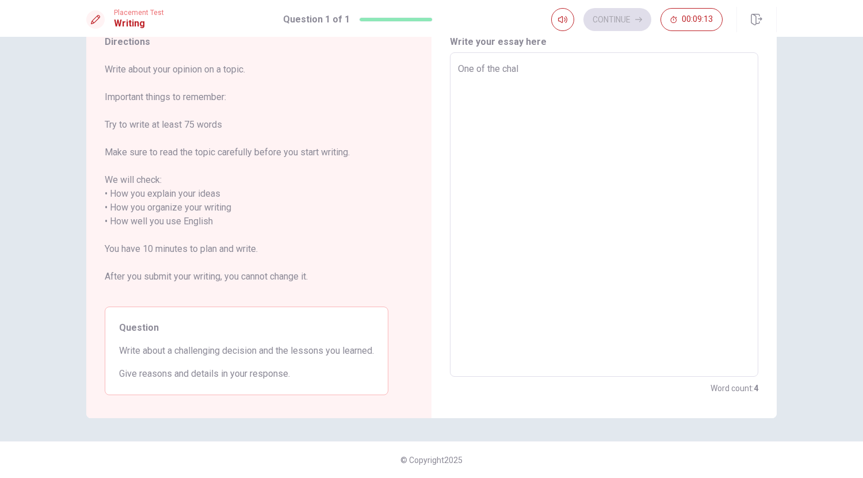
type textarea "x"
type textarea "One of the chall"
type textarea "x"
type textarea "One of the challe"
type textarea "x"
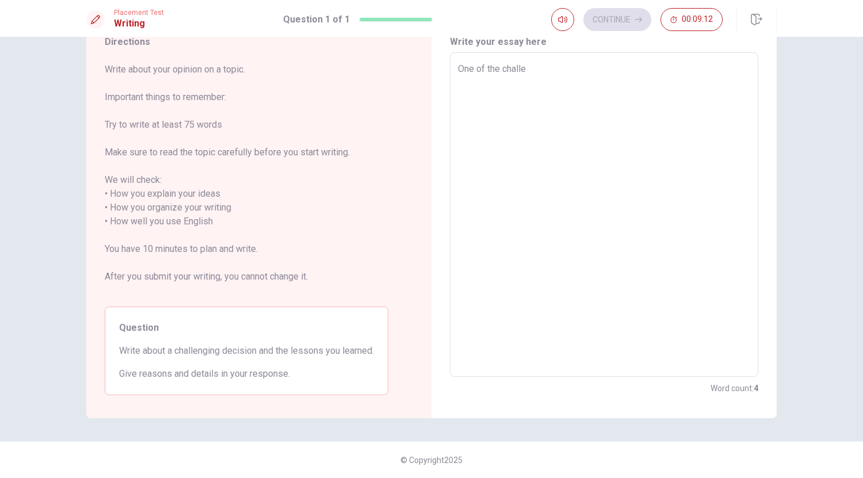
type textarea "One of the challen"
type textarea "x"
type textarea "One of the challeng"
type textarea "x"
type textarea "One of the challengi"
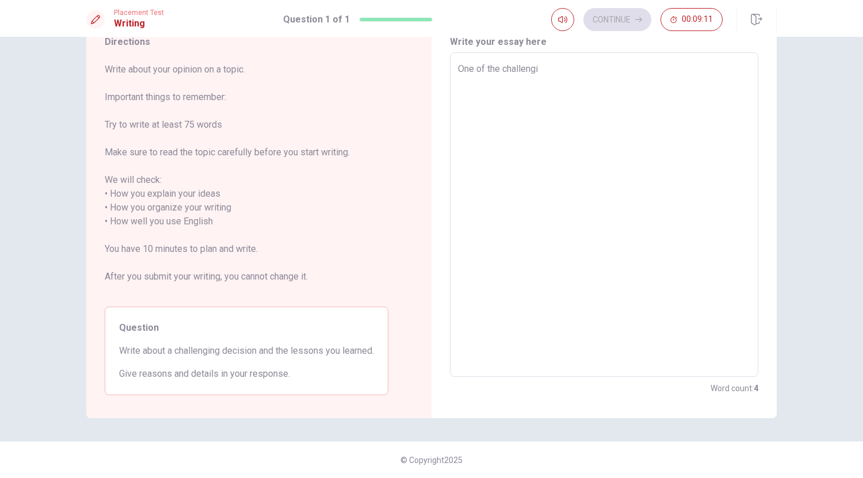
type textarea "x"
type textarea "One of the challengin"
type textarea "x"
type textarea "One of the challenging"
type textarea "x"
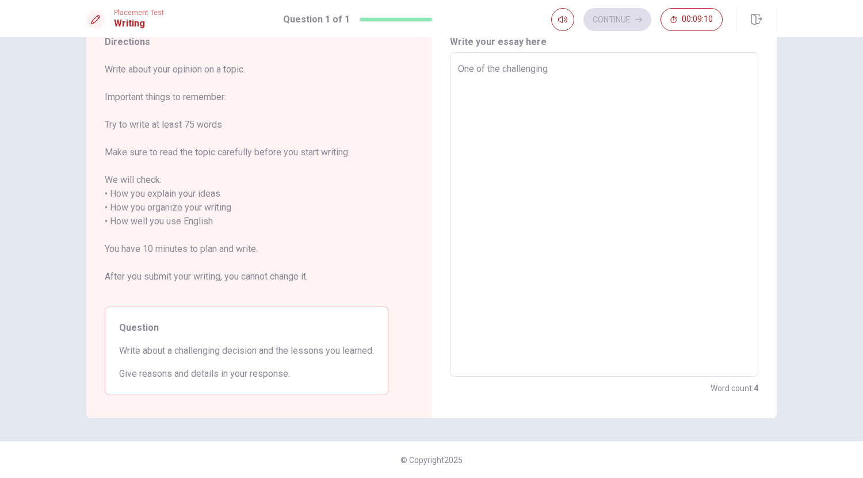
type textarea "One of the challenging"
type textarea "x"
type textarea "One of the challenging d"
type textarea "x"
type textarea "One of the challenging de"
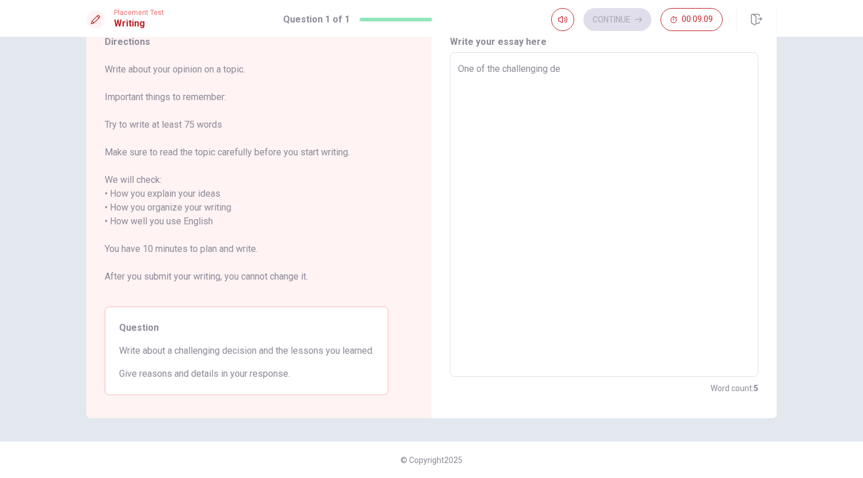
type textarea "x"
type textarea "One of the challenging dec"
type textarea "x"
type textarea "One of the challenging deci"
type textarea "x"
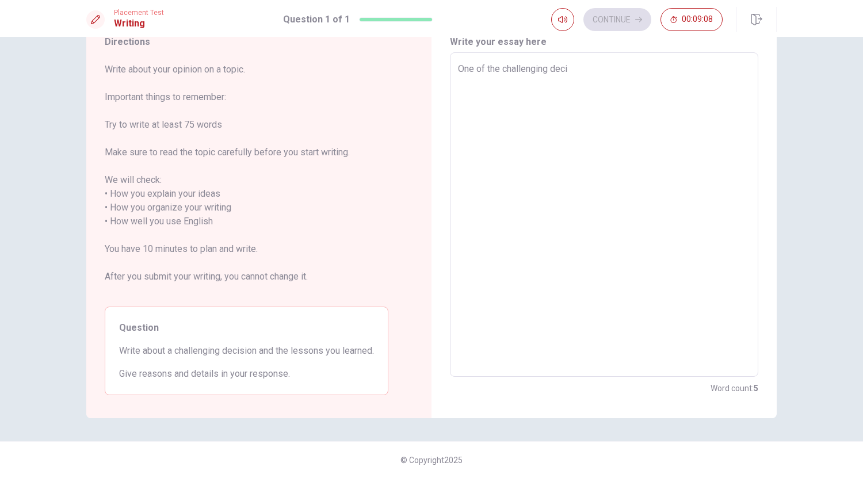
type textarea "One of the challenging decis"
type textarea "x"
type textarea "One of the challenging decisi"
type textarea "x"
type textarea "One of the challenging decisio"
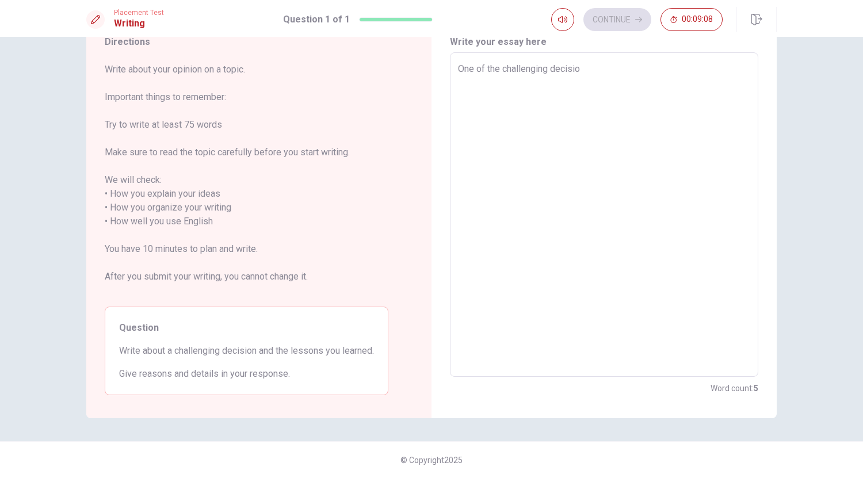
type textarea "x"
type textarea "One of the challenging decision"
type textarea "x"
type textarea "One of the challenging decision"
type textarea "x"
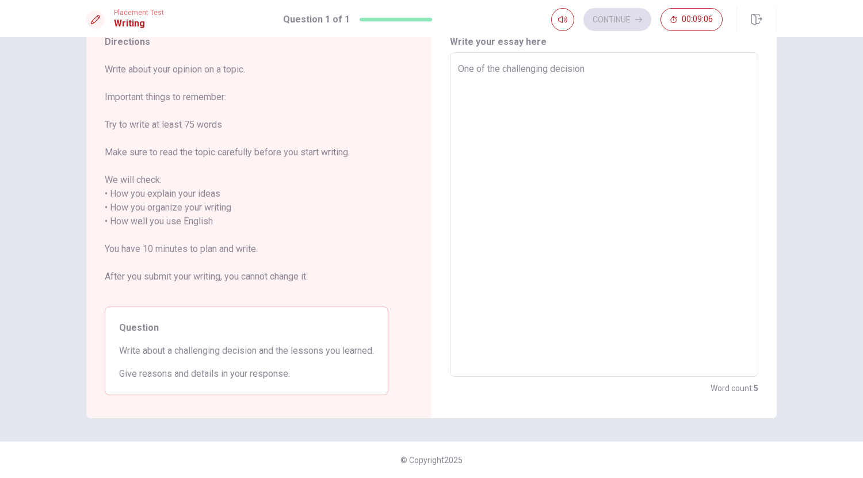
type textarea "One of the challenging decision i"
type textarea "x"
type textarea "One of the challenging decision i"
type textarea "x"
type textarea "One of the challenging decision i h"
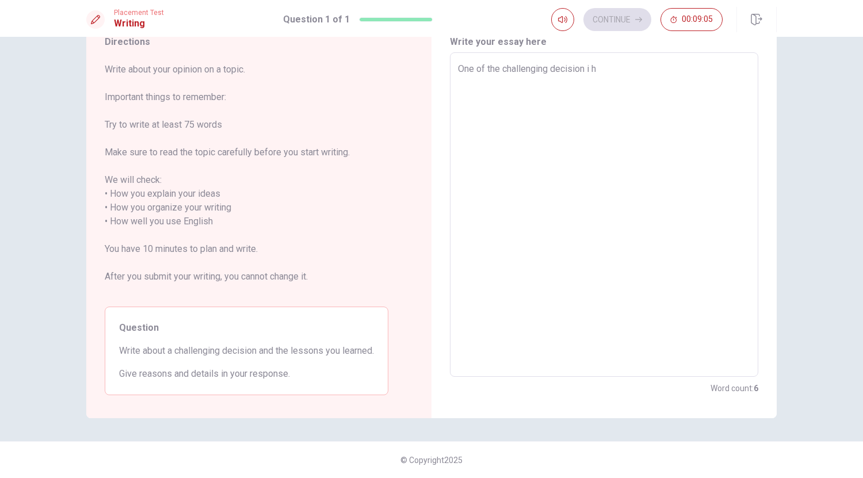
type textarea "x"
type textarea "One of the challenging decision i ha"
type textarea "x"
type textarea "One of the challenging decision i had"
type textarea "x"
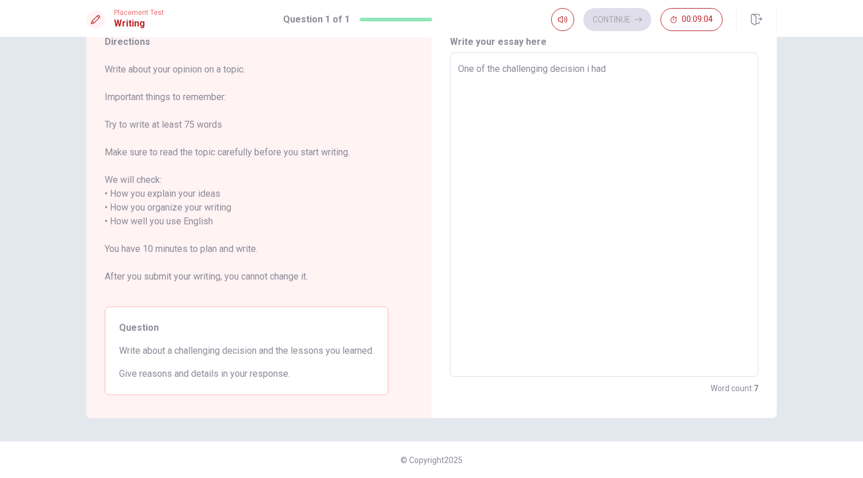
type textarea "One of the challenging decision i had"
type textarea "x"
type textarea "One of the challenging decision i had t"
type textarea "x"
type textarea "One of the challenging decision i had to"
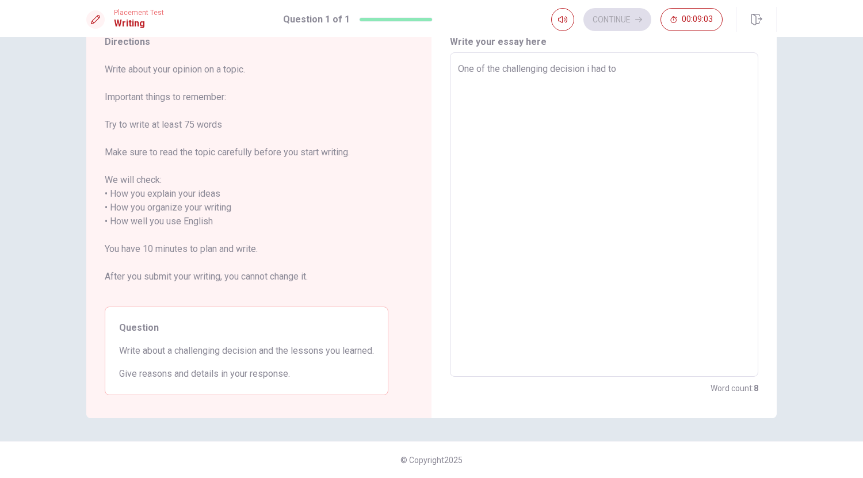
type textarea "x"
type textarea "One of the challenging decision i had to"
type textarea "x"
type textarea "One of the challenging decision i had to m"
type textarea "x"
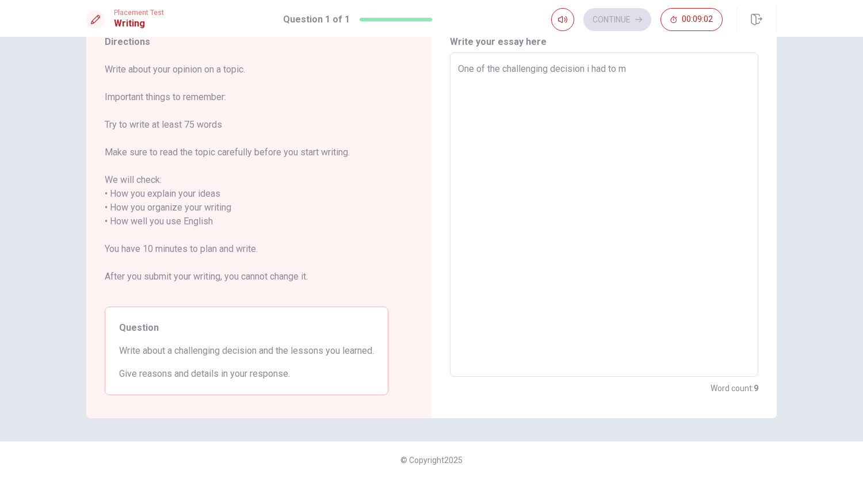
type textarea "One of the challenging decision i had to ma"
type textarea "x"
type textarea "One of the challenging decision i had to mak"
type textarea "x"
type textarea "One of the challenging decision i had to make"
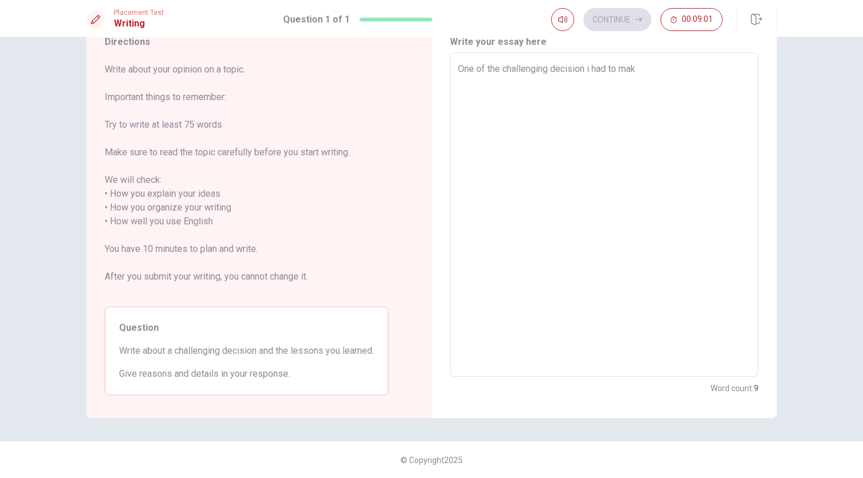
type textarea "x"
type textarea "One of the challenging decision i had to make"
type textarea "x"
type textarea "One of the challenging decision i had to make w"
type textarea "x"
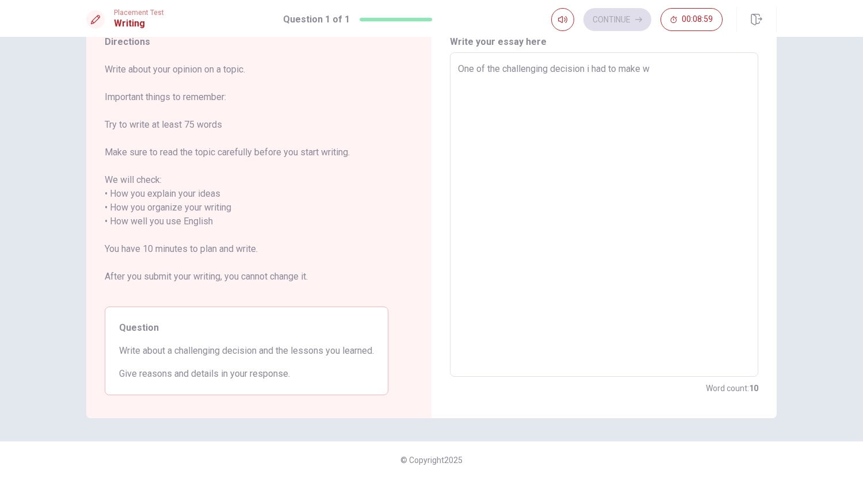
type textarea "One of the challenging decision i had to make wa"
type textarea "x"
type textarea "One of the challenging decision i had to make was"
type textarea "x"
type textarea "One of the challenging decision i had to make was"
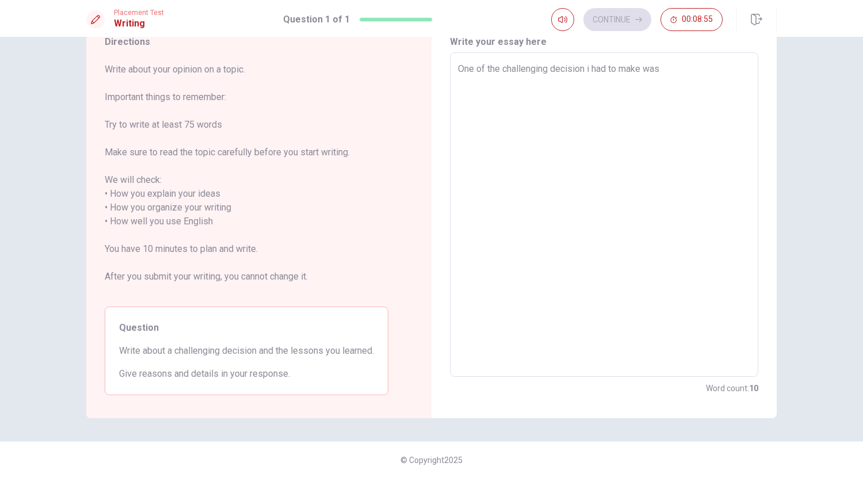
type textarea "x"
type textarea "One of the challenging decision i had to make was d"
type textarea "x"
type textarea "One of the challenging decision i had to make was de"
type textarea "x"
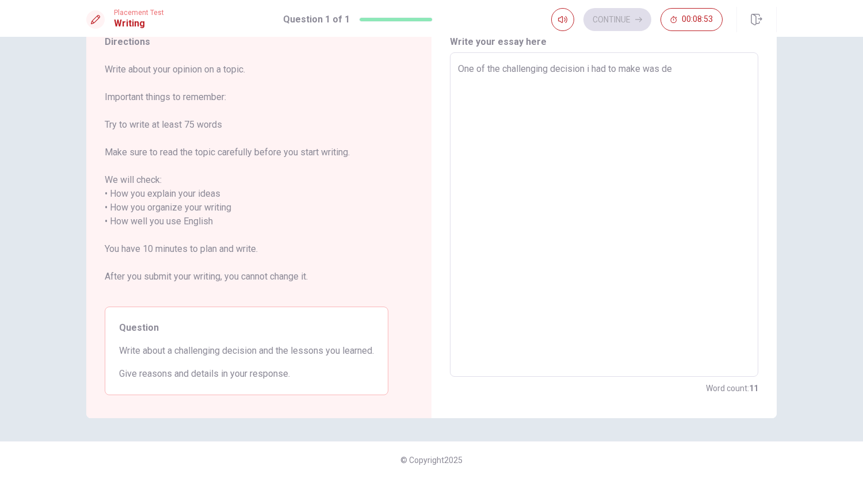
type textarea "One of the challenging decision i had to make was dec"
type textarea "x"
type textarea "One of the challenging decision i had to make was deci"
type textarea "x"
type textarea "One of the challenging decision i had to make was decid"
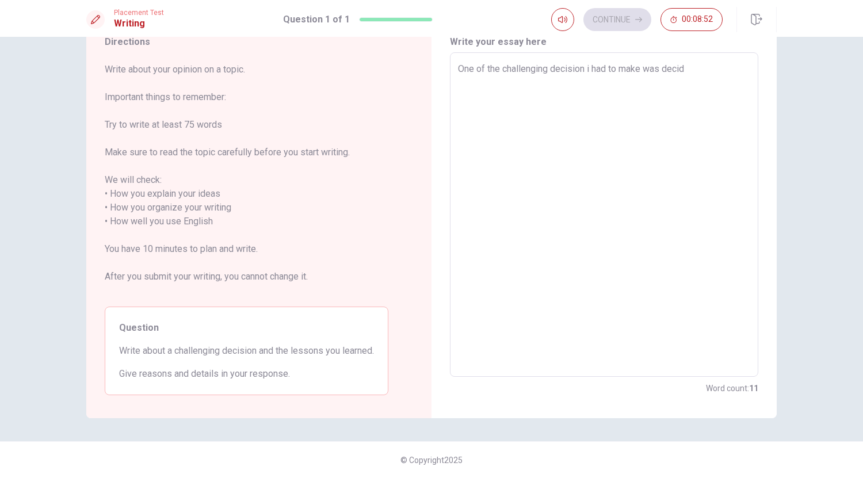
type textarea "x"
type textarea "One of the challenging decision i had to make was decidi"
type textarea "x"
type textarea "One of the challenging decision i had to make was decidin"
type textarea "x"
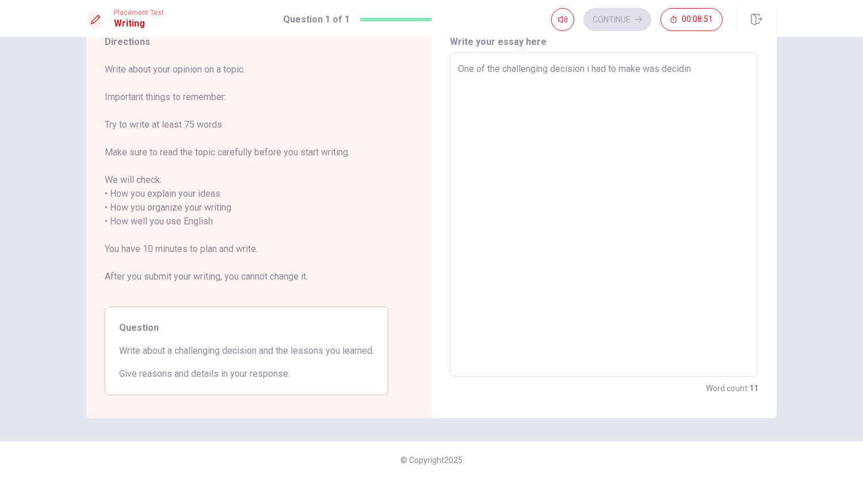
type textarea "One of the challenging decision i had to make was deciding"
type textarea "x"
type textarea "One of the challenging decision i had to make was deciding"
type textarea "x"
type textarea "One of the challenging decision i had to make was deciding"
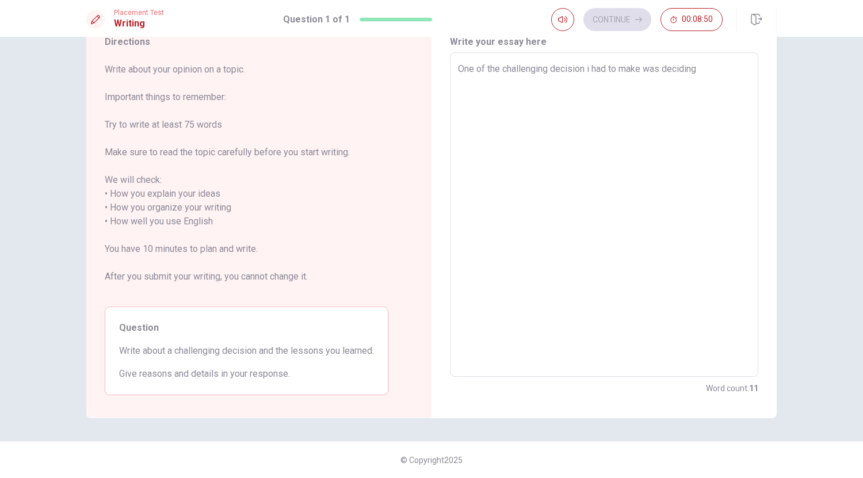
type textarea "x"
type textarea "One of the challenging decision i had to make was decidin"
type textarea "x"
type textarea "One of the challenging decision i had to make was decidi"
type textarea "x"
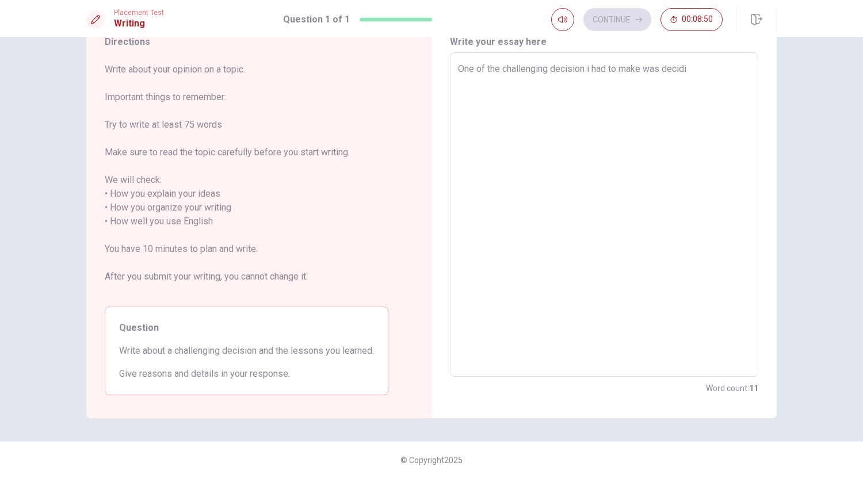
type textarea "One of the challenging decision i had to make was decid"
type textarea "x"
type textarea "One of the challenging decision i had to make was decide"
type textarea "x"
type textarea "One of the challenging decision i had to make was decided"
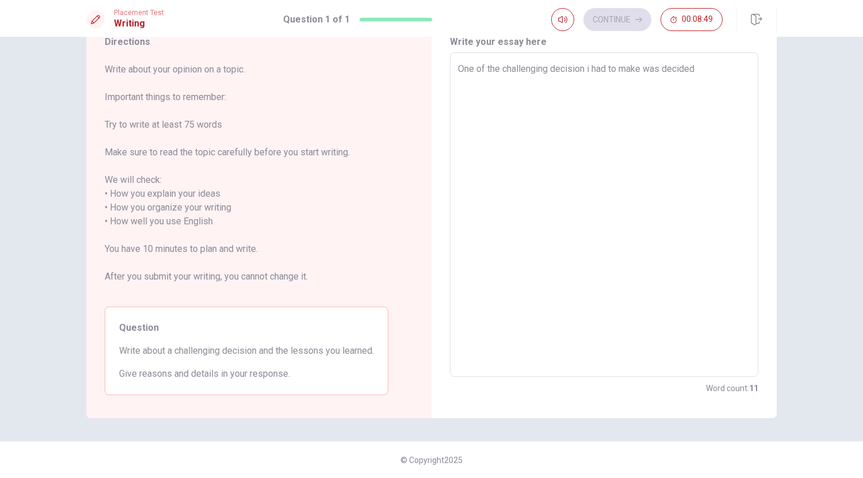
type textarea "x"
type textarea "One of the challenging decision i had to make was decided"
type textarea "x"
type textarea "One of the challenging decision i had to make was decided i"
type textarea "x"
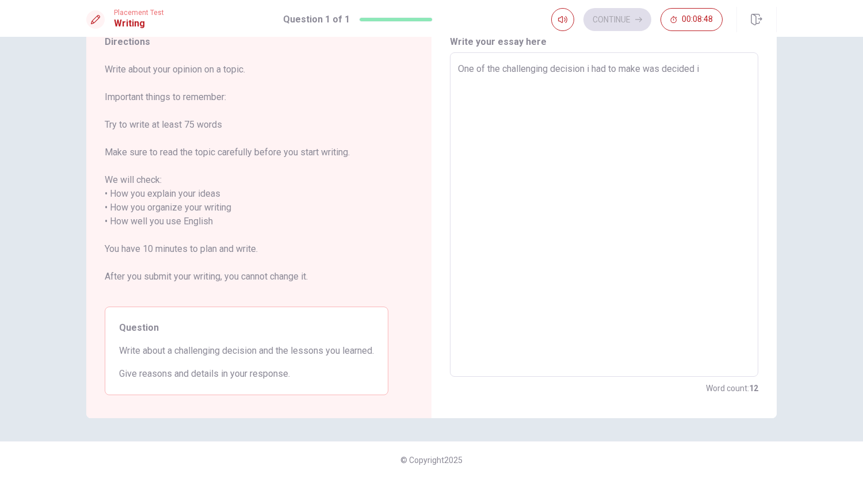
type textarea "One of the challenging decision i had to make was decided if"
type textarea "x"
type textarea "One of the challenging decision i had to make was decided if"
type textarea "x"
type textarea "One of the challenging decision i had to make was decided if i"
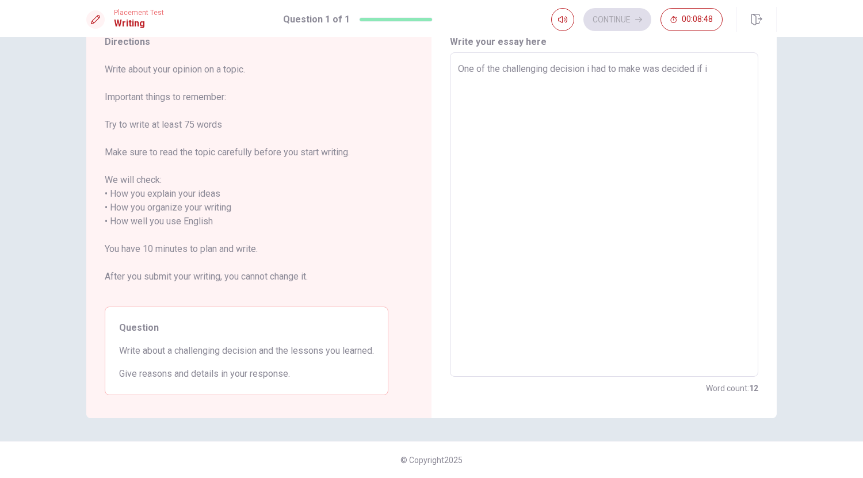
type textarea "x"
type textarea "One of the challenging decision i had to make was decided if i"
type textarea "x"
type textarea "One of the challenging decision i had to make was decided if i w"
type textarea "x"
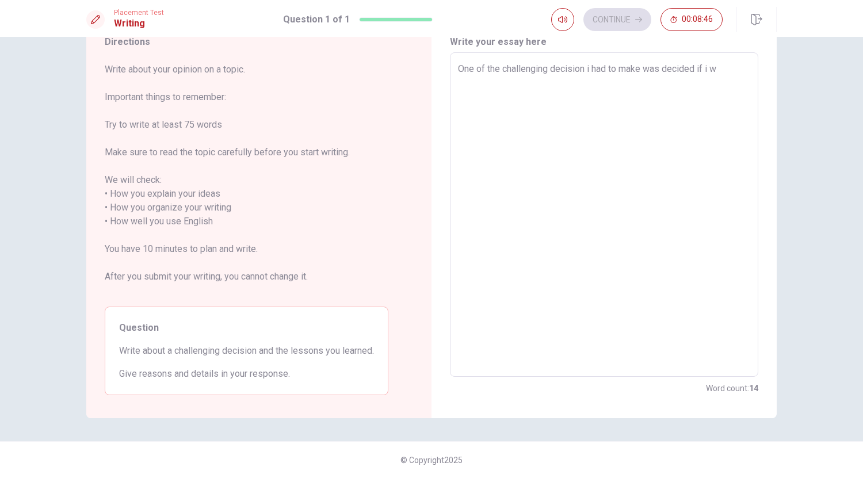
type textarea "One of the challenging decision i had to make was decided if i wa"
type textarea "x"
type textarea "One of the challenging decision i had to make was decided if i wan"
type textarea "x"
type textarea "One of the challenging decision i had to make was decided if i want"
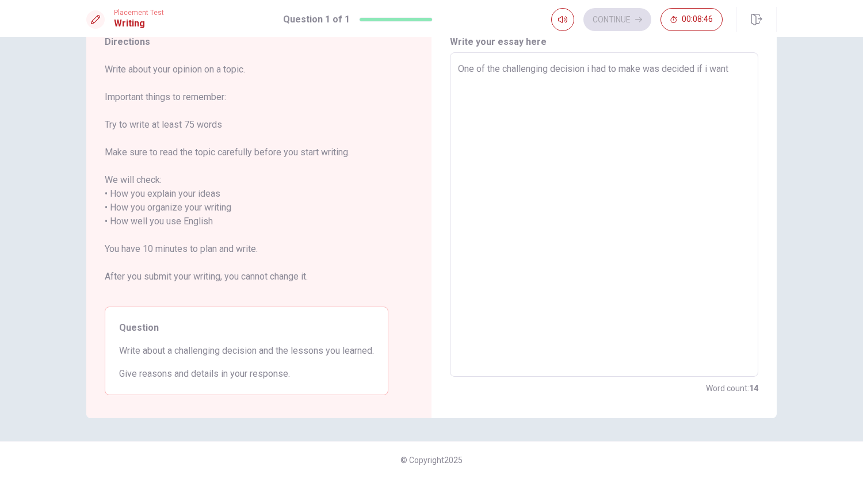
type textarea "x"
type textarea "One of the challenging decision i had to make was decided if i wante"
type textarea "x"
type textarea "One of the challenging decision i had to make was decided if i wanted"
type textarea "x"
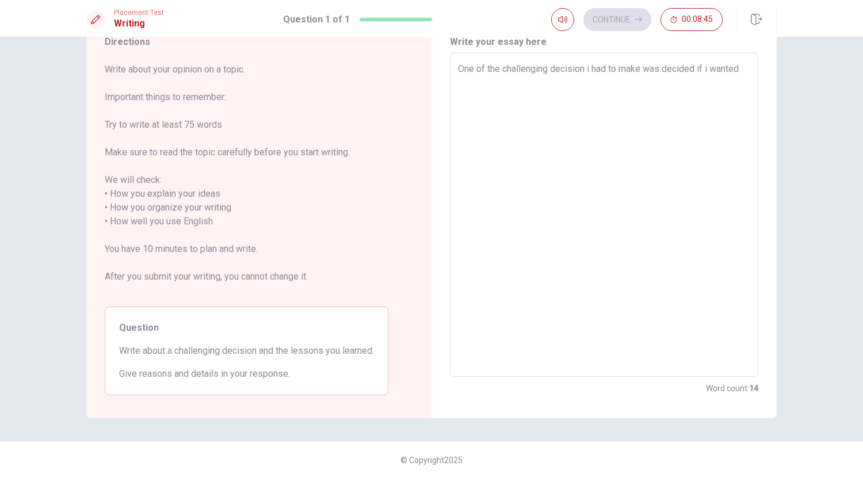
type textarea "One of the challenging decision i had to make was decided if i wanted"
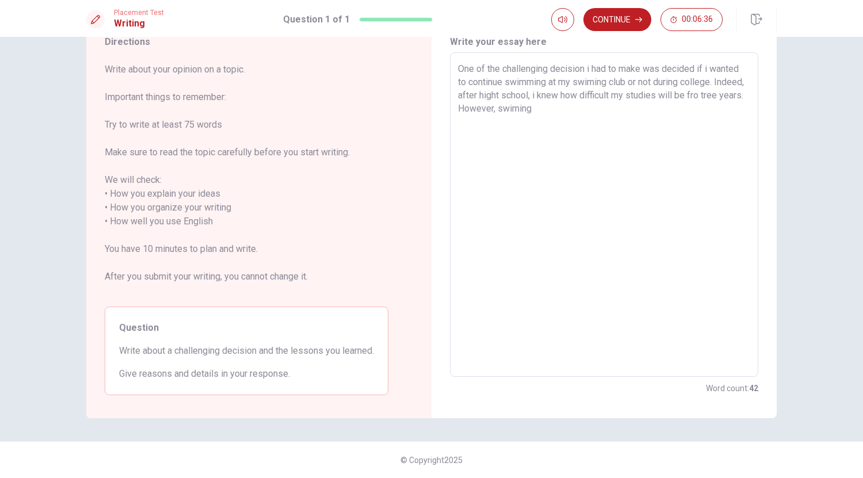
click at [564, 108] on textarea "One of the challenging decision i had to make was decided if i wanted to contin…" at bounding box center [604, 214] width 292 height 305
click at [589, 111] on textarea "One of the challenging decision i had to make was decided if i wanted to contin…" at bounding box center [604, 214] width 292 height 305
click at [612, 108] on textarea "One of the challenging decision i had to make was decided if i wanted to contin…" at bounding box center [604, 214] width 292 height 305
drag, startPoint x: 645, startPoint y: 109, endPoint x: 584, endPoint y: 110, distance: 60.4
click at [584, 110] on textarea "One of the challenging decision i had to make was decided if i wanted to contin…" at bounding box center [604, 214] width 292 height 305
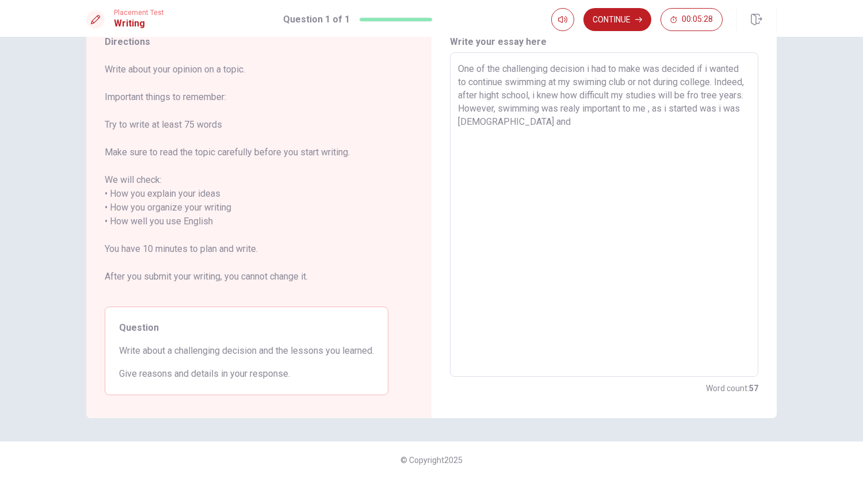
click at [501, 124] on textarea "One of the challenging decision i had to make was decided if i wanted to contin…" at bounding box center [604, 214] width 292 height 305
click at [612, 120] on textarea "One of the challenging decision i had to make was decided if i wanted to contin…" at bounding box center [604, 214] width 292 height 305
drag, startPoint x: 611, startPoint y: 140, endPoint x: 545, endPoint y: 140, distance: 65.6
click at [545, 140] on textarea "One of the challenging decision i had to make was decided if i wanted to contin…" at bounding box center [604, 214] width 292 height 305
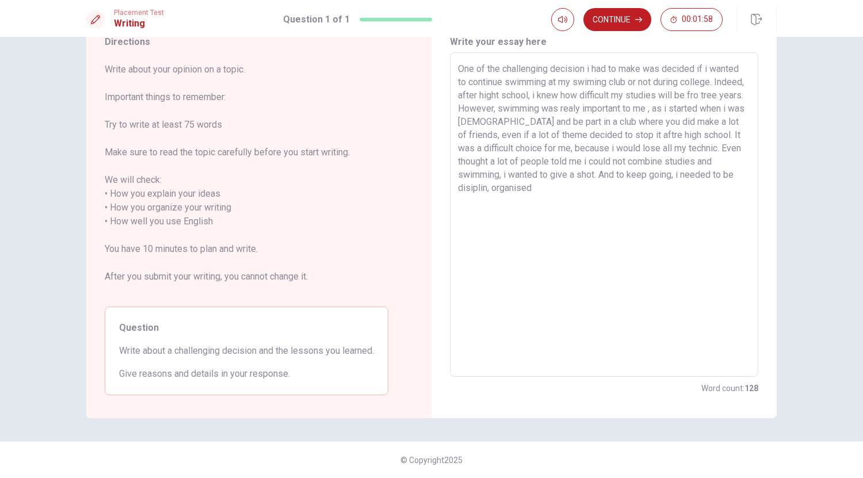
click at [542, 188] on textarea "One of the challenging decision i had to make was decided if i wanted to contin…" at bounding box center [604, 214] width 292 height 305
click at [621, 187] on textarea "One of the challenging decision i had to make was decided if i wanted to contin…" at bounding box center [604, 214] width 292 height 305
drag, startPoint x: 649, startPoint y: 202, endPoint x: 571, endPoint y: 202, distance: 78.2
click at [571, 202] on textarea "One of the challenging decision i had to make was decided if i wanted to contin…" at bounding box center [604, 214] width 292 height 305
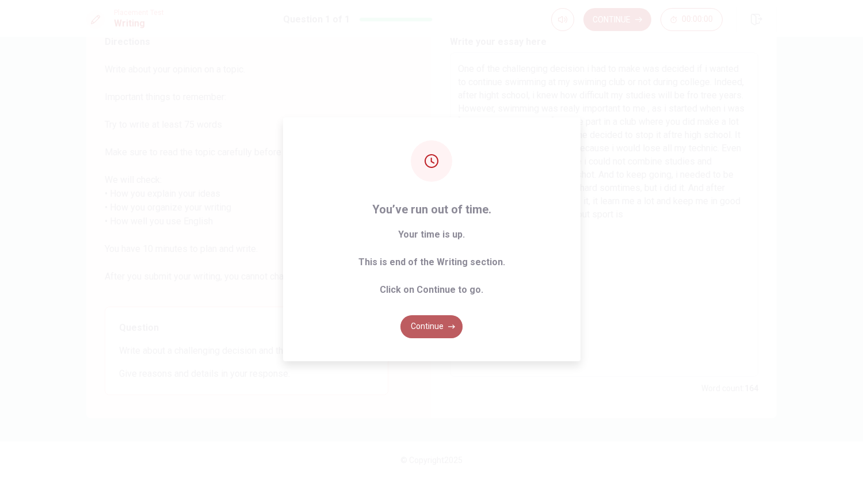
click at [437, 324] on button "Continue" at bounding box center [431, 326] width 62 height 23
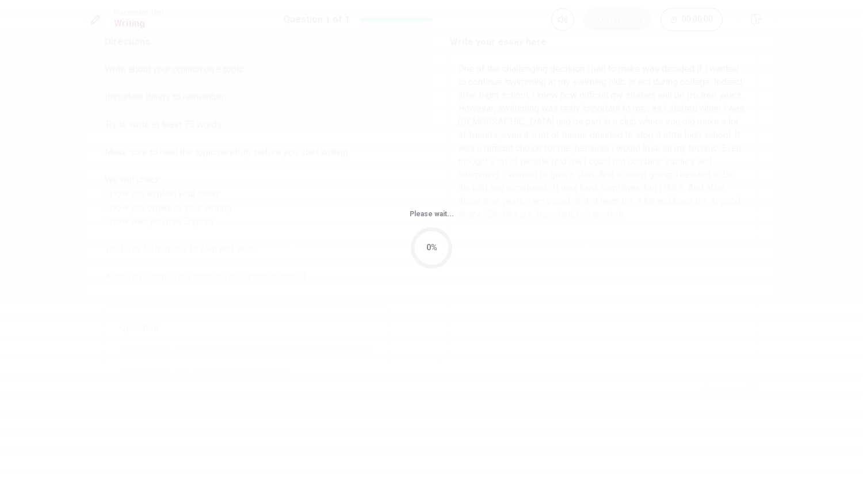
scroll to position [0, 0]
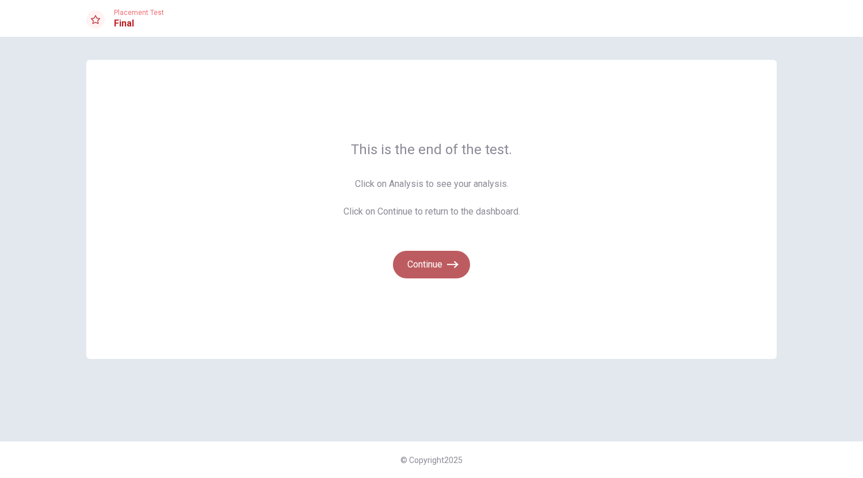
click at [440, 262] on button "Continue" at bounding box center [431, 265] width 77 height 28
